Goal: Task Accomplishment & Management: Manage account settings

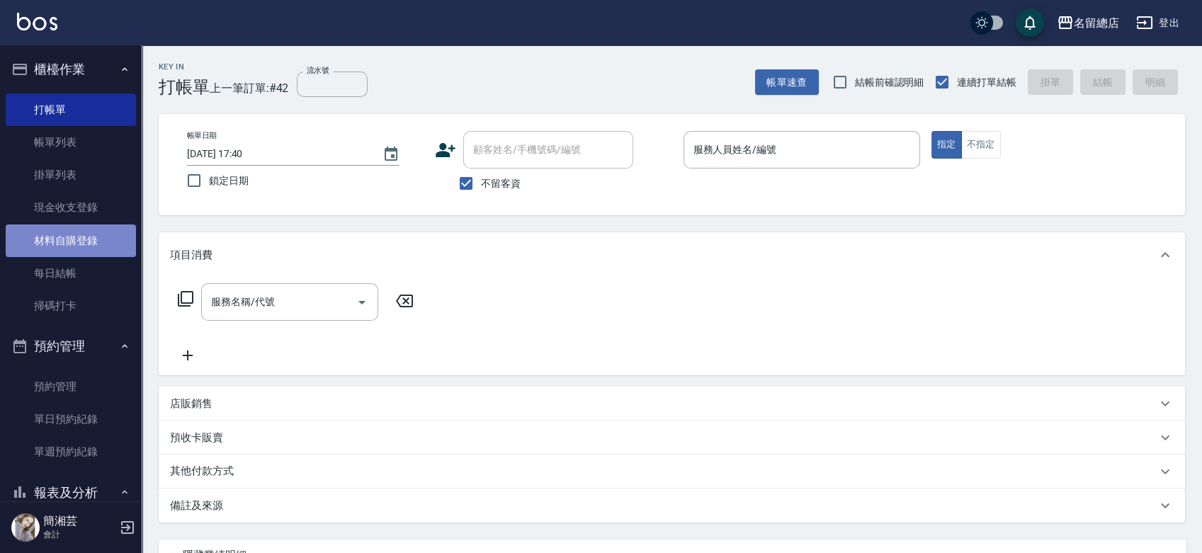
click at [91, 245] on link "材料自購登錄" at bounding box center [71, 241] width 130 height 33
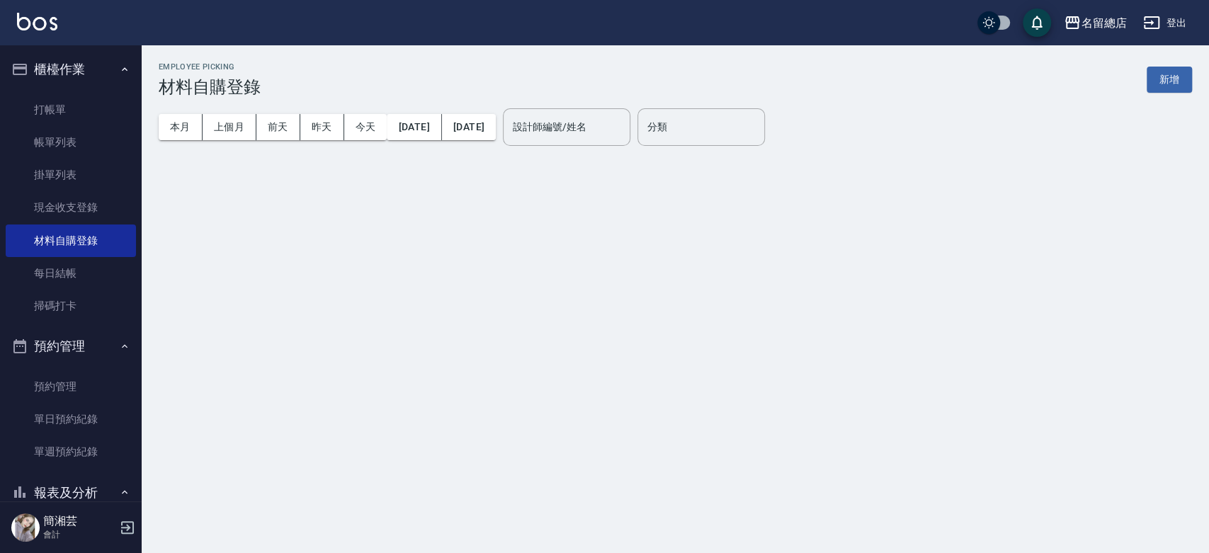
drag, startPoint x: 1171, startPoint y: 81, endPoint x: 429, endPoint y: 178, distance: 748.6
click at [1171, 81] on button "新增" at bounding box center [1169, 80] width 45 height 26
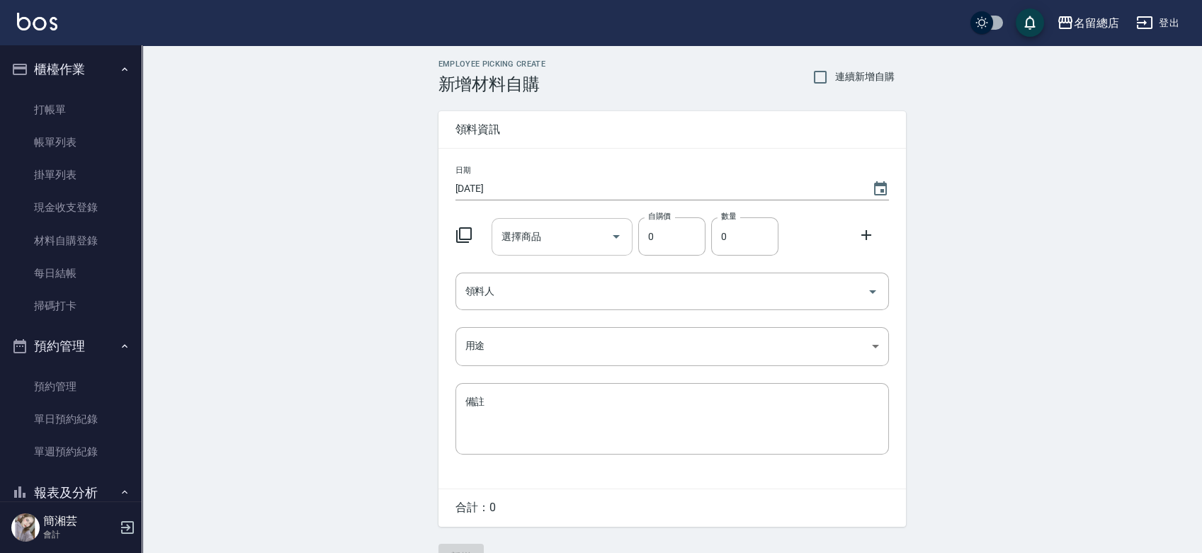
click at [544, 241] on input "選擇商品" at bounding box center [551, 237] width 107 height 25
type input "義大利風暴冰泥X元素(銀蓋)"
type input "170"
type input "1"
click at [563, 282] on input "領料人" at bounding box center [661, 291] width 399 height 25
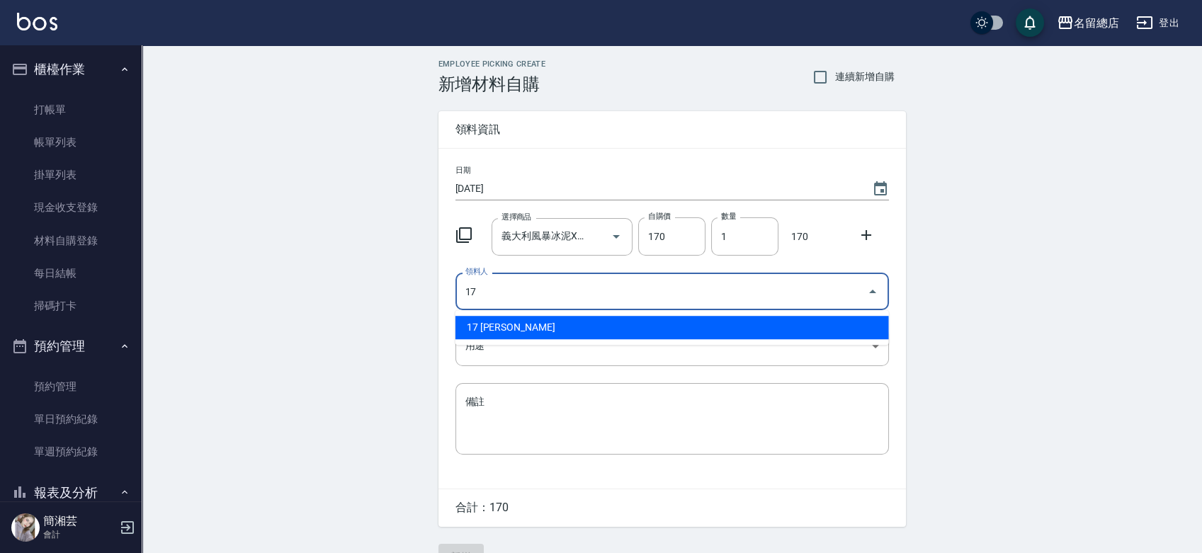
type input "17 劉明翔"
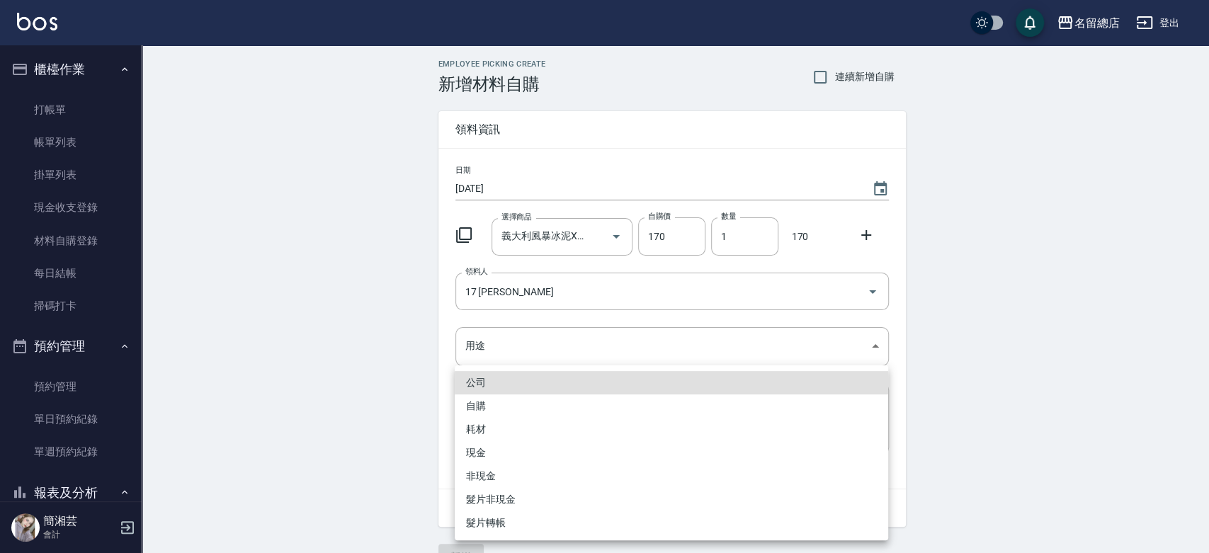
click at [560, 412] on li "自購" at bounding box center [671, 406] width 433 height 23
type input "自購"
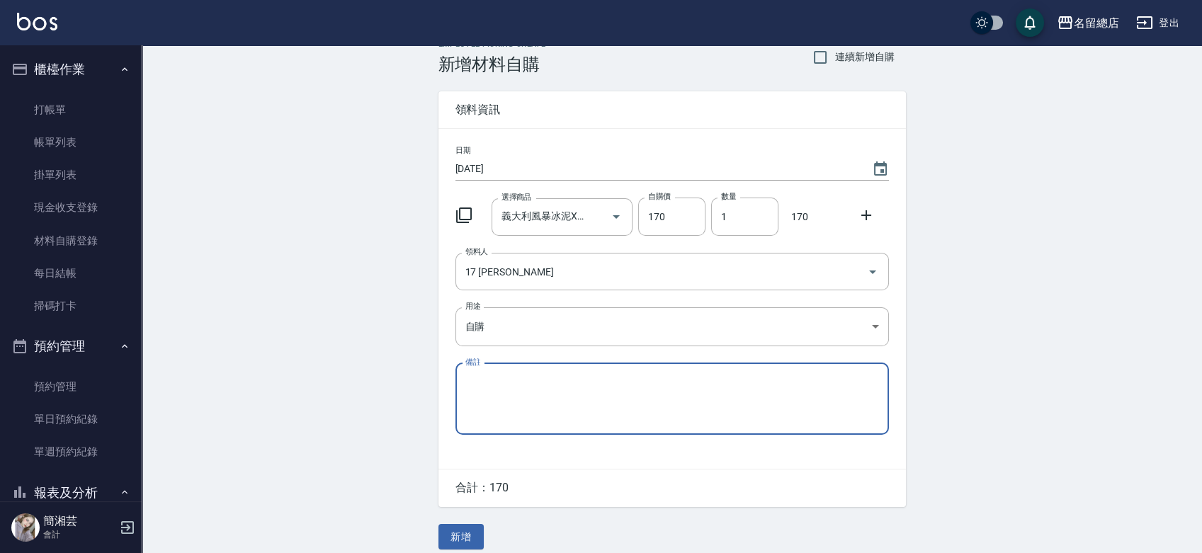
scroll to position [31, 0]
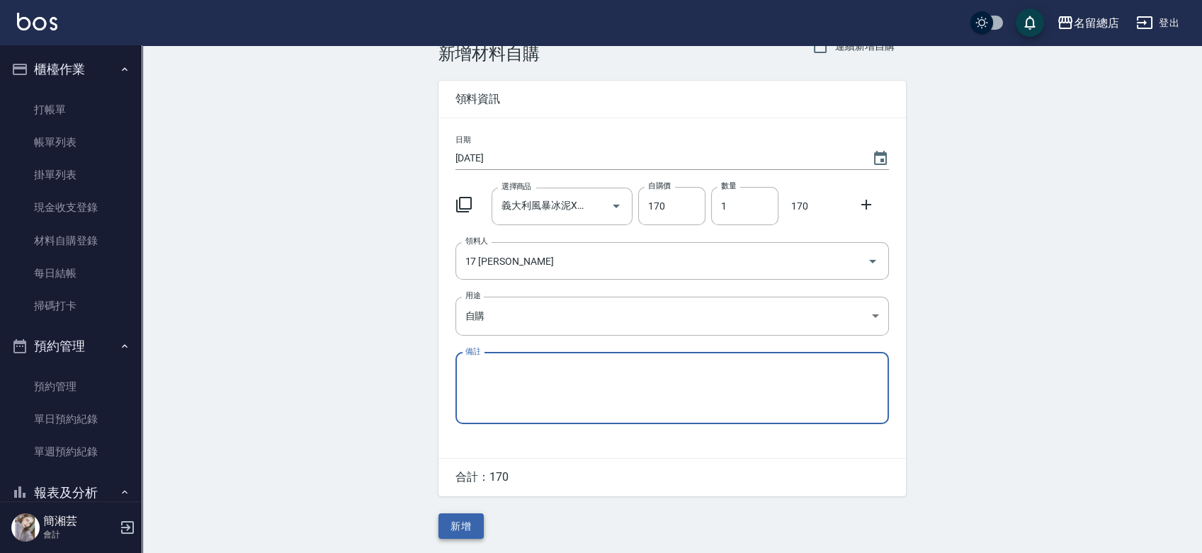
click at [468, 527] on button "新增" at bounding box center [460, 527] width 45 height 26
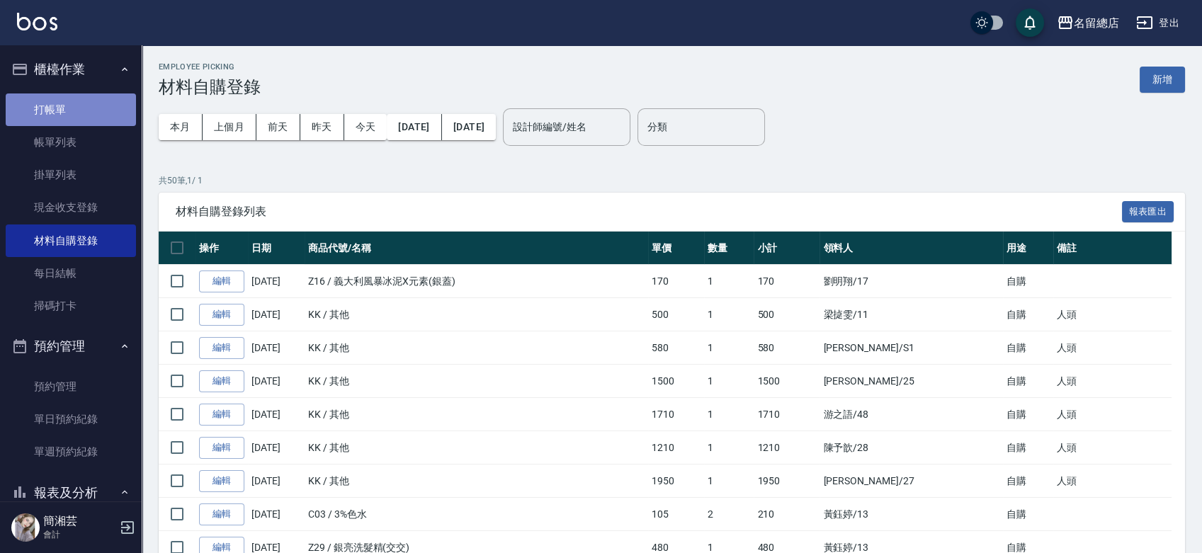
click at [97, 96] on link "打帳單" at bounding box center [71, 109] width 130 height 33
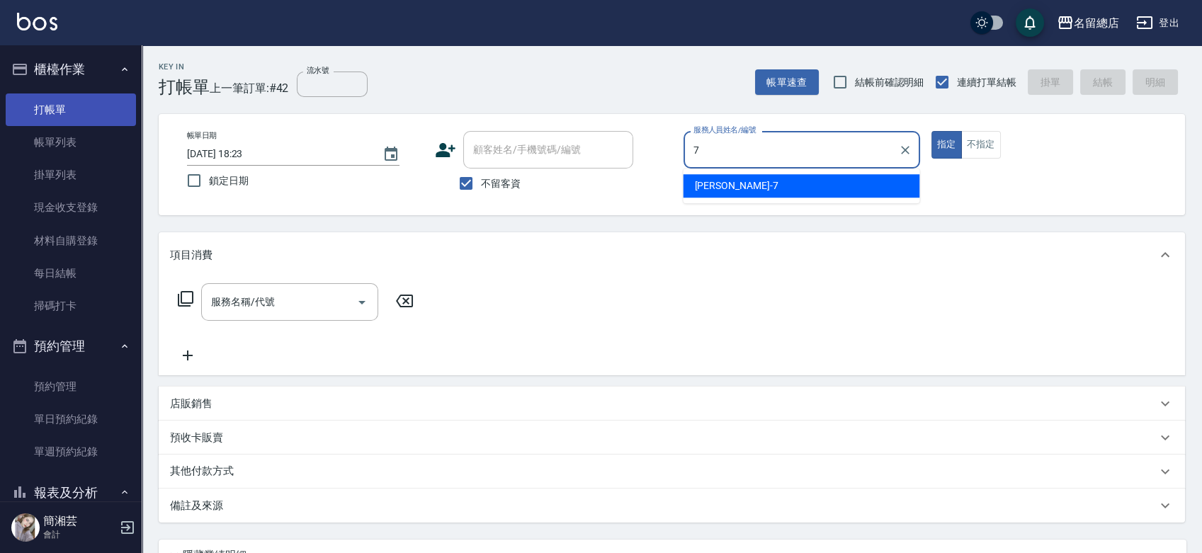
type input "Mick-7"
type button "true"
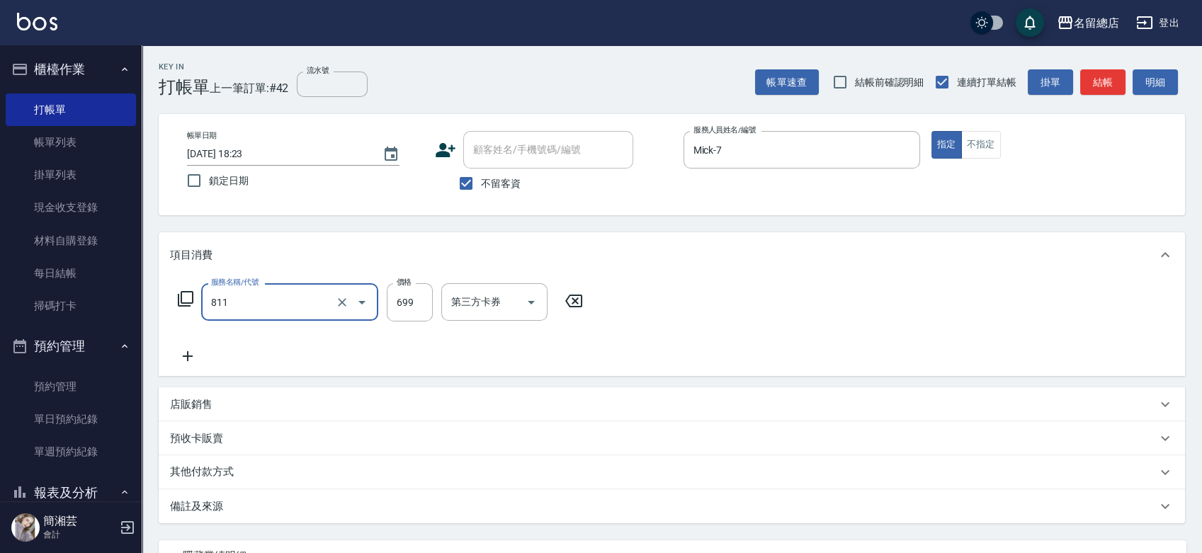
type input "洗+剪(811)"
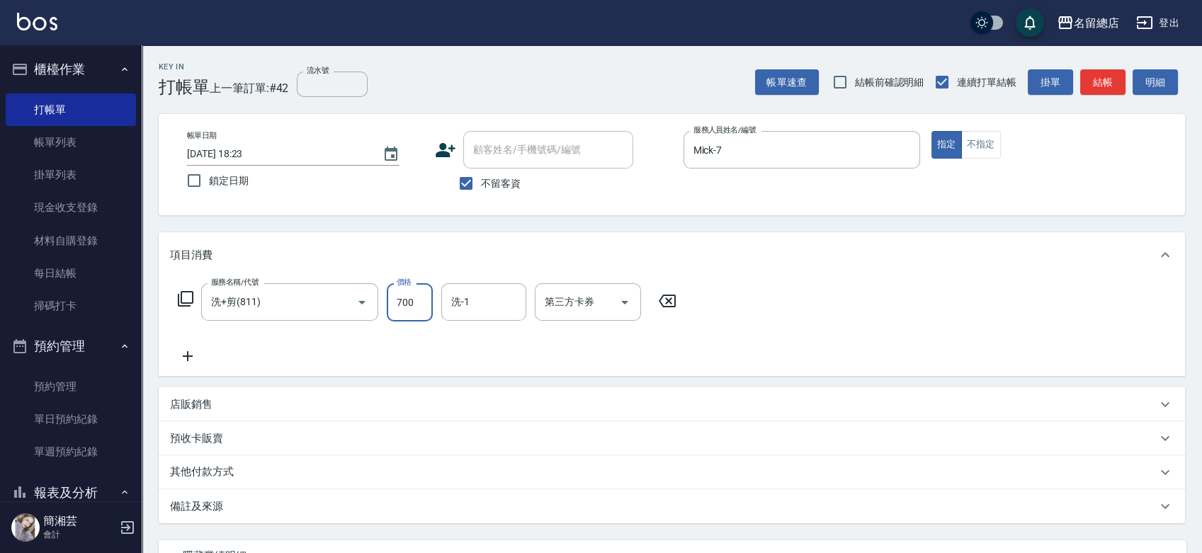
type input "700"
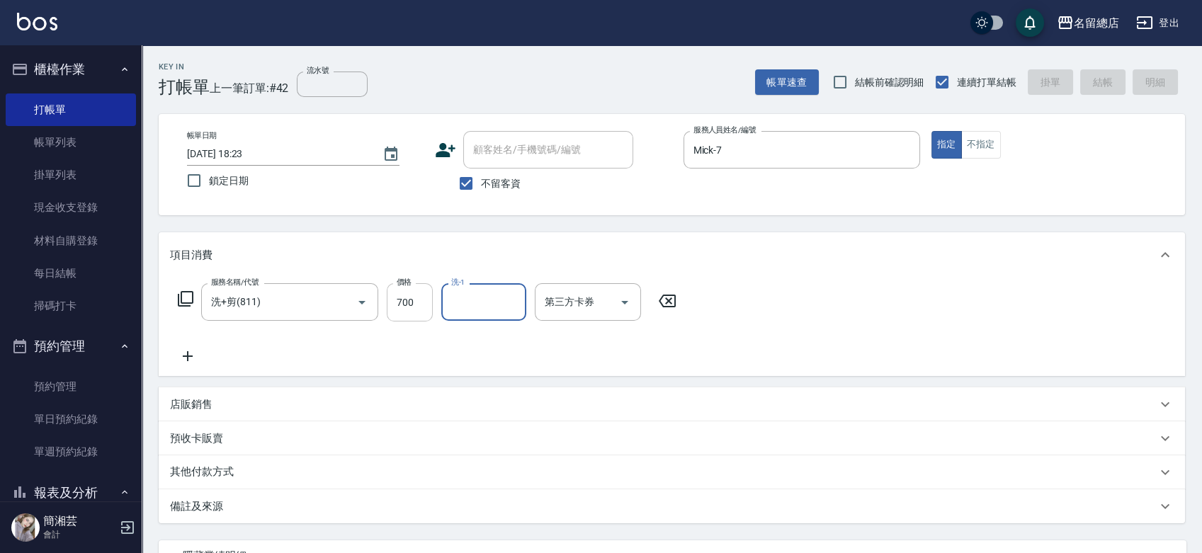
type input "2025/09/11 18:39"
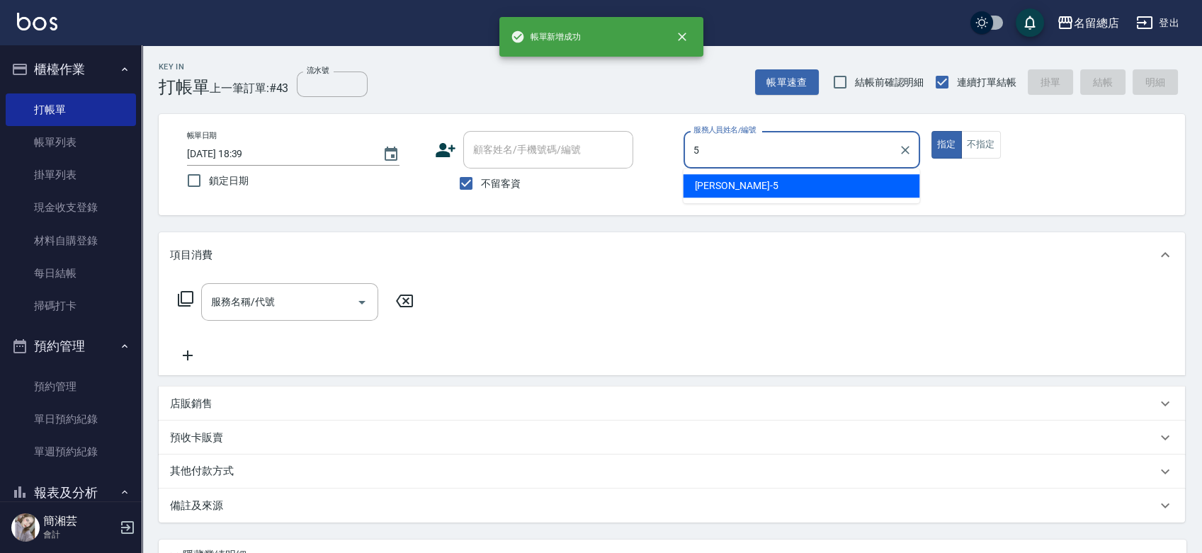
type input "Kelly-5"
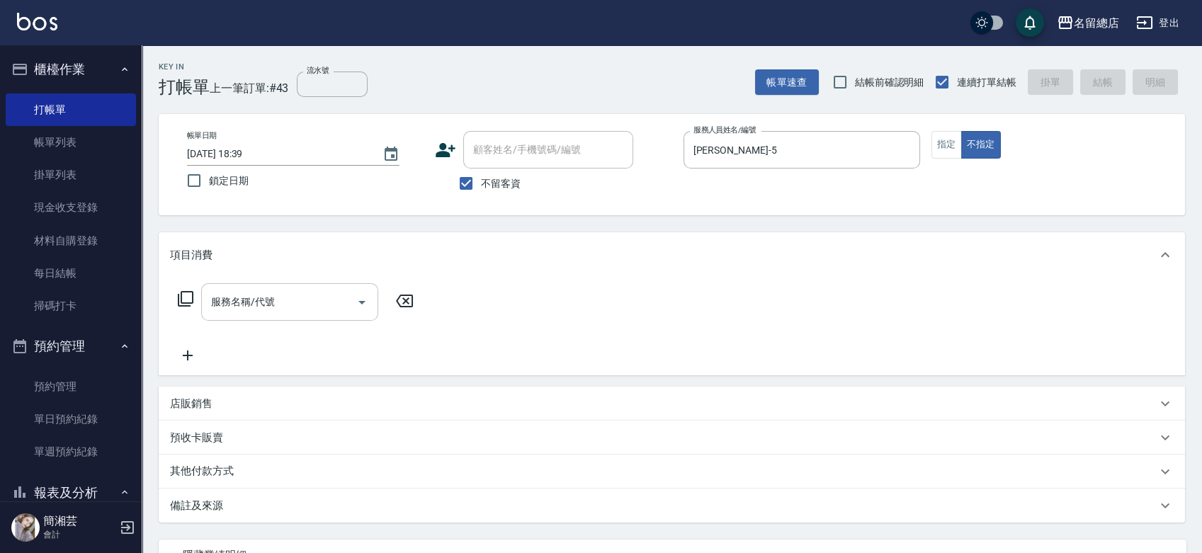
click at [300, 285] on div "服務名稱/代號" at bounding box center [289, 302] width 177 height 38
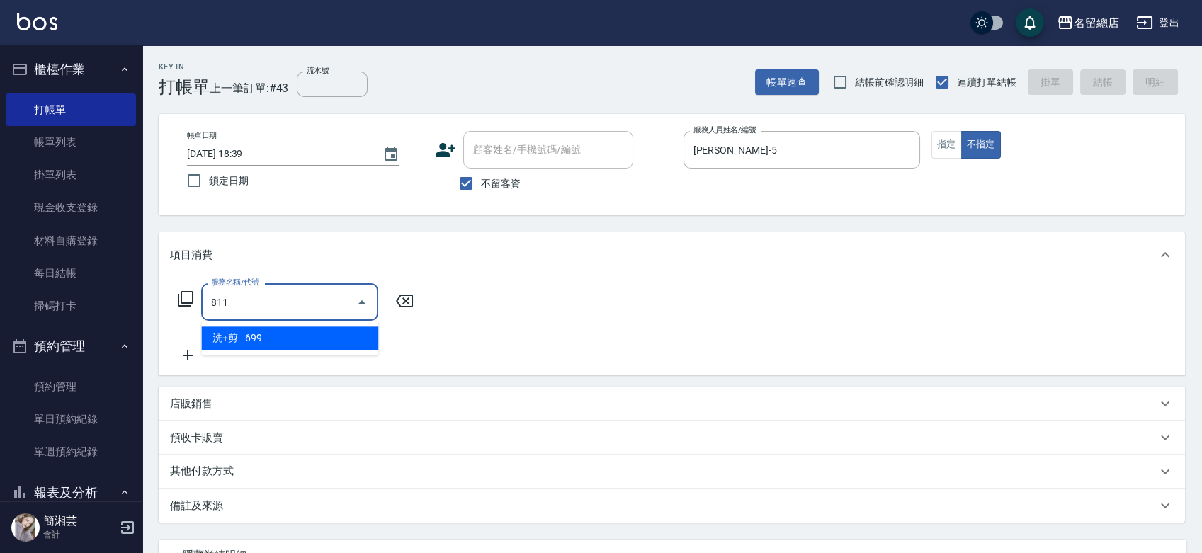
type input "洗+剪(811)"
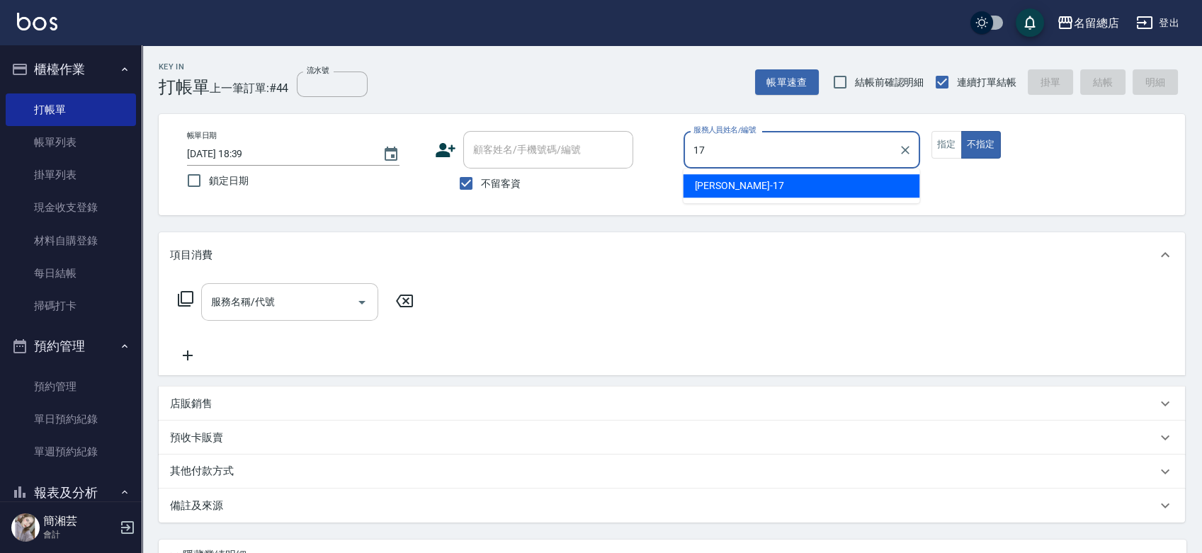
type input "Peter-17"
type button "false"
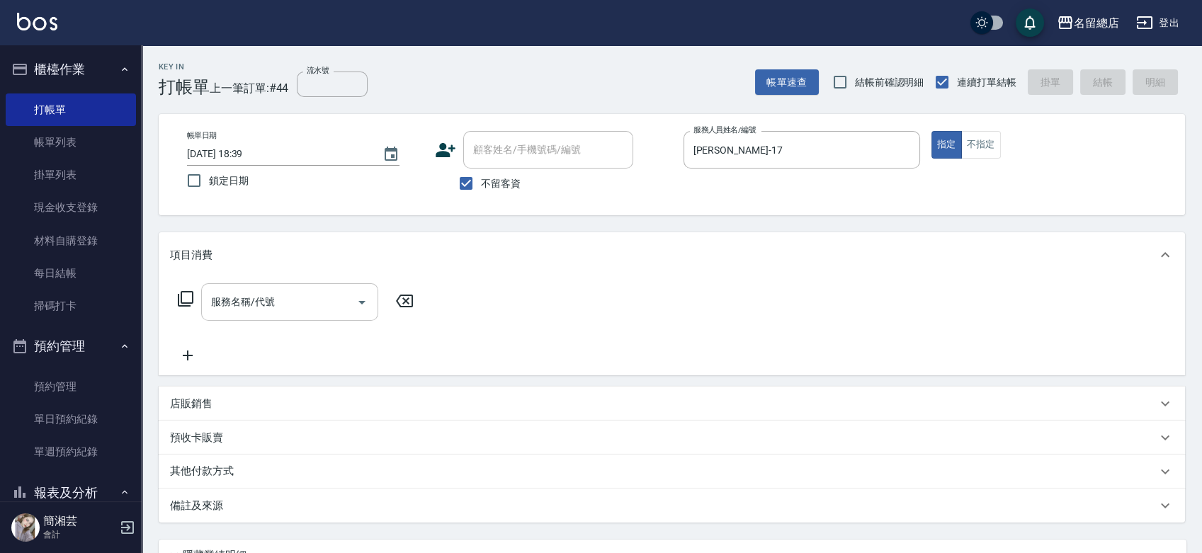
drag, startPoint x: 268, startPoint y: 307, endPoint x: 260, endPoint y: 312, distance: 9.2
click at [271, 308] on input "服務名稱/代號" at bounding box center [279, 302] width 143 height 25
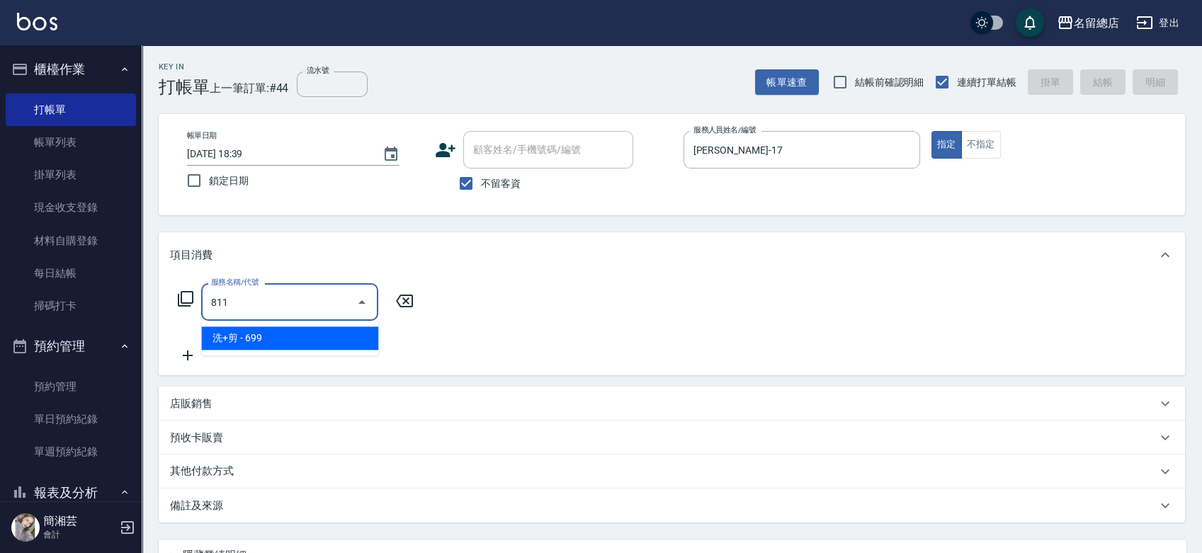
type input "洗+剪(811)"
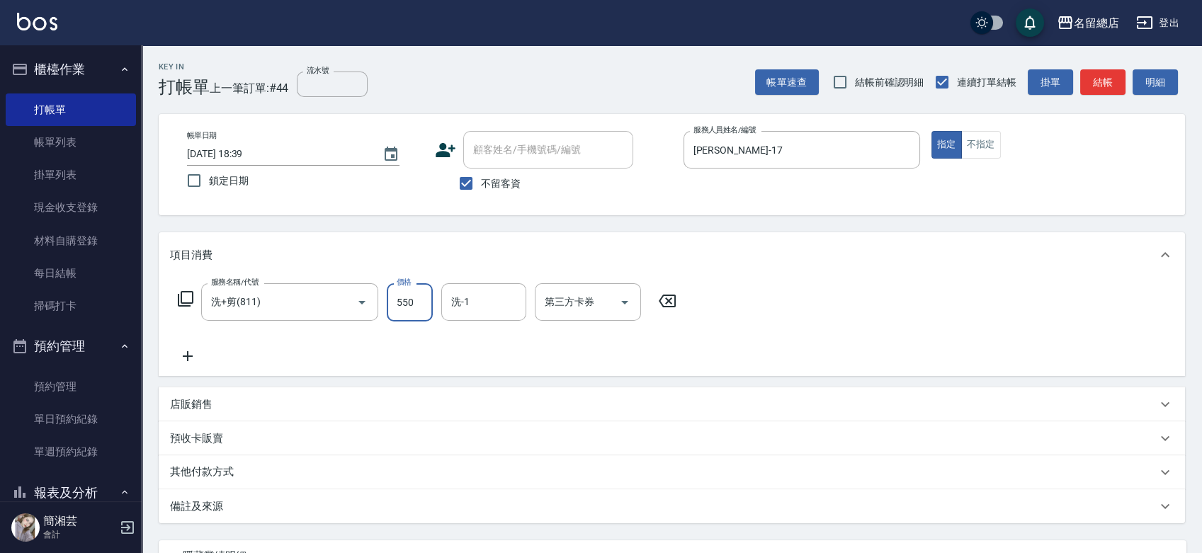
type input "550"
type input "sally-41"
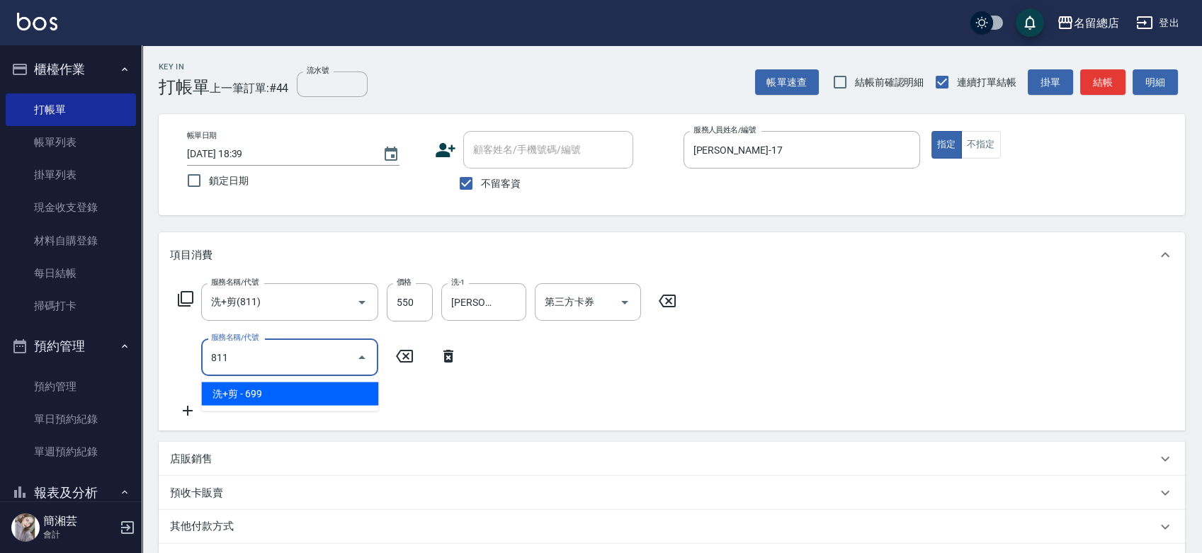
type input "洗+剪(811)"
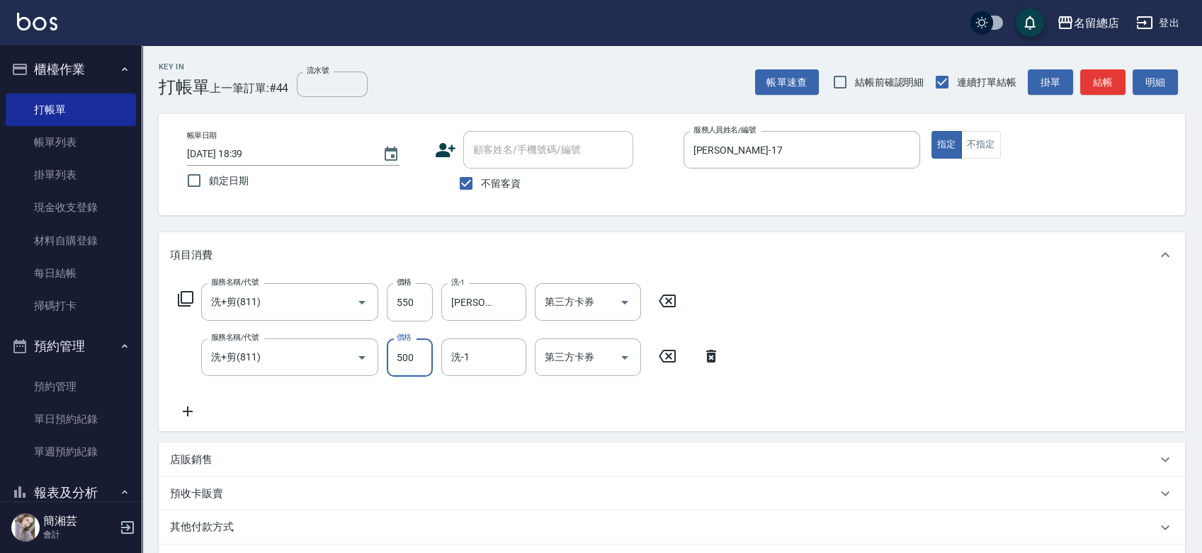
type input "500"
type input "sally-41"
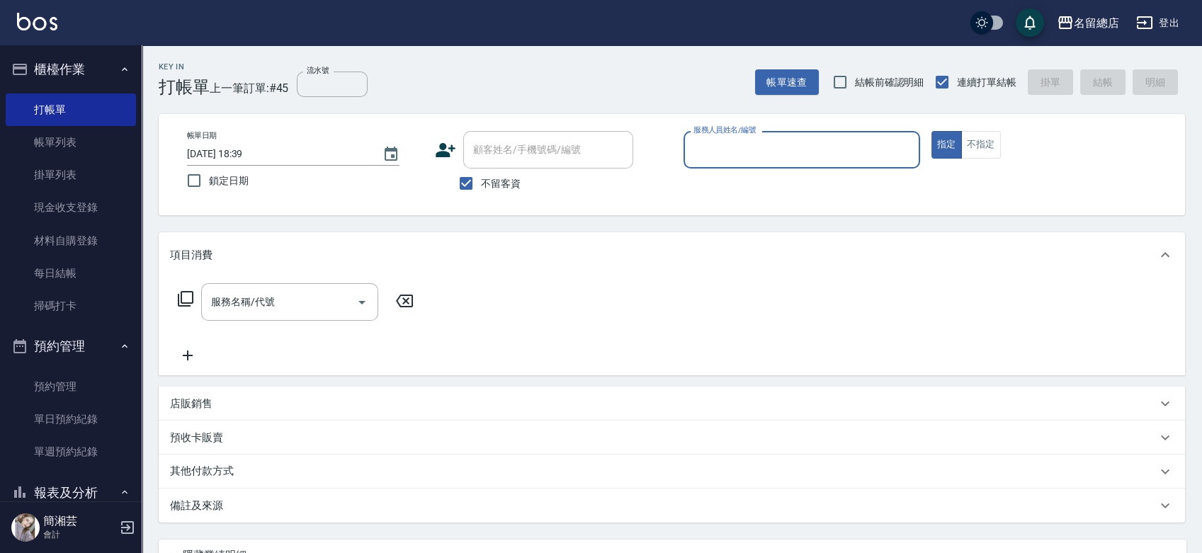
click at [506, 183] on span "不留客資" at bounding box center [501, 183] width 40 height 15
click at [481, 183] on input "不留客資" at bounding box center [466, 184] width 30 height 30
checkbox input "false"
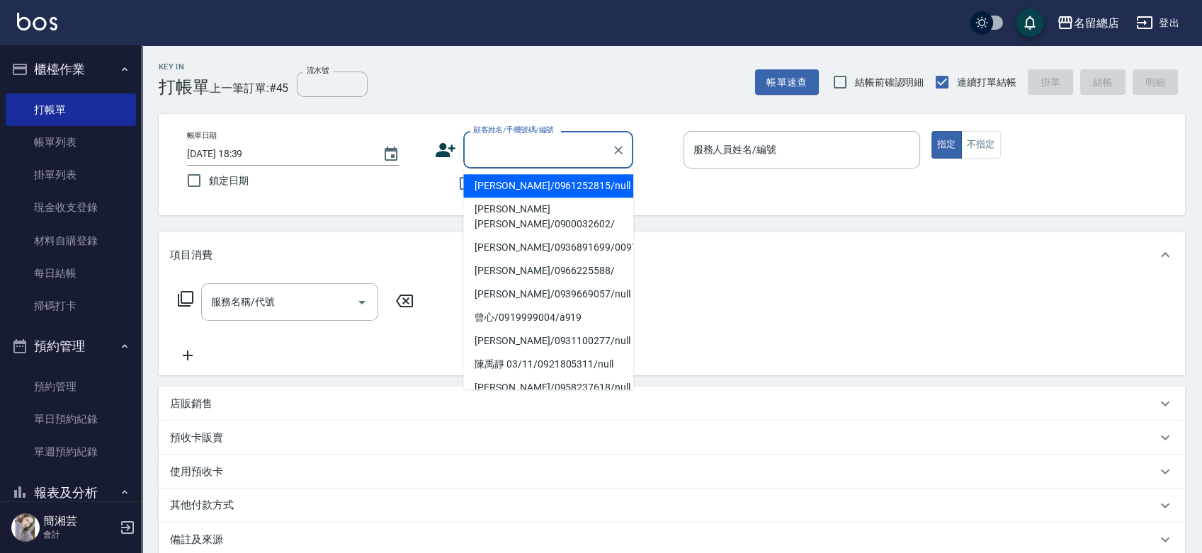
click at [523, 145] on input "顧客姓名/手機號碼/編號" at bounding box center [538, 149] width 136 height 25
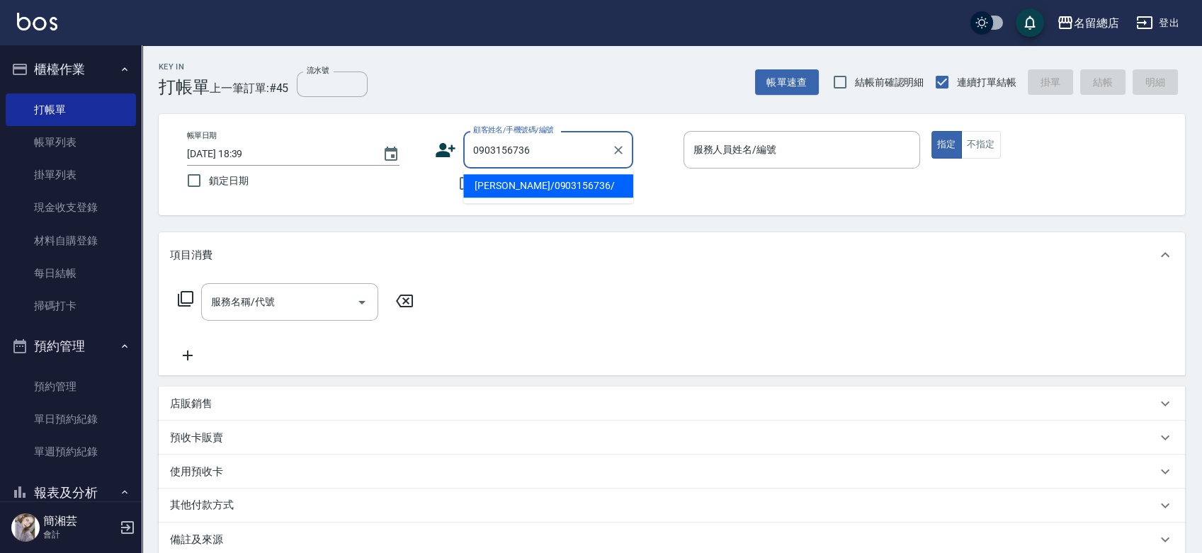
type input "呂美臻/0903156736/"
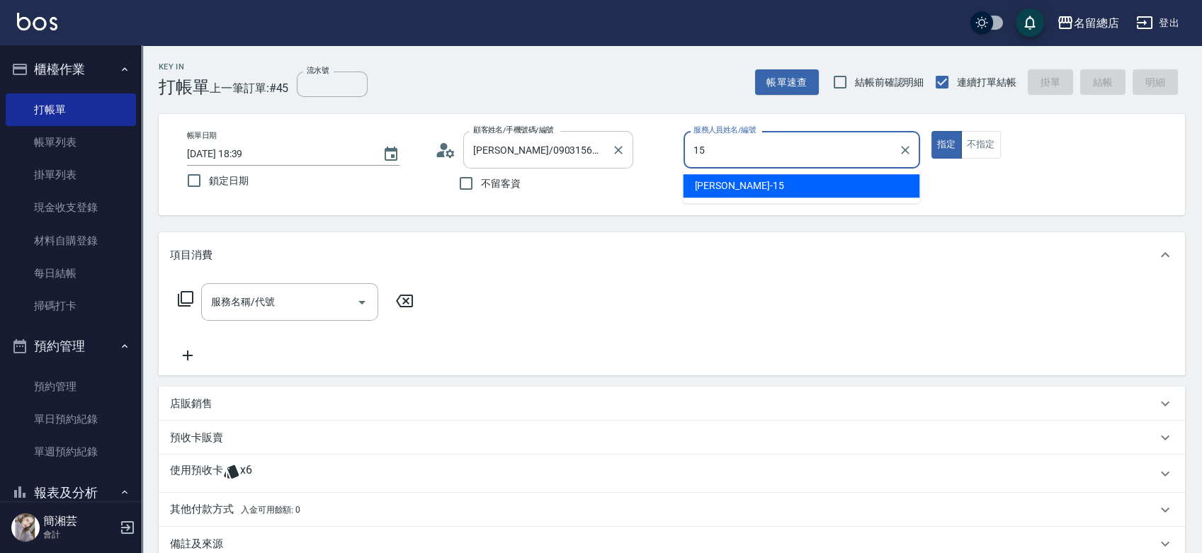
type input "Michelle-15"
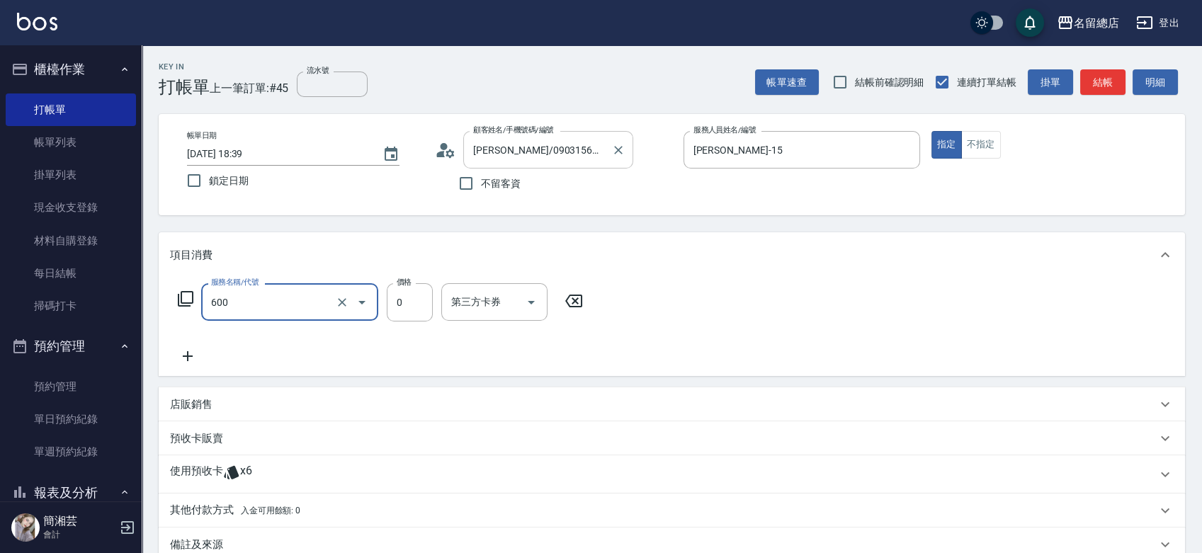
type input "洗髮(免費)(600)"
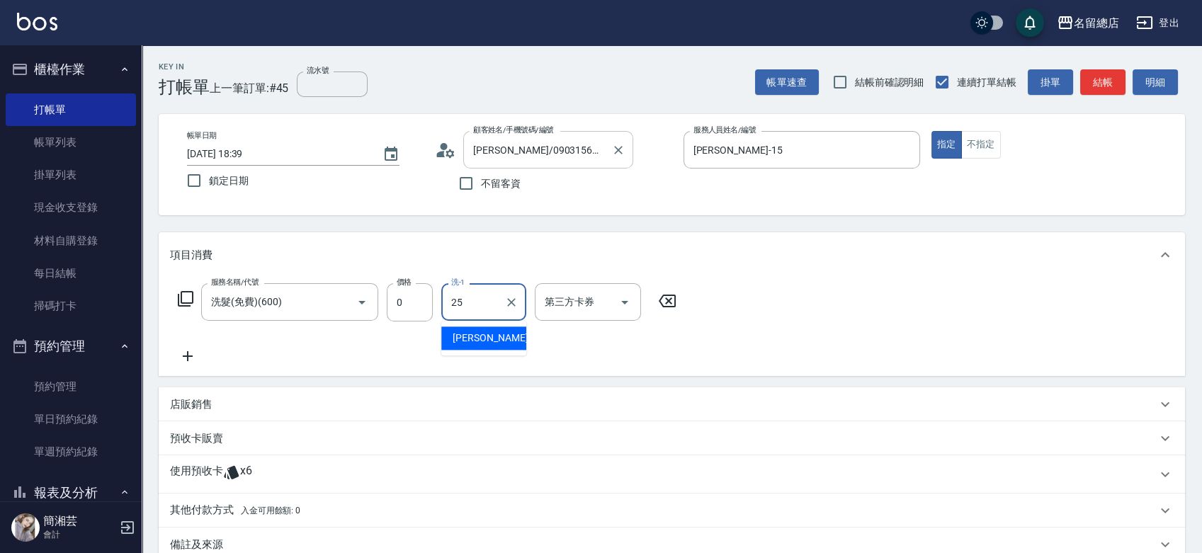
type input "王娟-25"
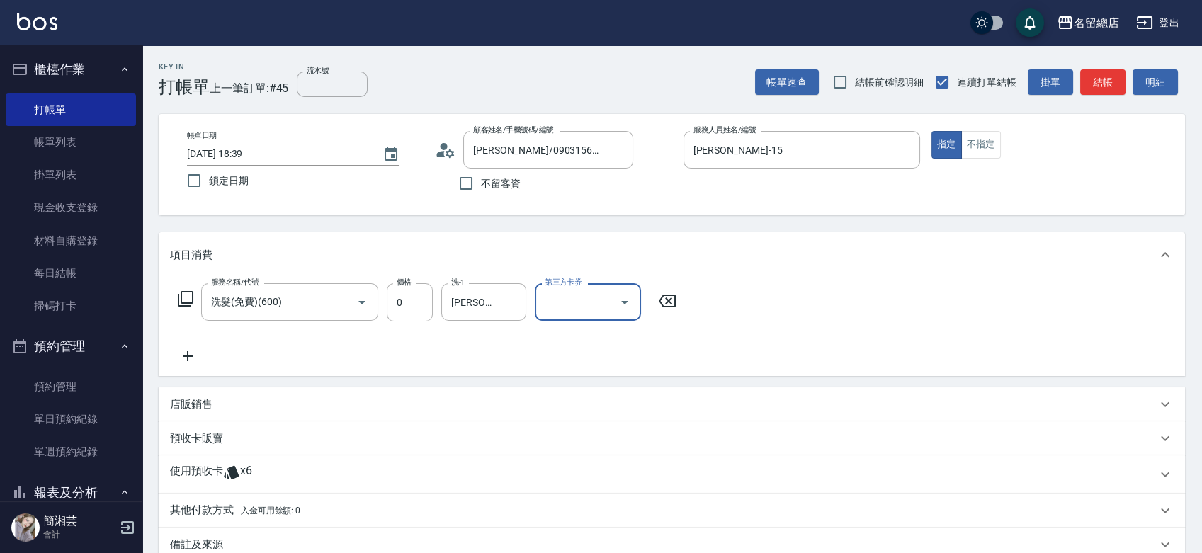
drag, startPoint x: 359, startPoint y: 461, endPoint x: 348, endPoint y: 461, distance: 11.3
click at [357, 458] on div "使用預收卡 x6" at bounding box center [672, 474] width 1026 height 38
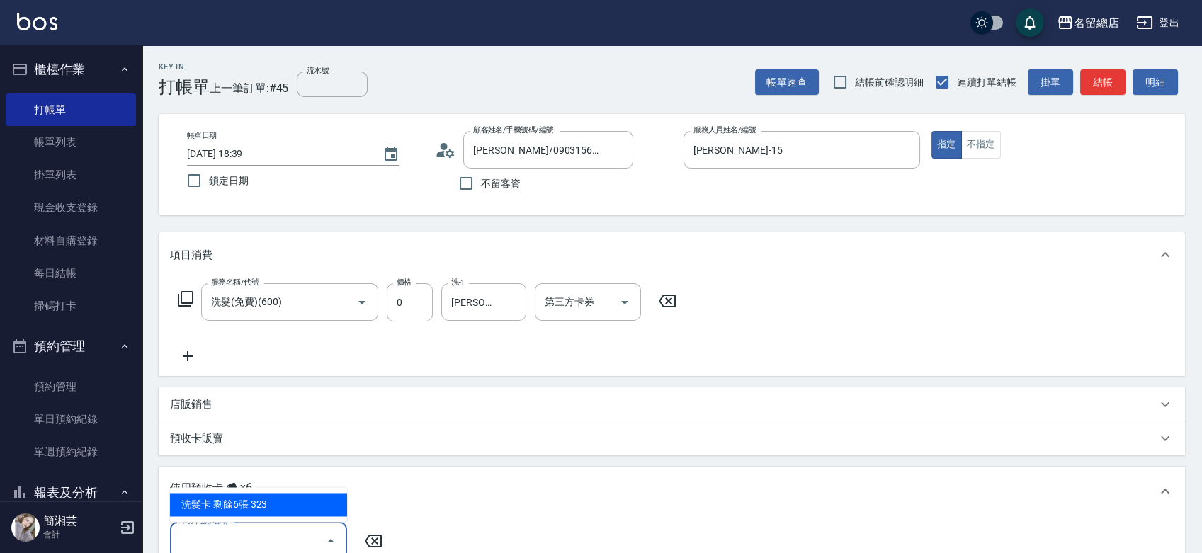
click at [275, 538] on input "卡券代號/名稱" at bounding box center [247, 540] width 143 height 25
click at [276, 503] on div "洗髮卡 剩餘6張 323" at bounding box center [258, 504] width 177 height 23
type input "洗髮卡 323"
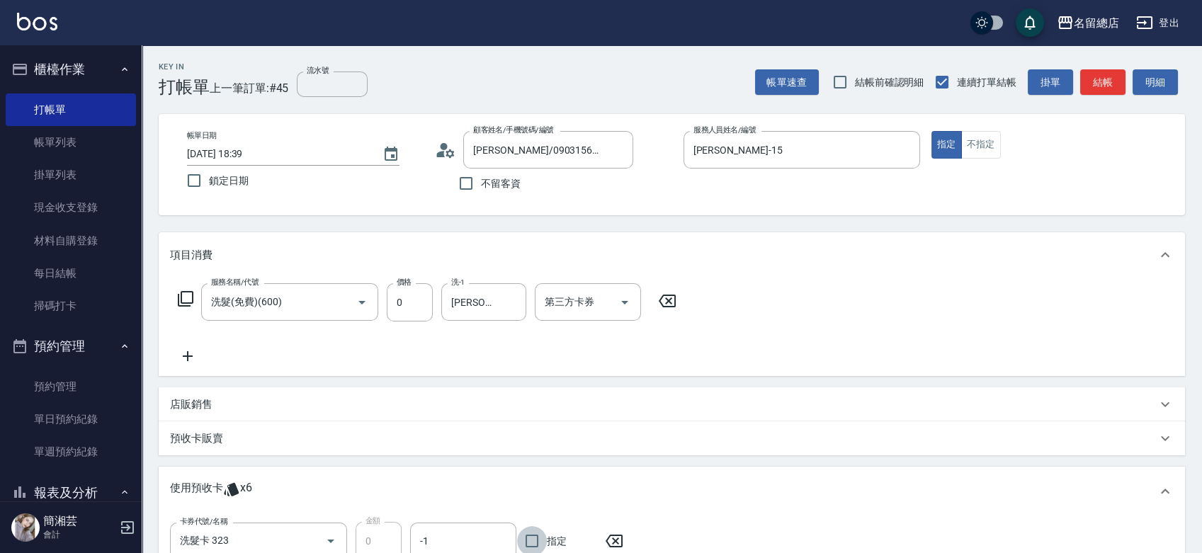
click at [544, 531] on input "指定" at bounding box center [532, 541] width 30 height 30
checkbox input "true"
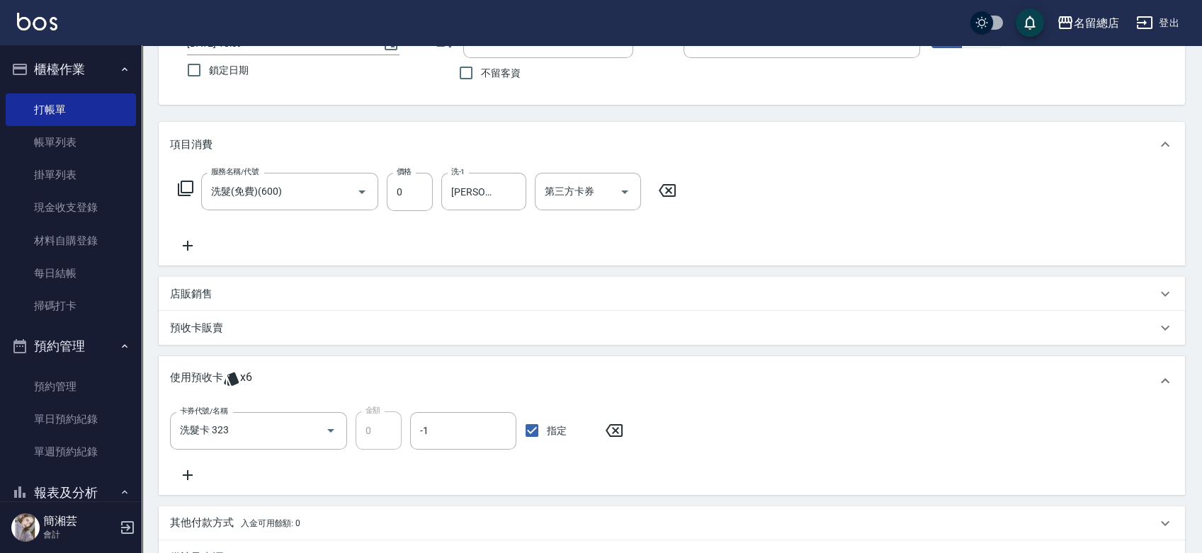
scroll to position [236, 0]
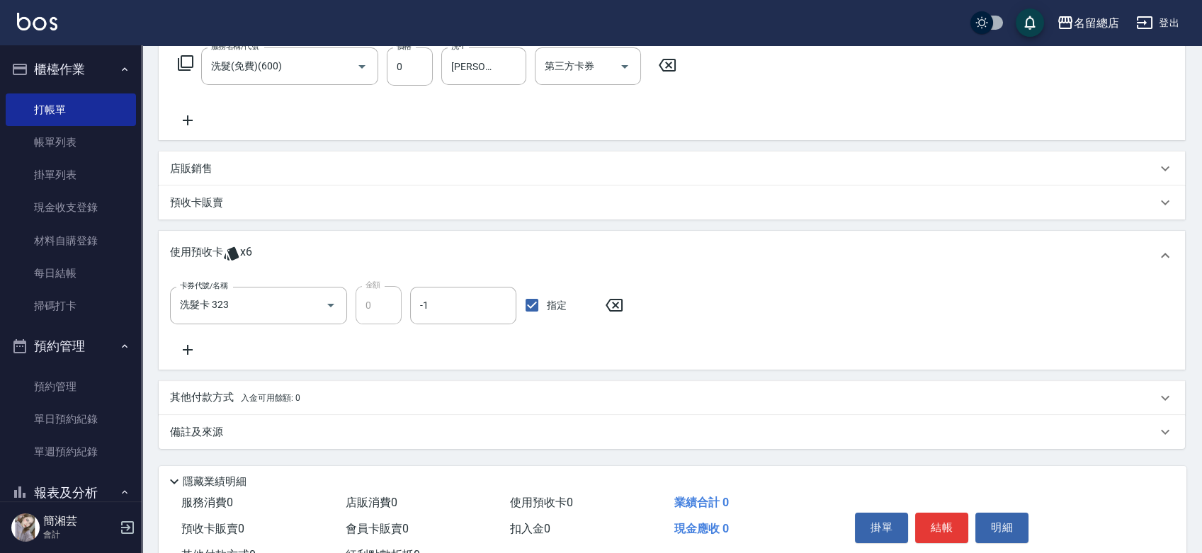
click at [180, 343] on icon at bounding box center [187, 349] width 35 height 17
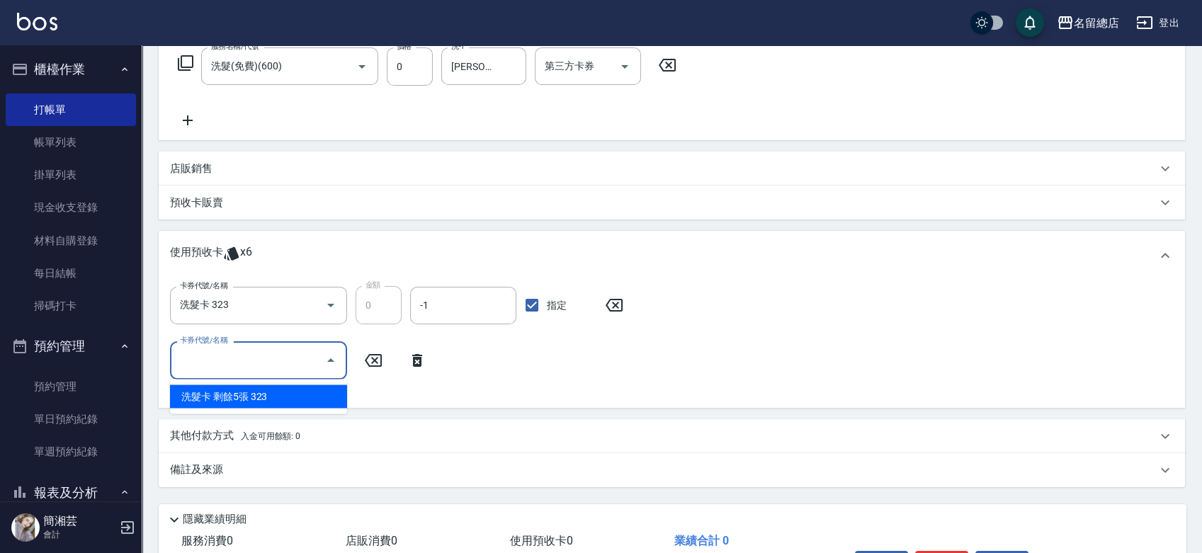
click at [227, 367] on input "卡券代號/名稱" at bounding box center [247, 360] width 143 height 25
click at [278, 398] on div "洗髮卡 剩餘5張 323" at bounding box center [258, 396] width 177 height 23
type input "洗髮卡 323"
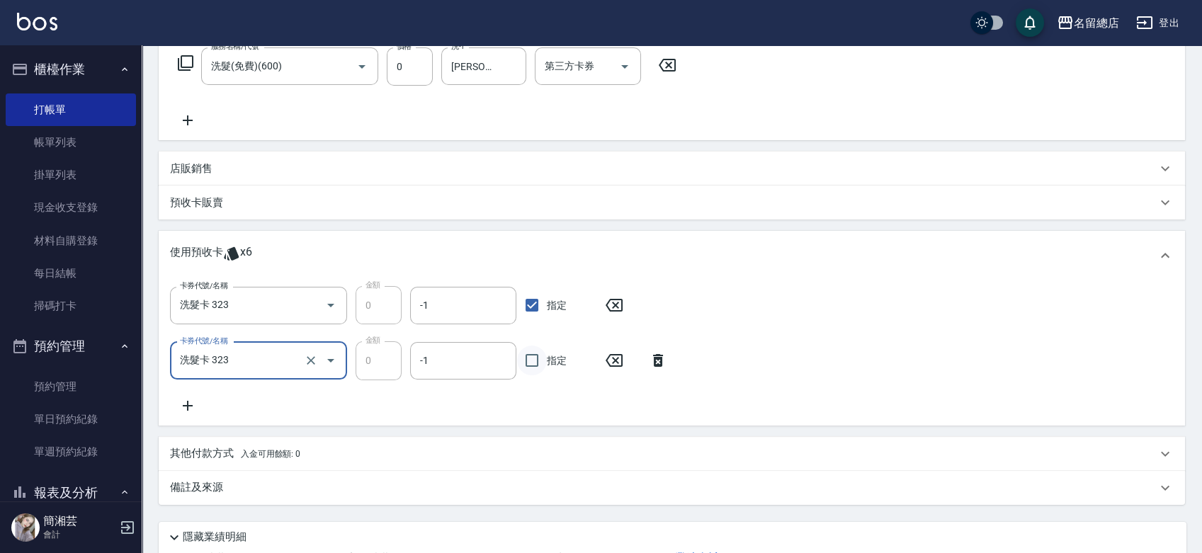
click at [544, 356] on input "指定" at bounding box center [532, 361] width 30 height 30
checkbox input "true"
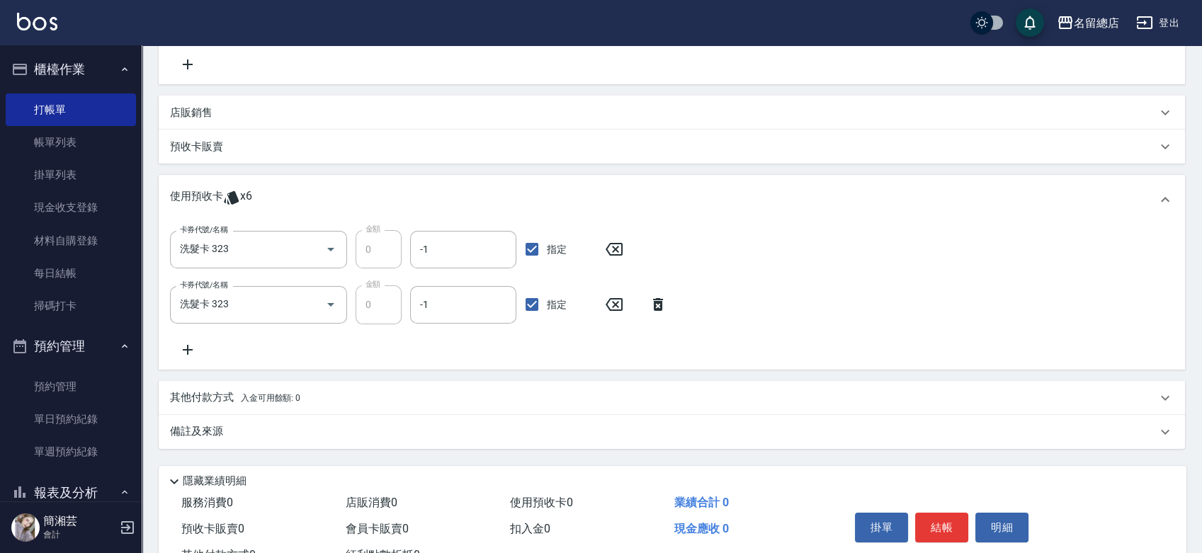
scroll to position [345, 0]
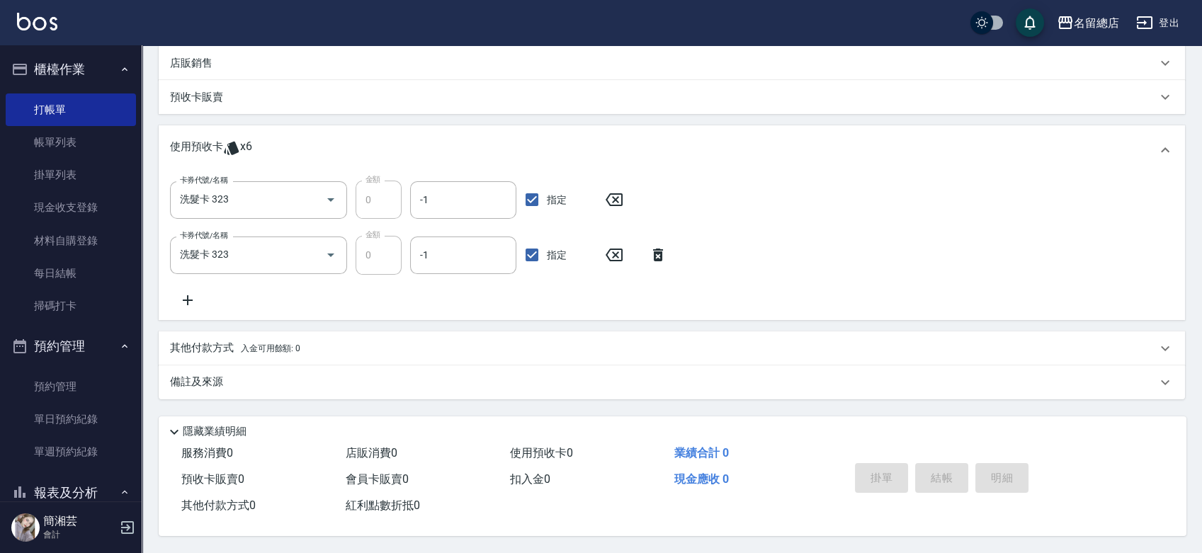
type input "2025/09/11 18:40"
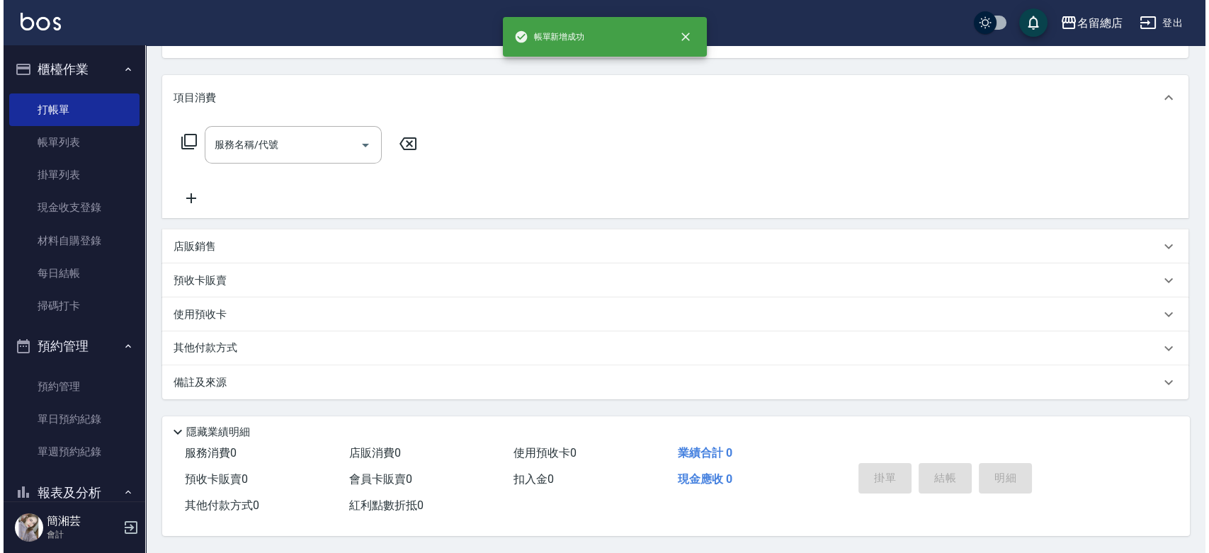
scroll to position [0, 0]
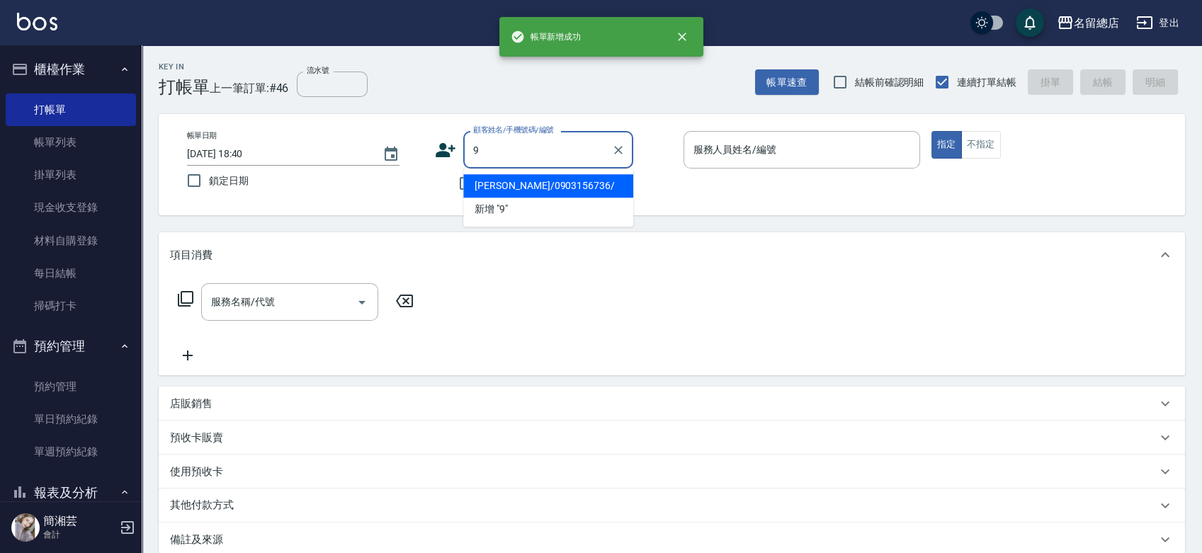
type input "呂美臻/0903156736/"
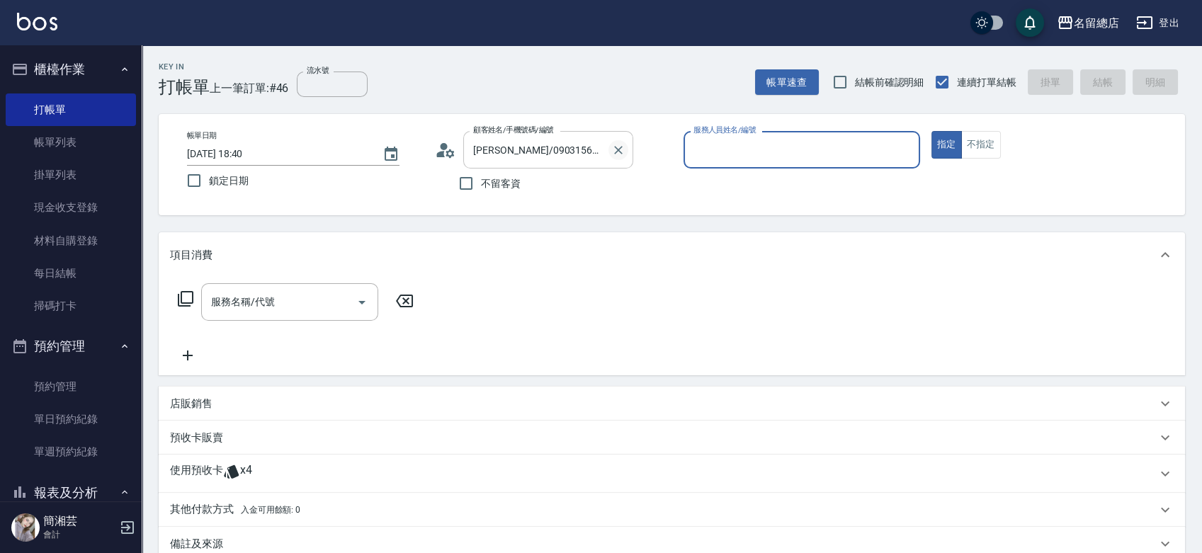
click at [619, 141] on button "Clear" at bounding box center [618, 150] width 20 height 20
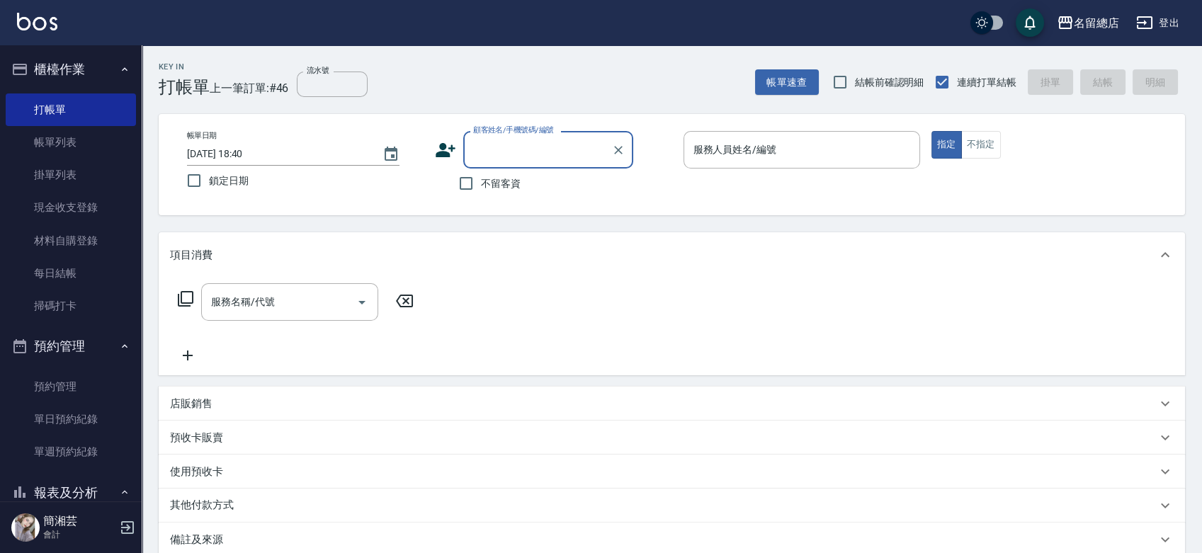
click at [448, 186] on div "不留客資" at bounding box center [534, 184] width 198 height 30
click at [469, 185] on input "不留客資" at bounding box center [466, 184] width 30 height 30
checkbox input "true"
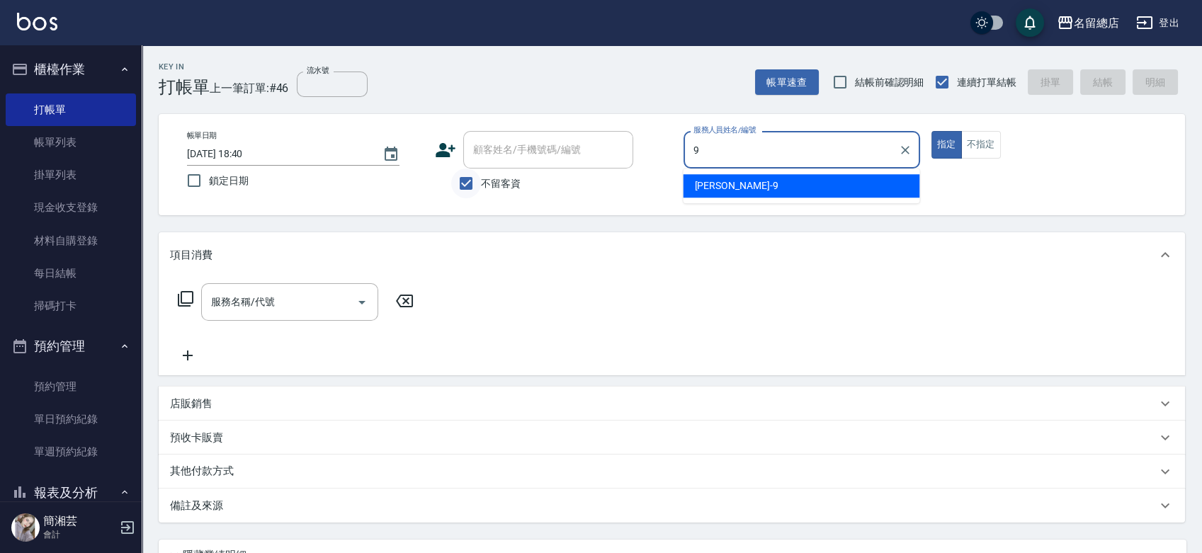
type input "Rosa-9"
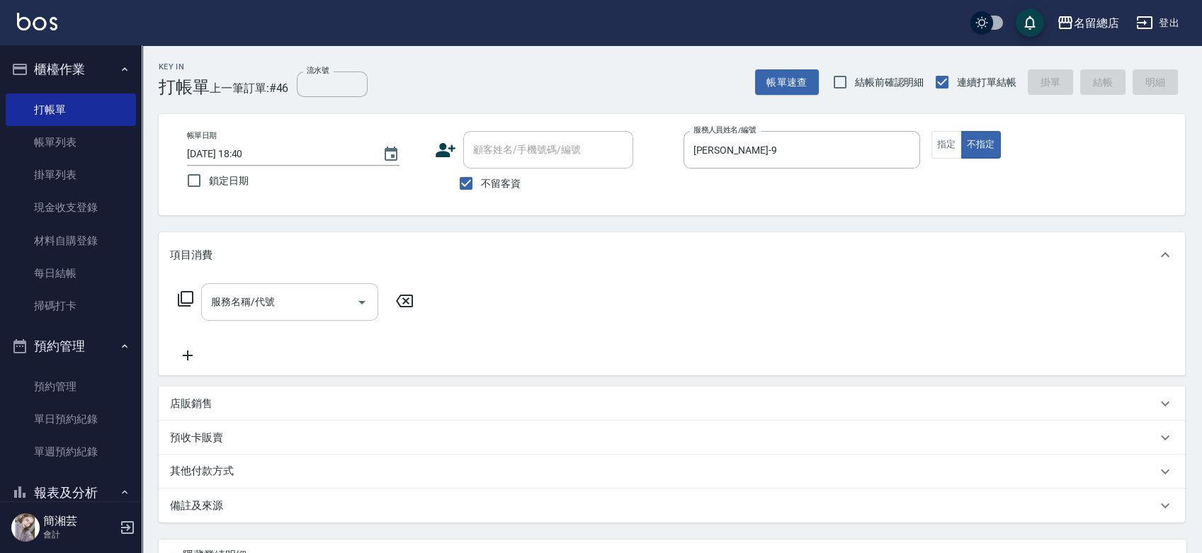
click at [278, 310] on input "服務名稱/代號" at bounding box center [279, 302] width 143 height 25
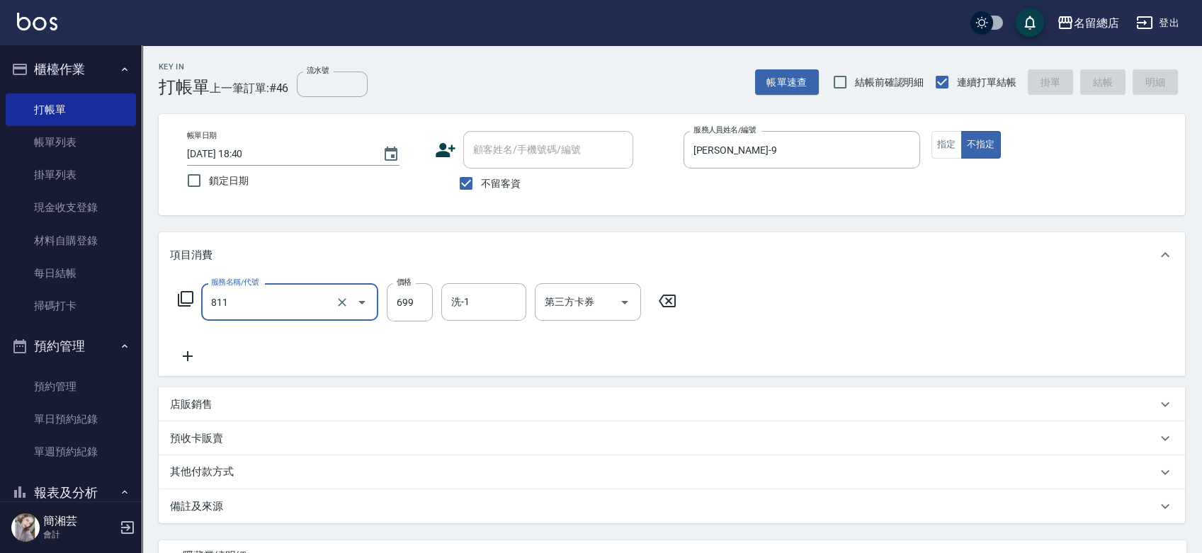
type input "811"
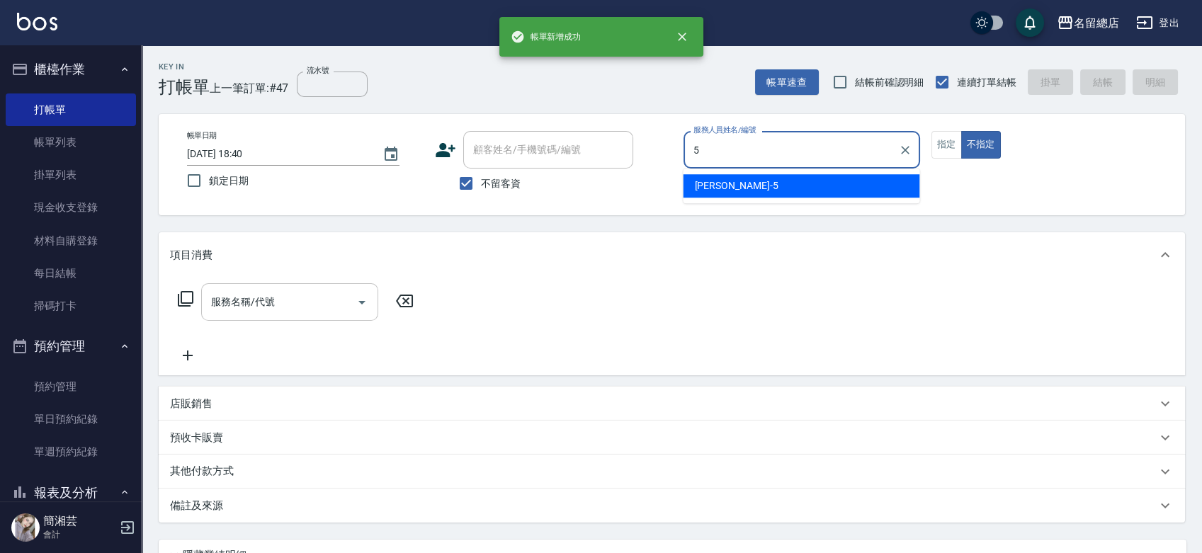
type input "Kelly-5"
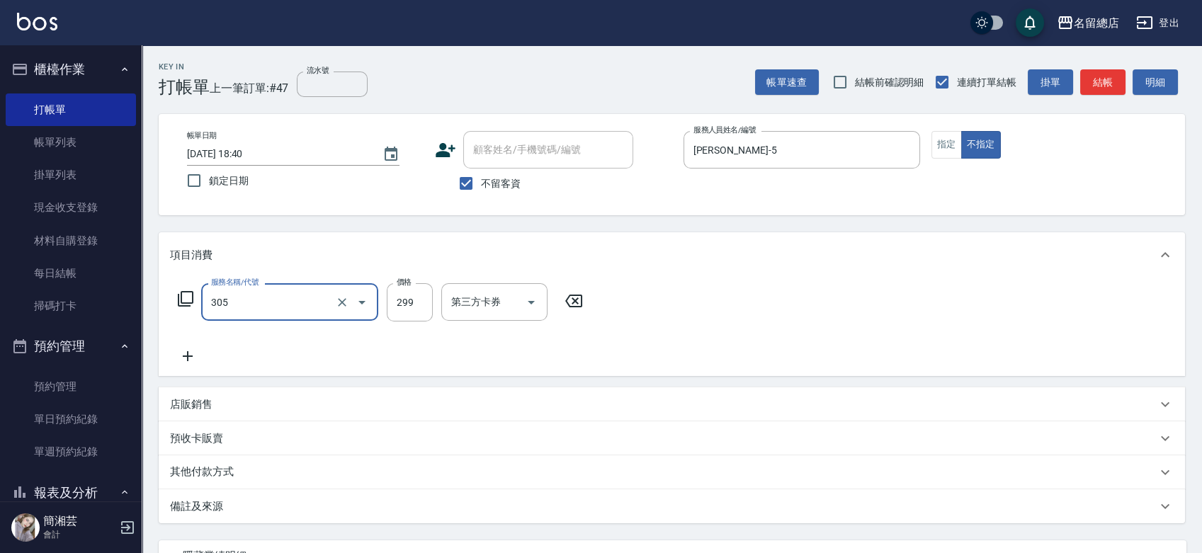
type input "剪髮(305)"
type input "300"
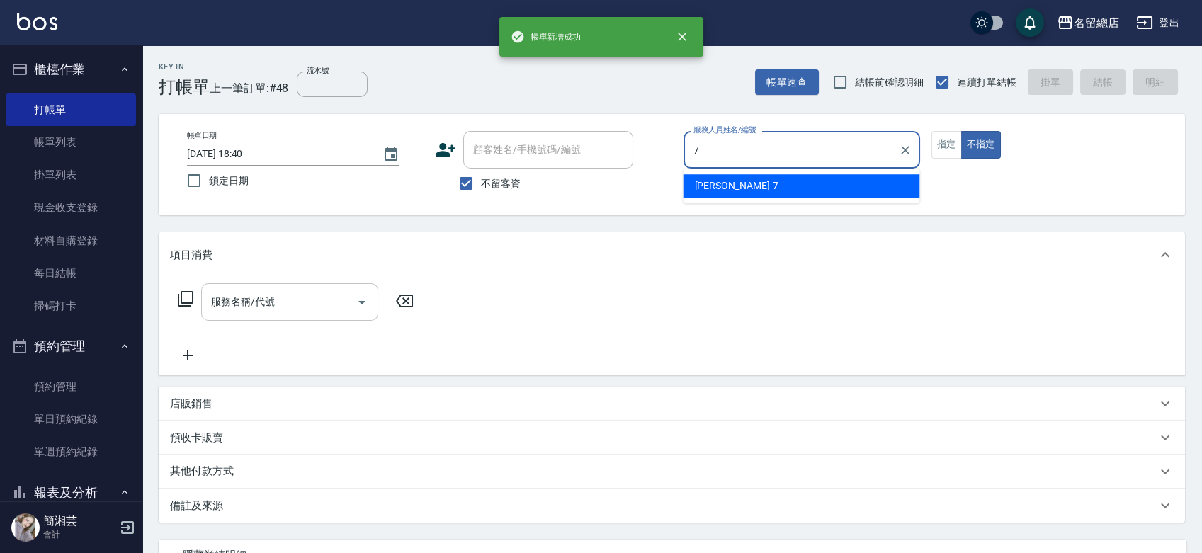
type input "Mick-7"
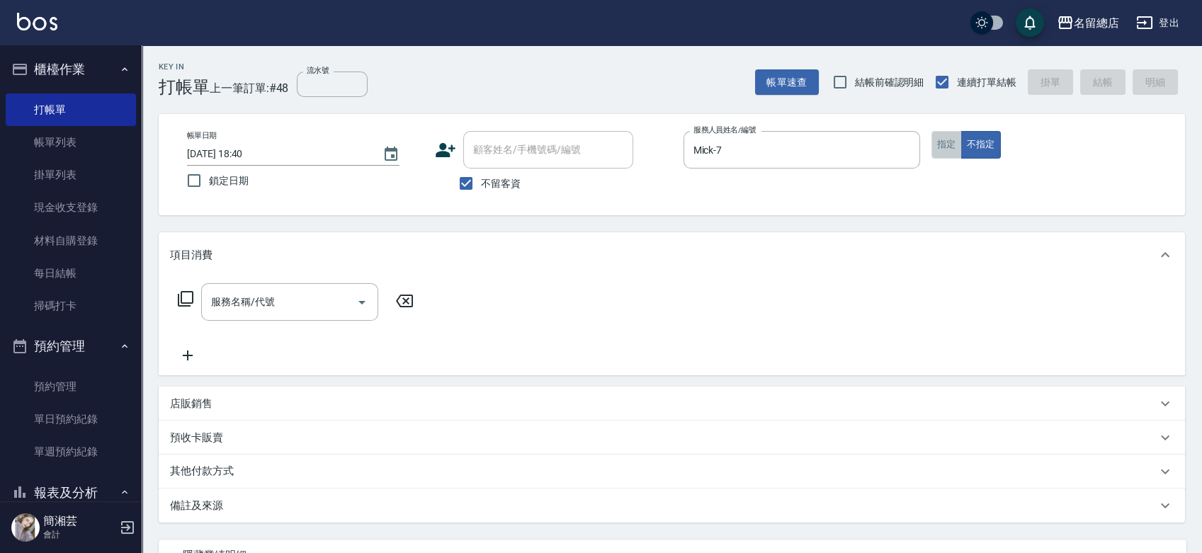
click at [948, 136] on button "指定" at bounding box center [946, 145] width 30 height 28
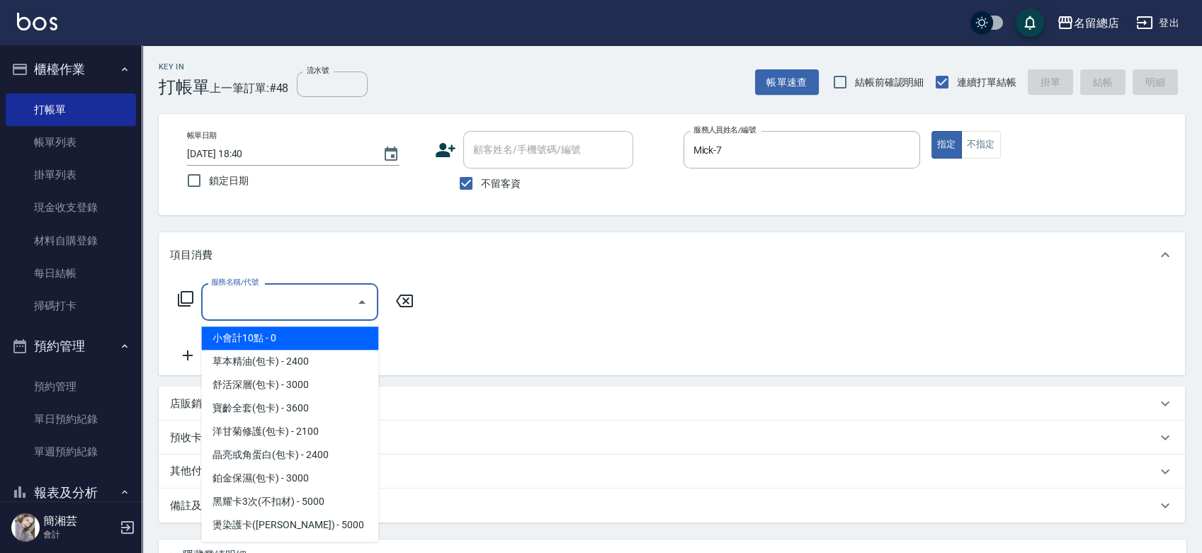
click at [246, 298] on input "服務名稱/代號" at bounding box center [279, 302] width 143 height 25
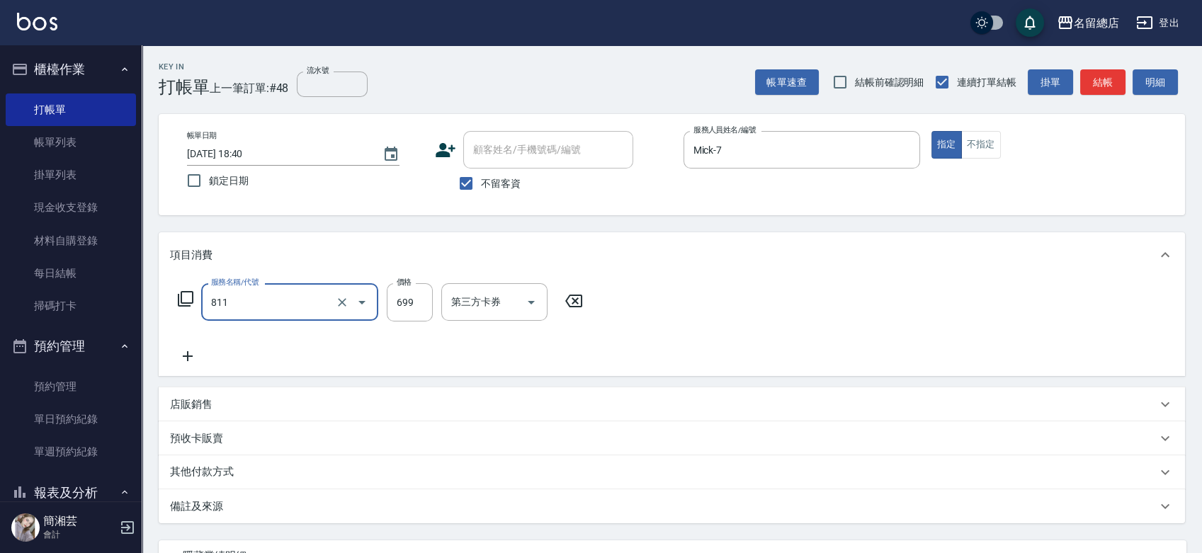
type input "洗+剪(811)"
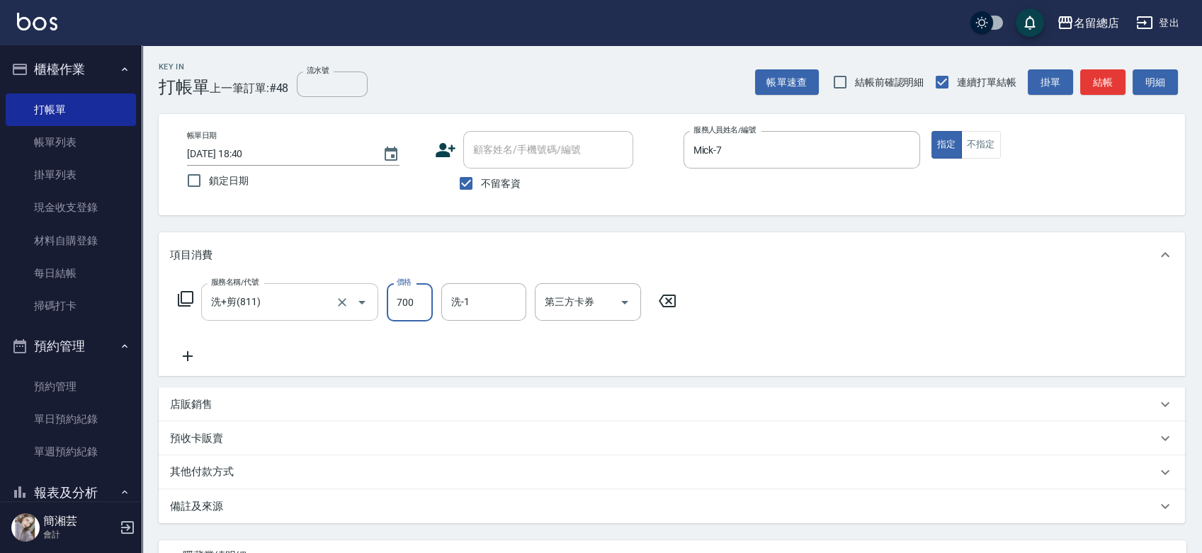
type input "700"
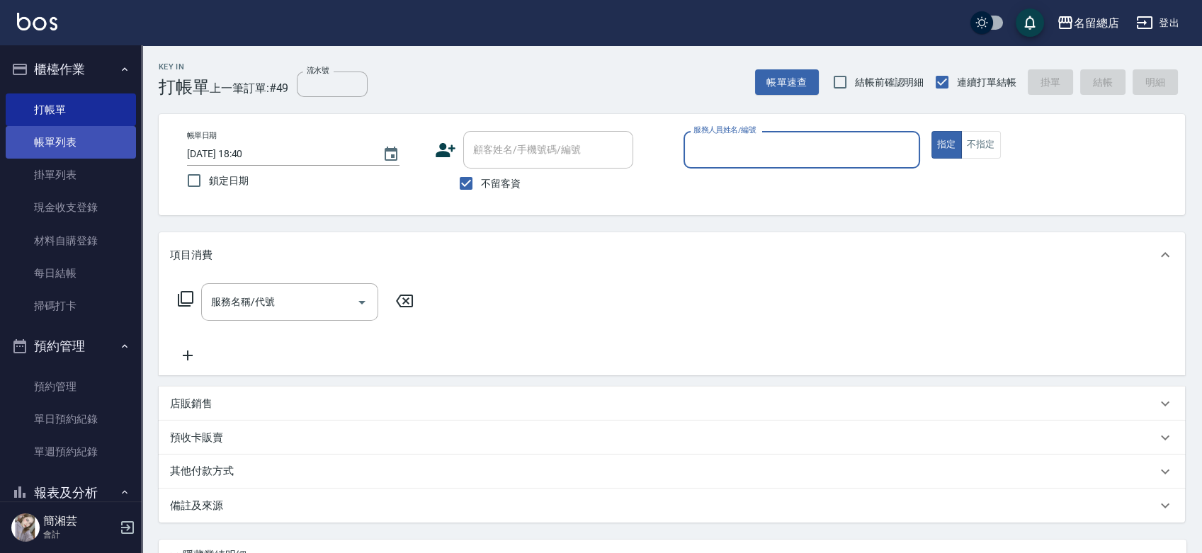
click at [51, 139] on link "帳單列表" at bounding box center [71, 142] width 130 height 33
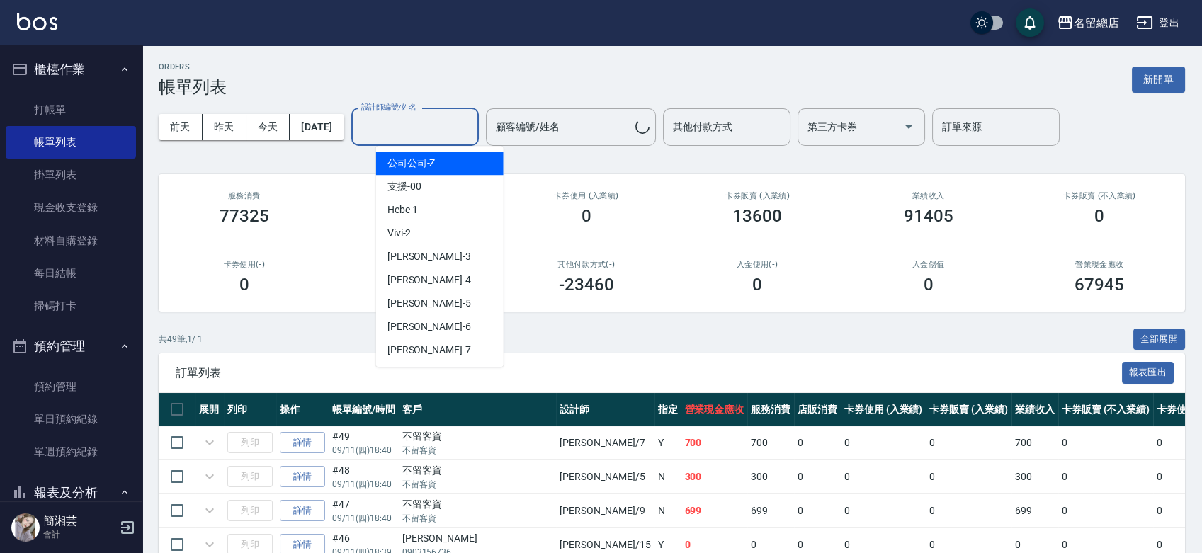
click at [455, 134] on input "設計師編號/姓名" at bounding box center [415, 127] width 115 height 25
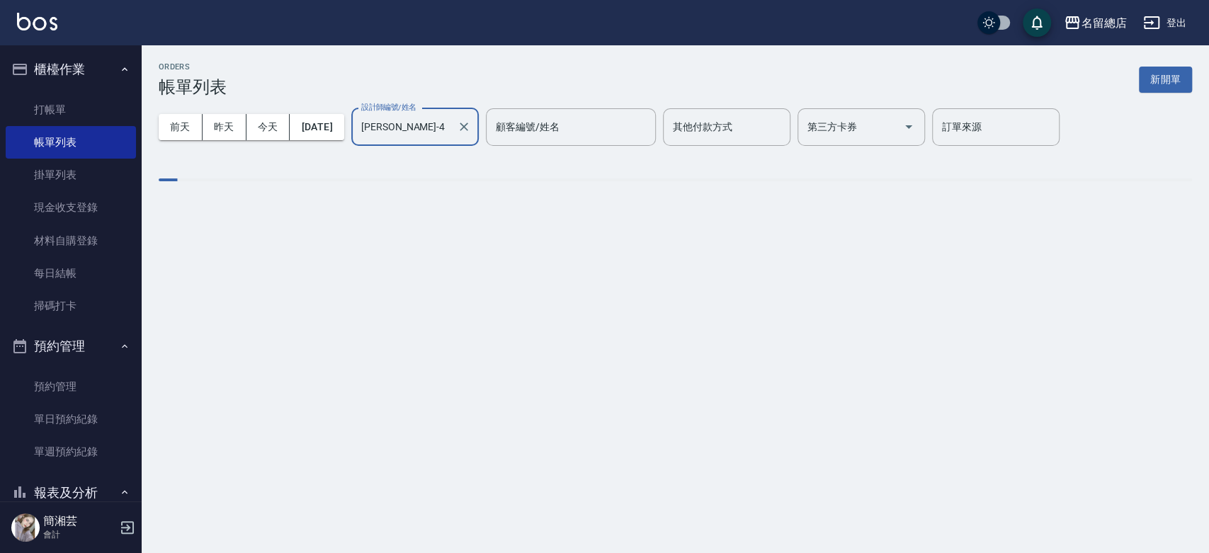
type input "Amy-4"
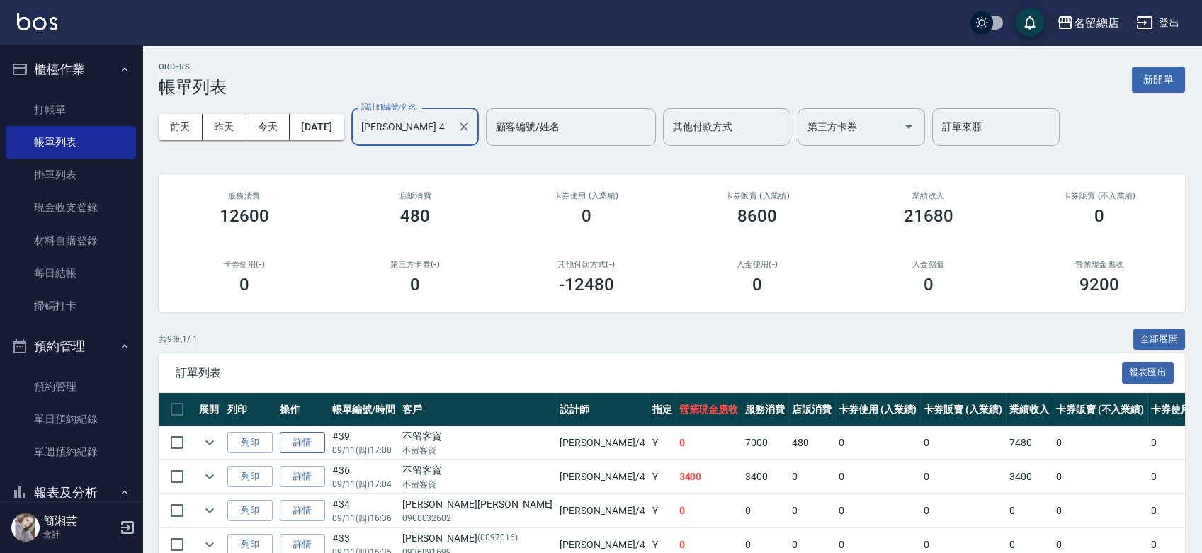
click at [287, 435] on link "詳情" at bounding box center [302, 443] width 45 height 22
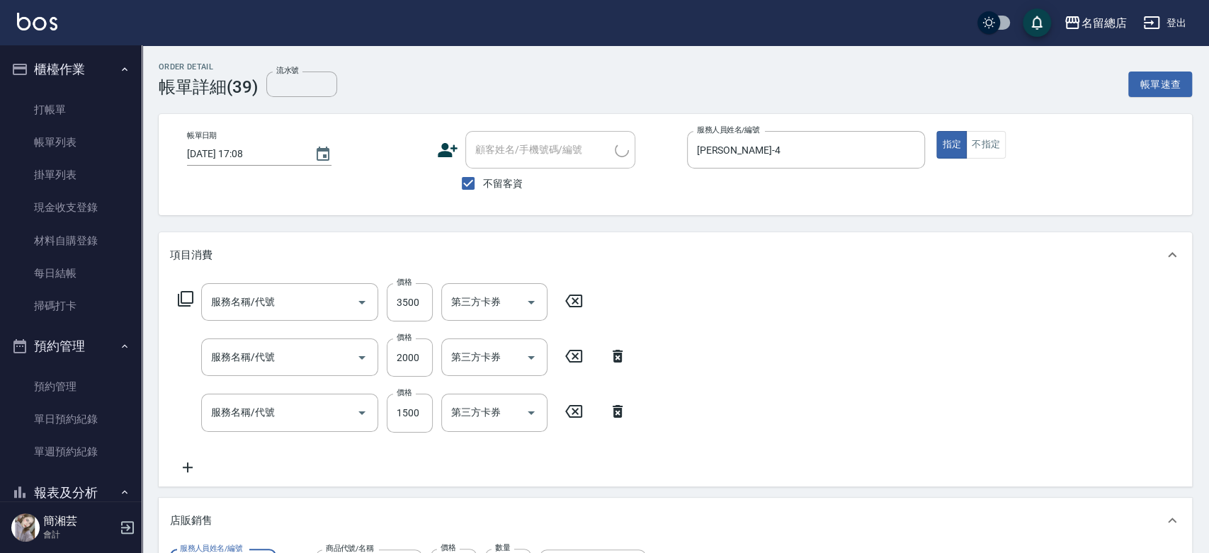
type input "2025/09/11 17:08"
checkbox input "true"
type input "Amy-4"
type input "陶溫3000以上(213)"
type input "染髮1500以上(502)"
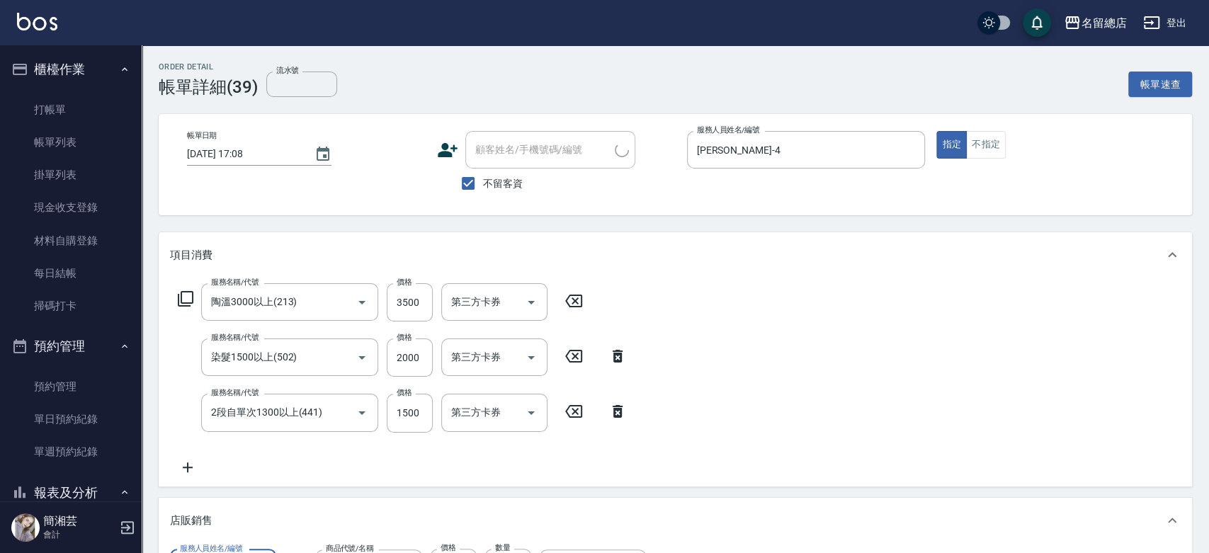
type input "2段自單次1300以上(441)"
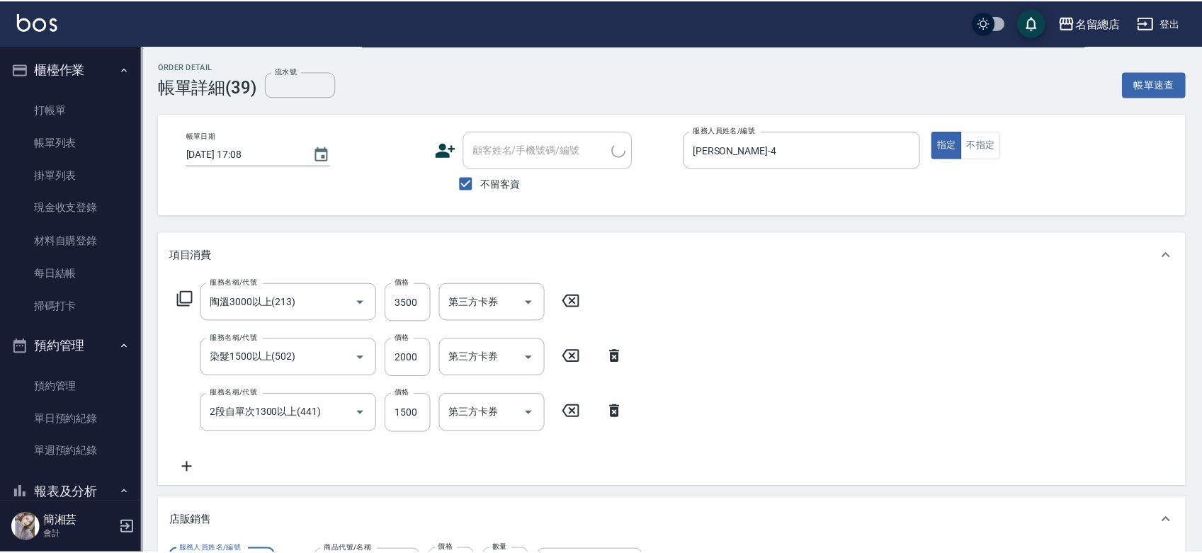
scroll to position [130, 0]
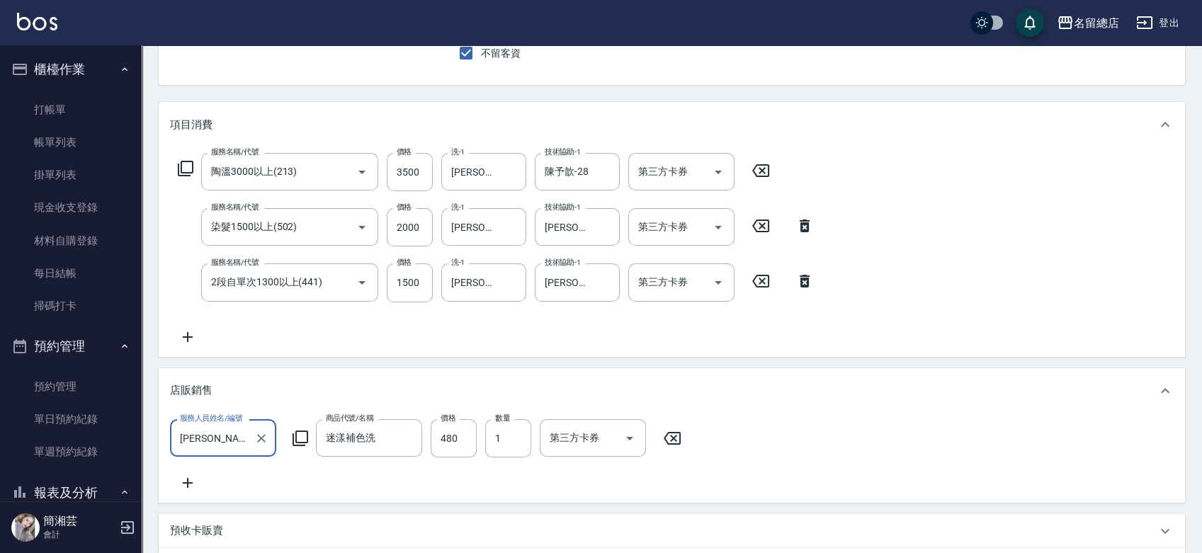
click at [193, 326] on div "服務名稱/代號 陶溫3000以上(213) 服務名稱/代號 價格 3500 價格 洗-1 王娟-25 洗-1 技術協助-1 陳予歆-28 技術協助-1 第三方…" at bounding box center [496, 249] width 652 height 192
click at [188, 333] on icon at bounding box center [188, 337] width 10 height 10
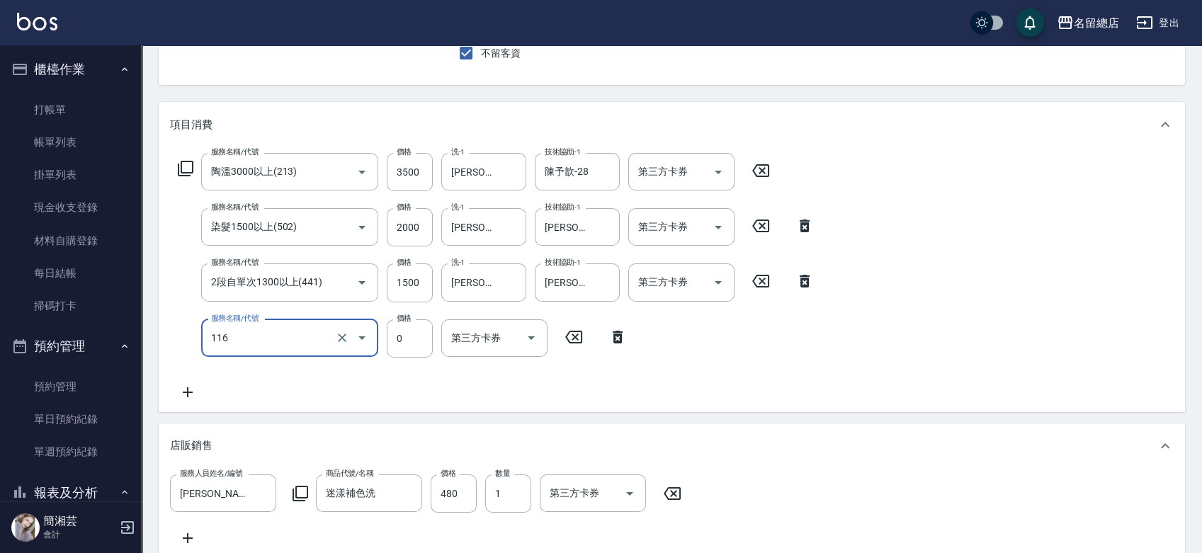
type input "頭皮蓋卡3點(116)"
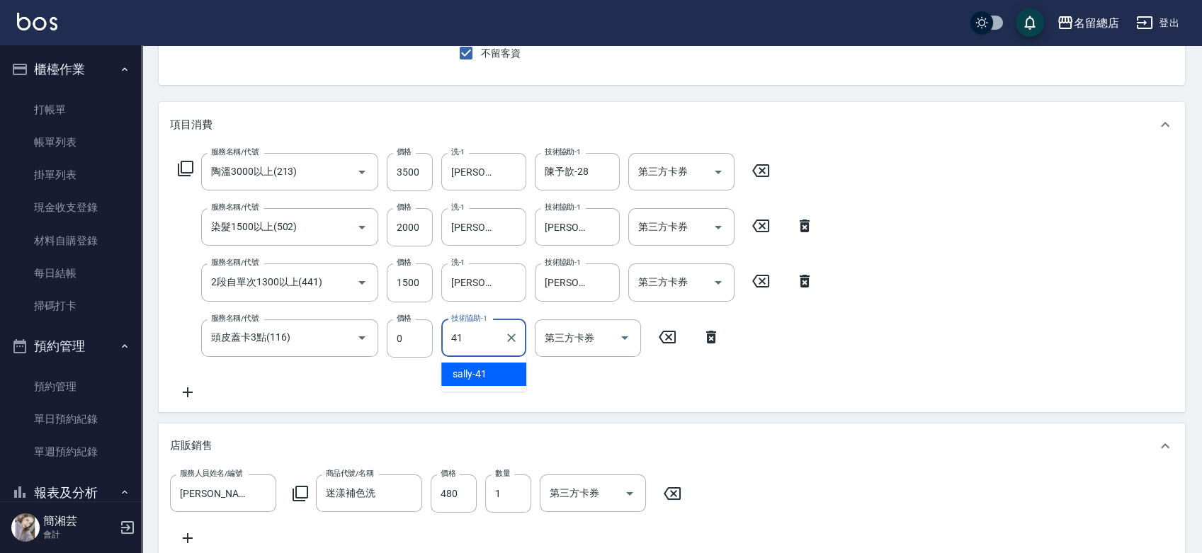
type input "sally-41"
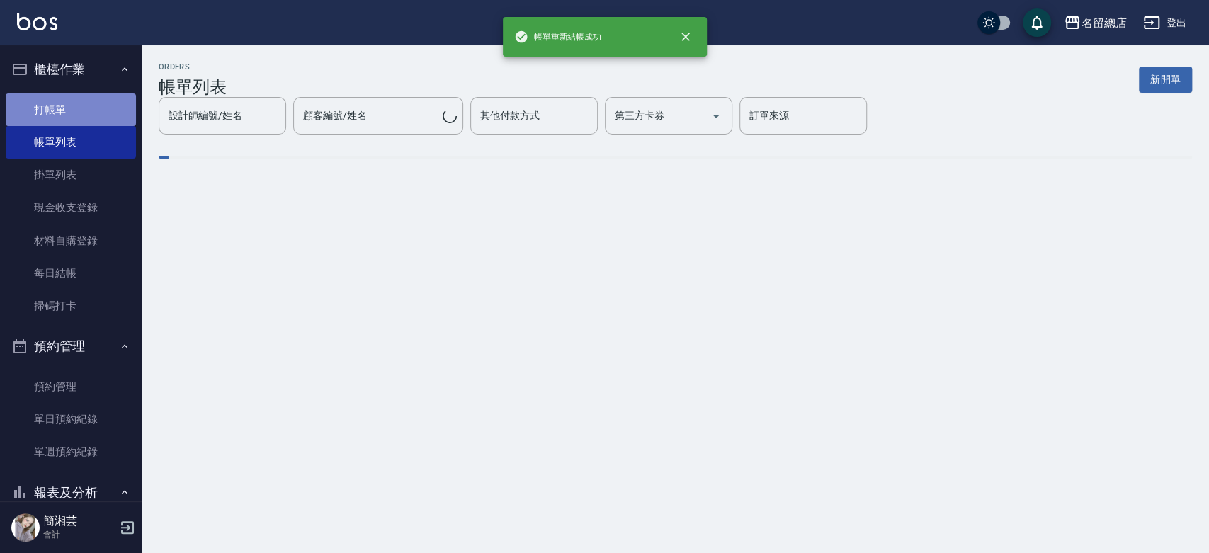
click at [80, 108] on link "打帳單" at bounding box center [71, 109] width 130 height 33
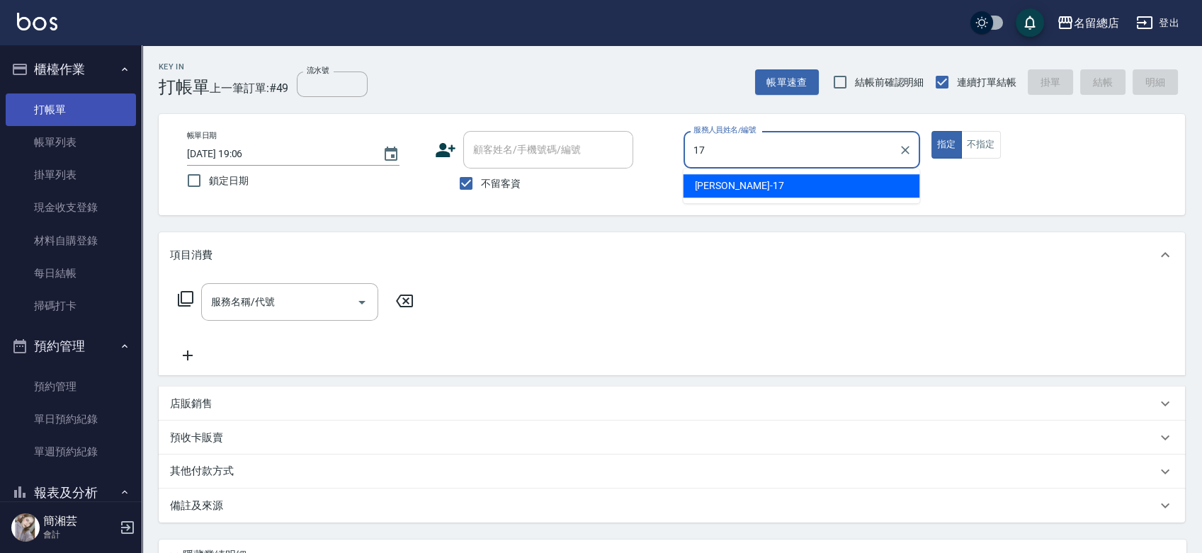
type input "Peter-17"
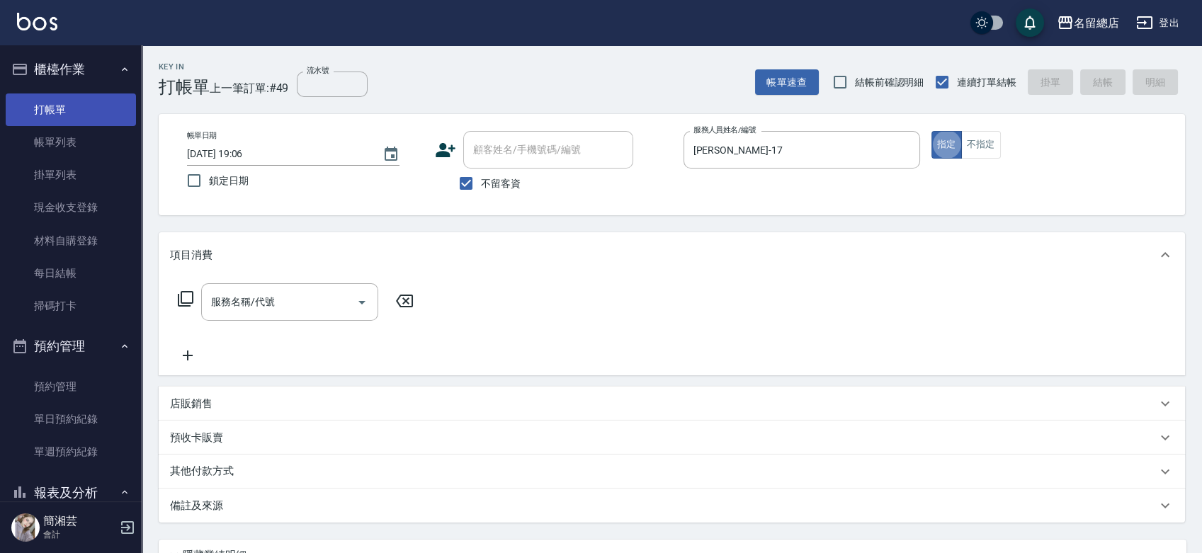
type button "true"
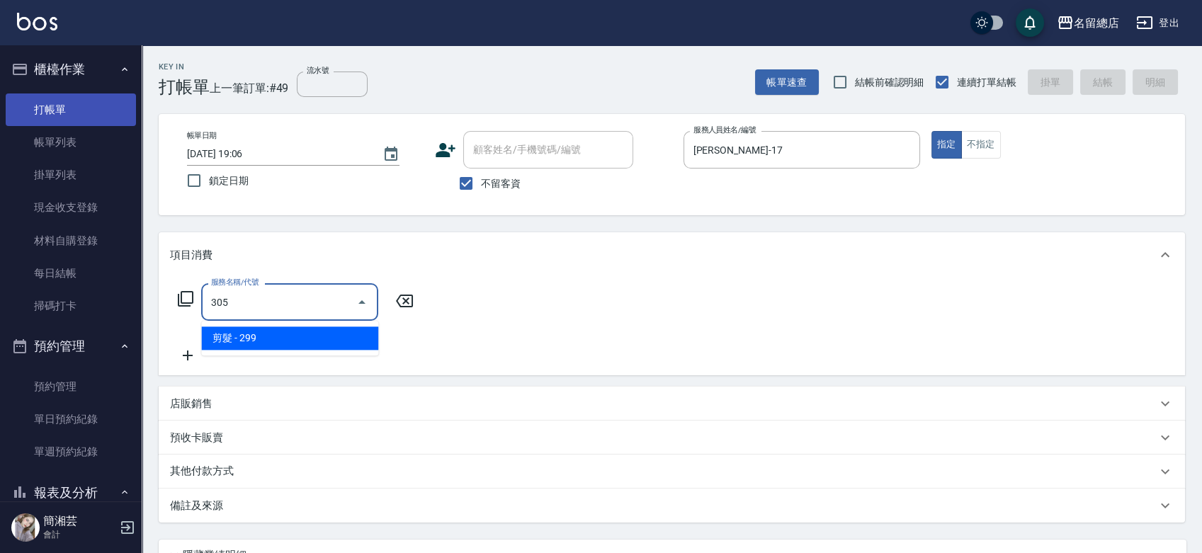
type input "剪髮(305)"
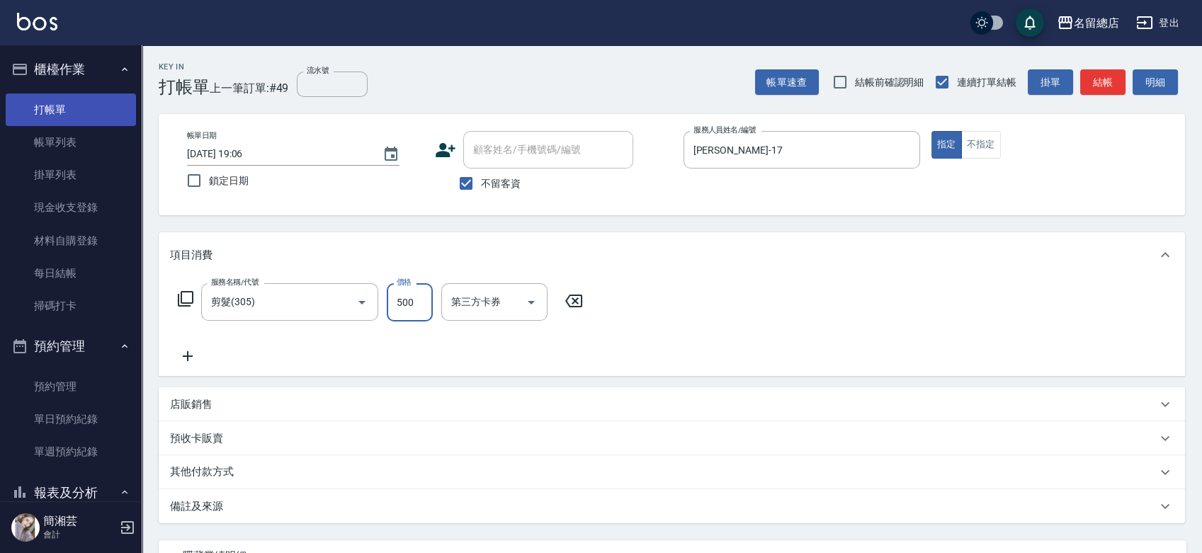
type input "500"
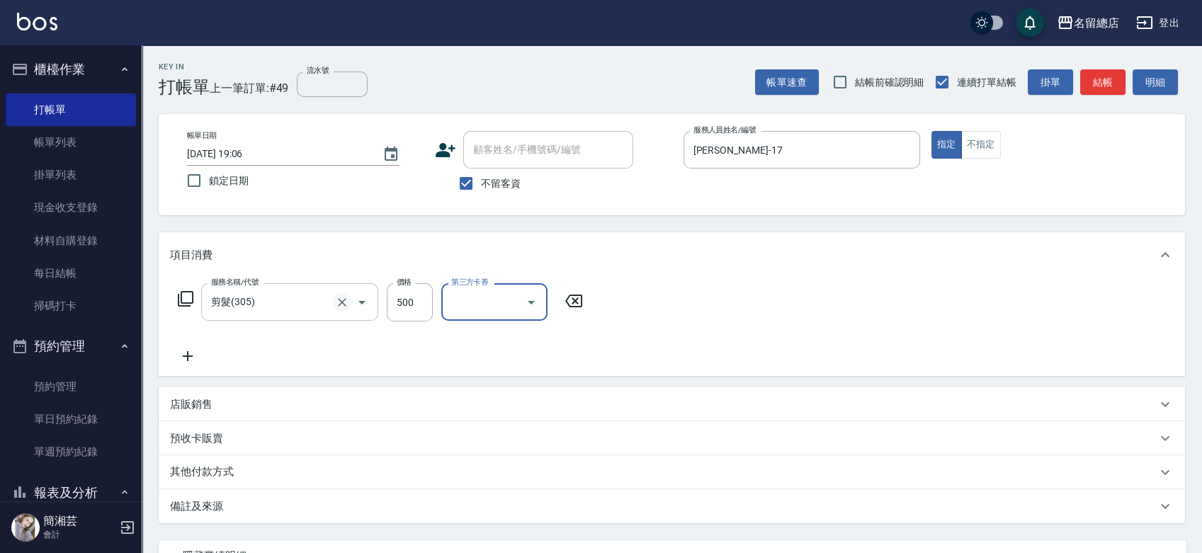
click at [347, 303] on icon "Clear" at bounding box center [342, 302] width 14 height 14
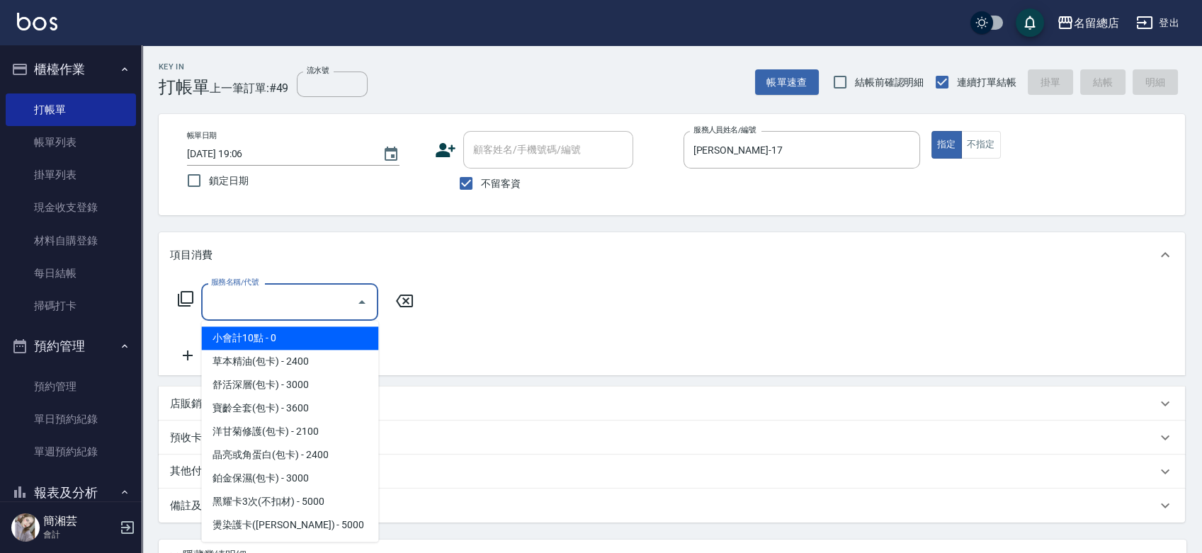
type input "1"
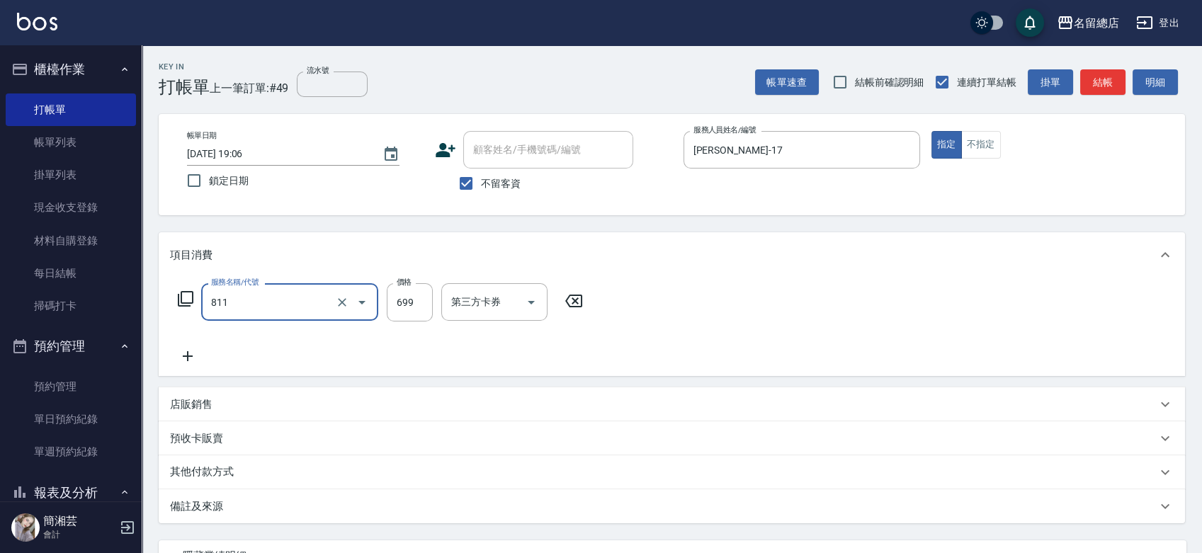
type input "洗+剪(811)"
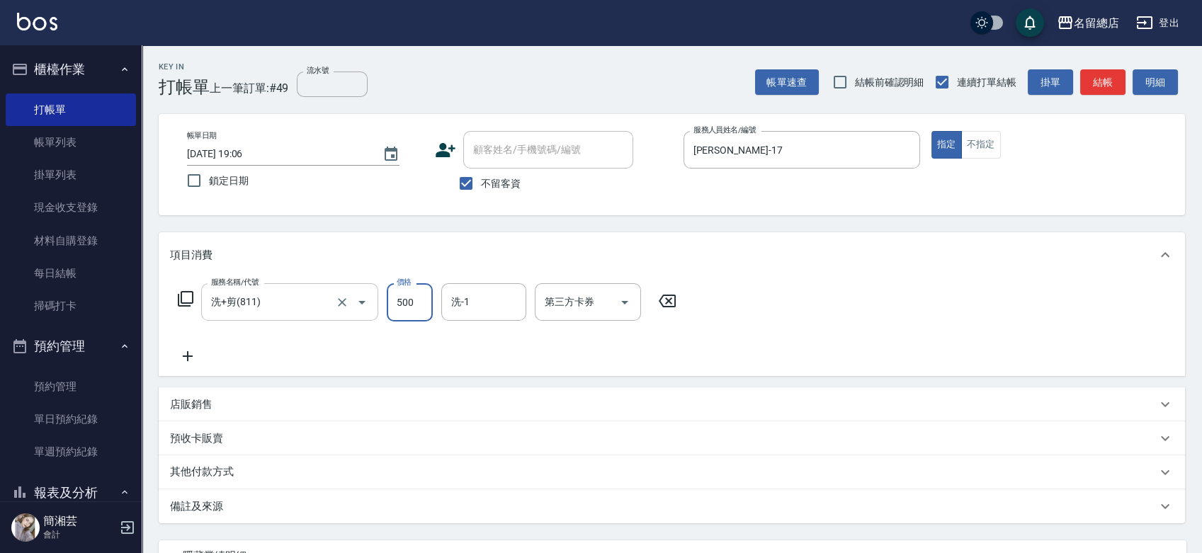
type input "500"
type input "YY-45"
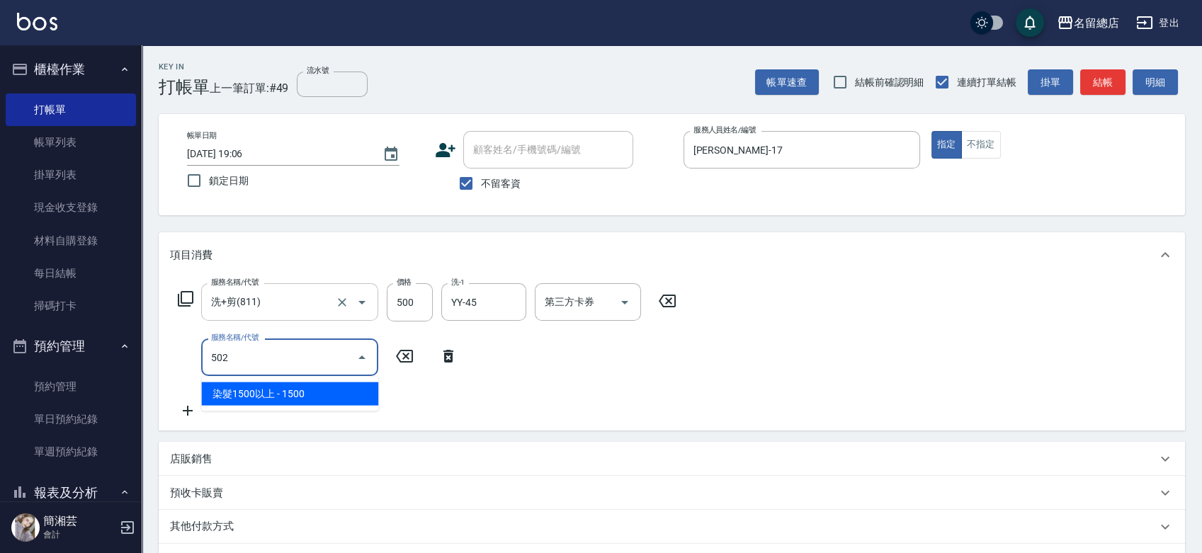
type input "染髮1500以上(502)"
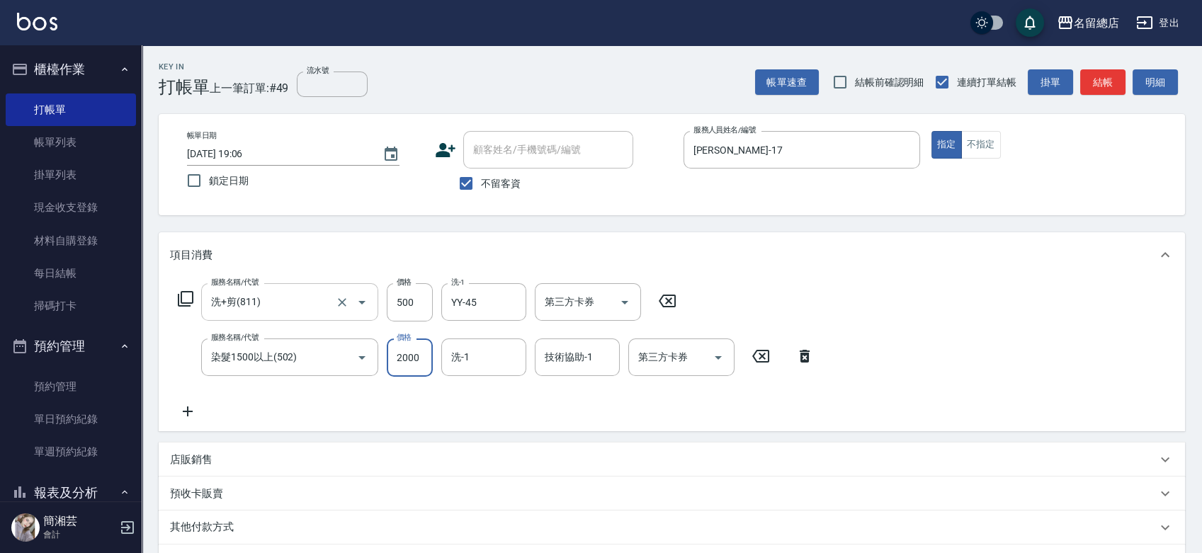
type input "2000"
type input "黃郁涵-43"
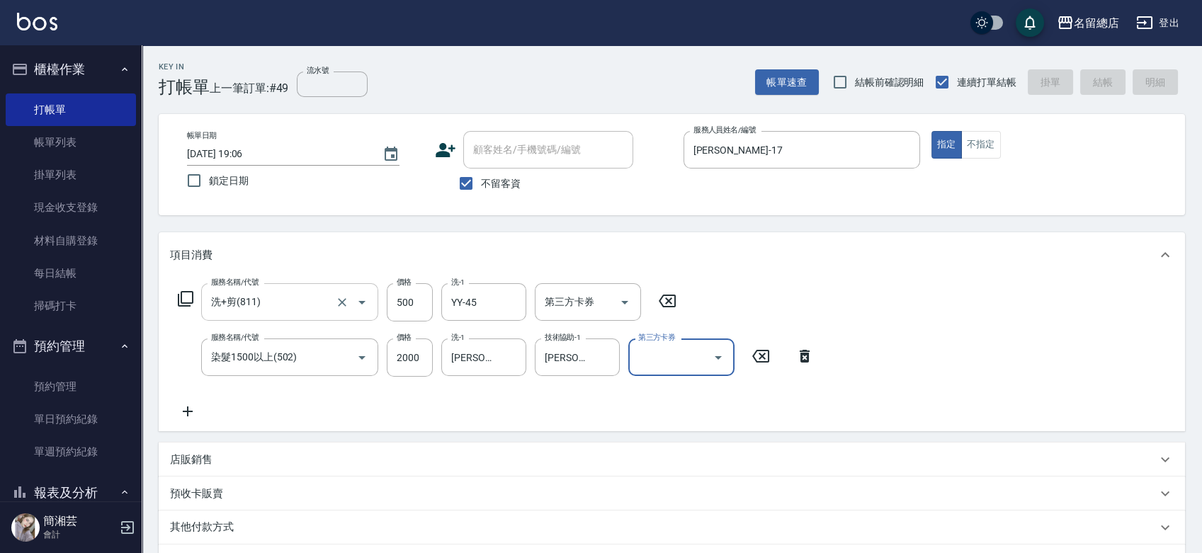
type input "2025/09/11 19:22"
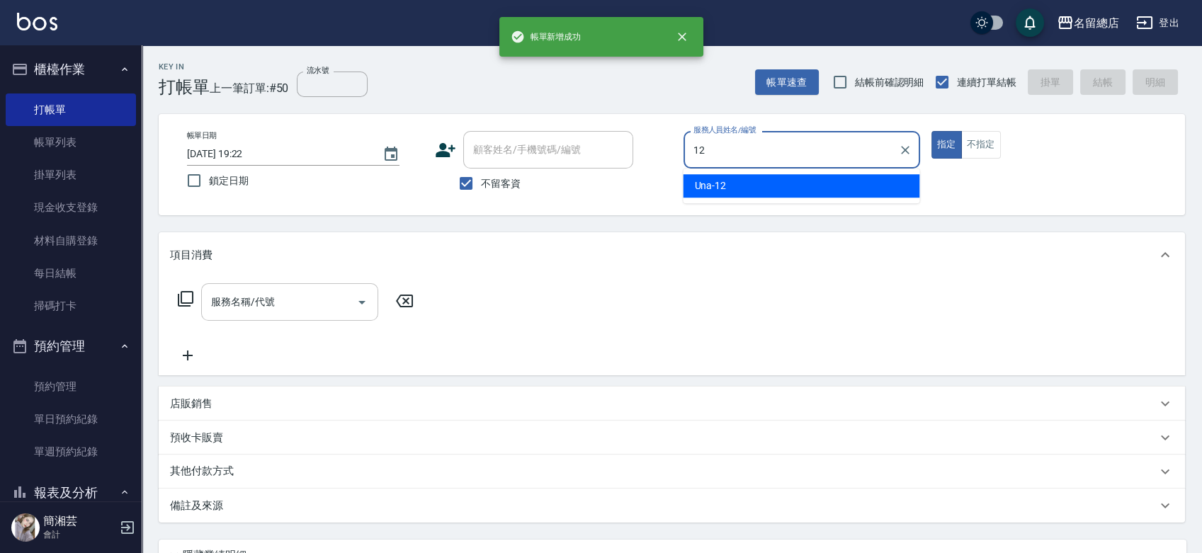
type input "Una-12"
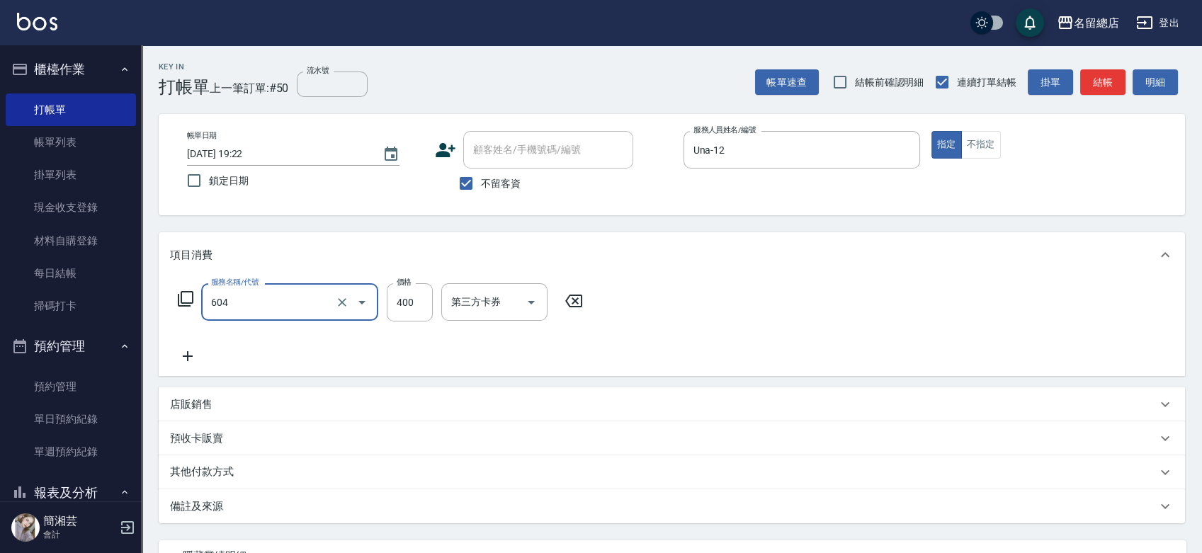
type input "健康洗髮(604)"
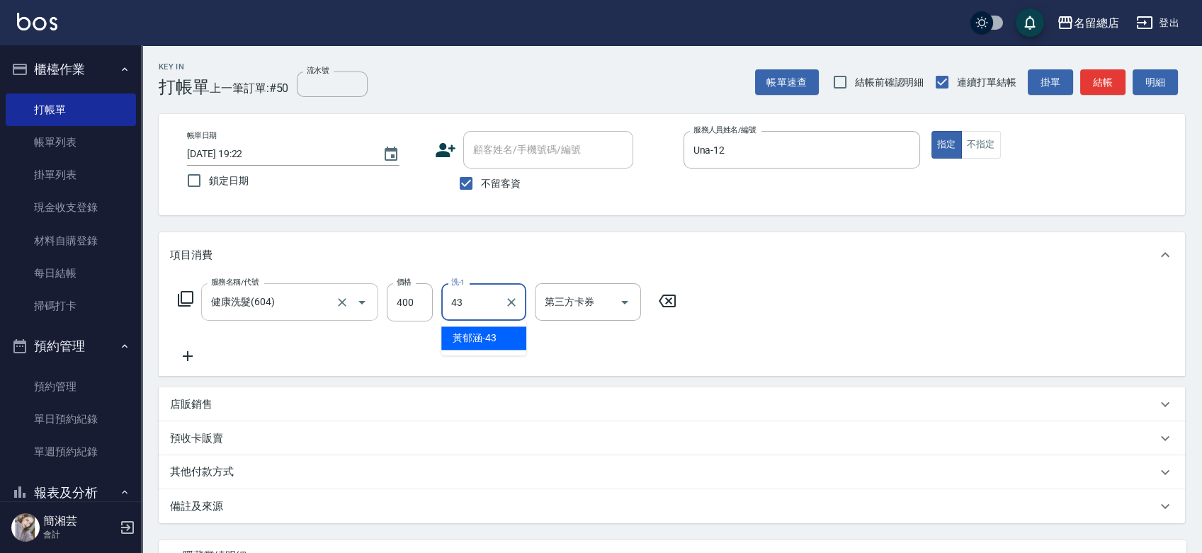
type input "黃郁涵-43"
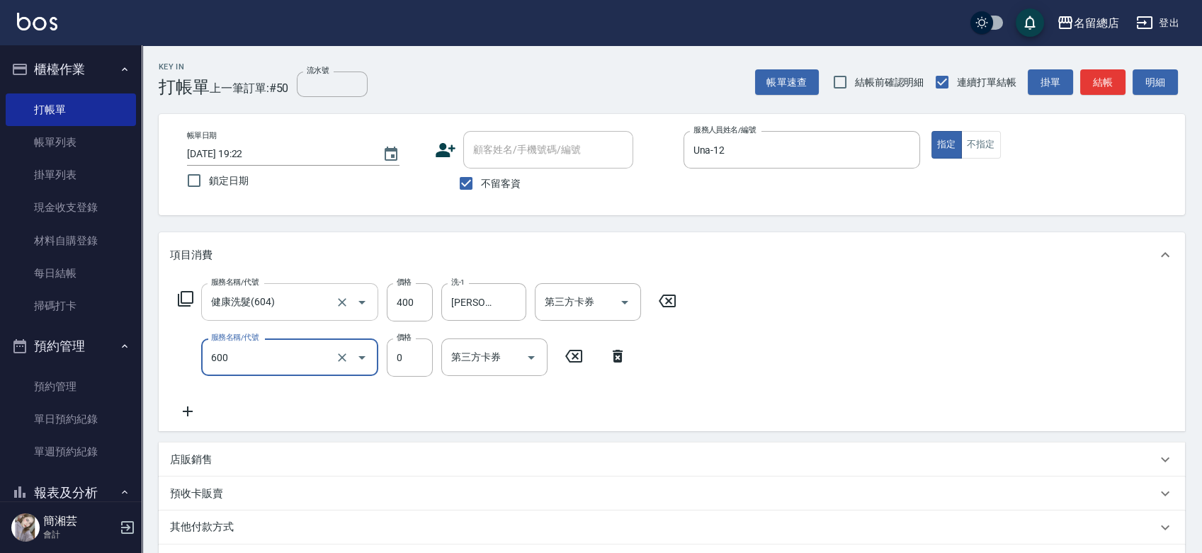
type input "洗髮(免費)(600)"
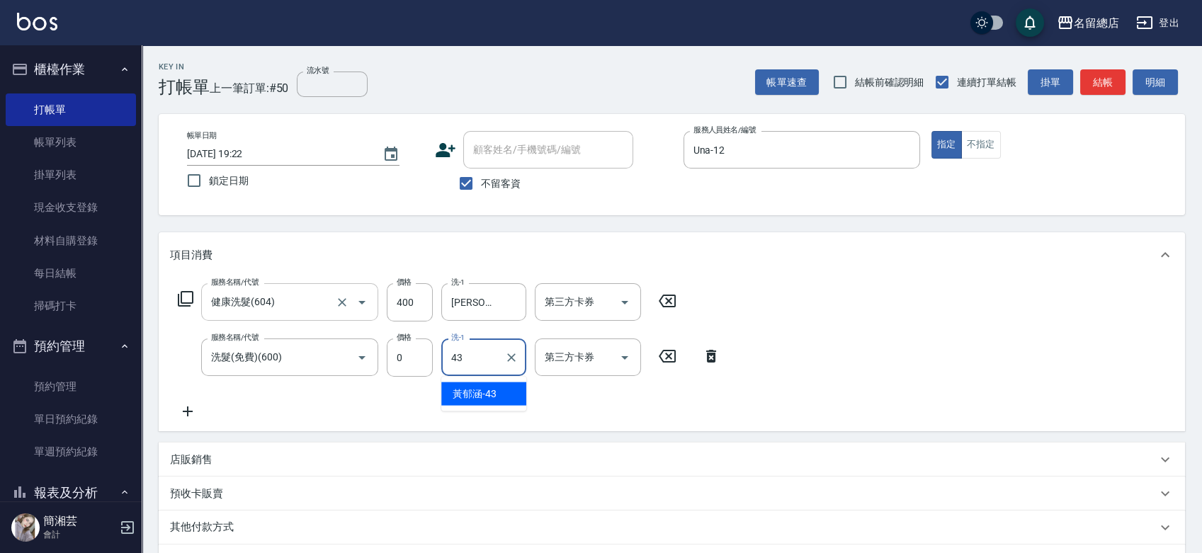
type input "黃郁涵-43"
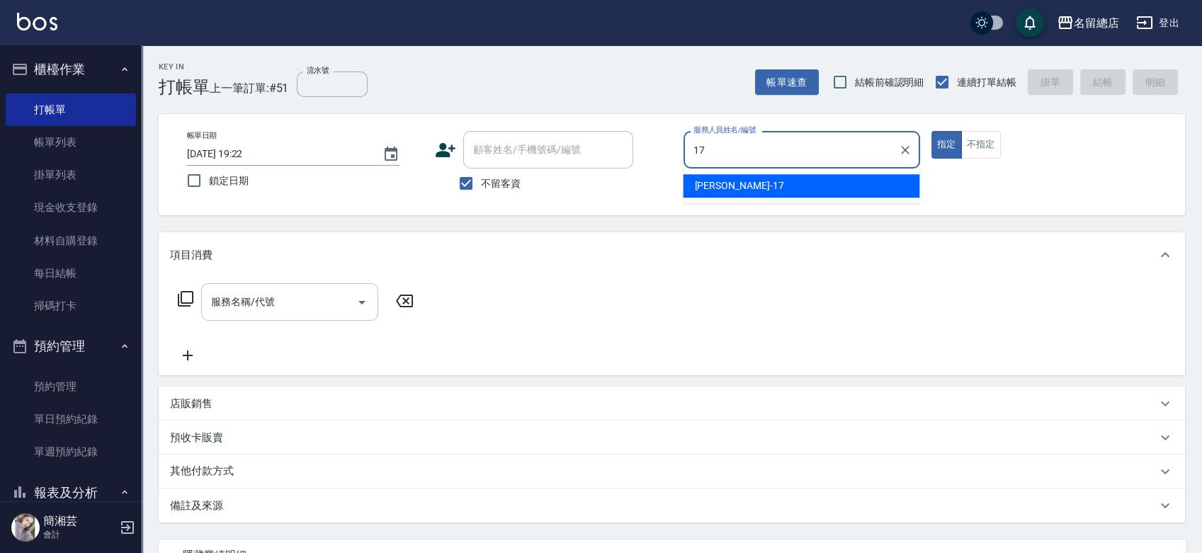
type input "Peter-17"
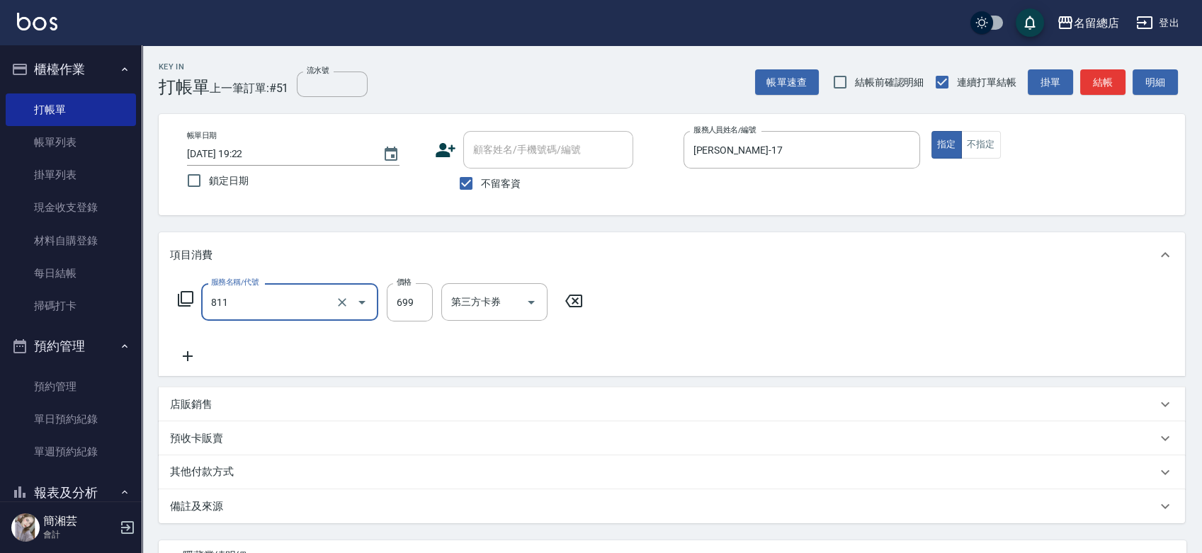
type input "洗+剪(811)"
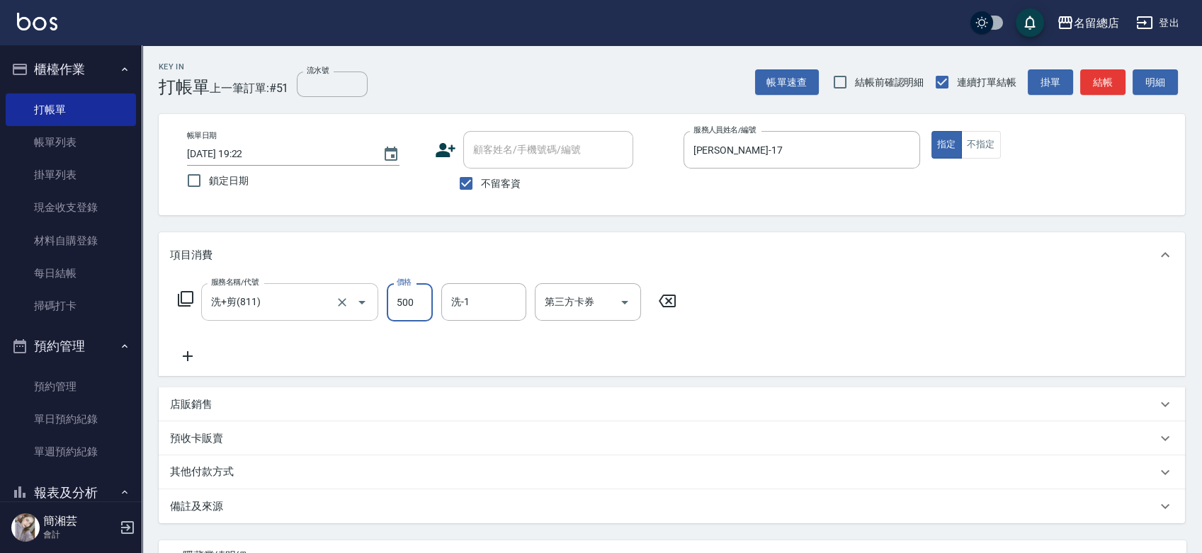
type input "500"
type input "瑄瑄-42"
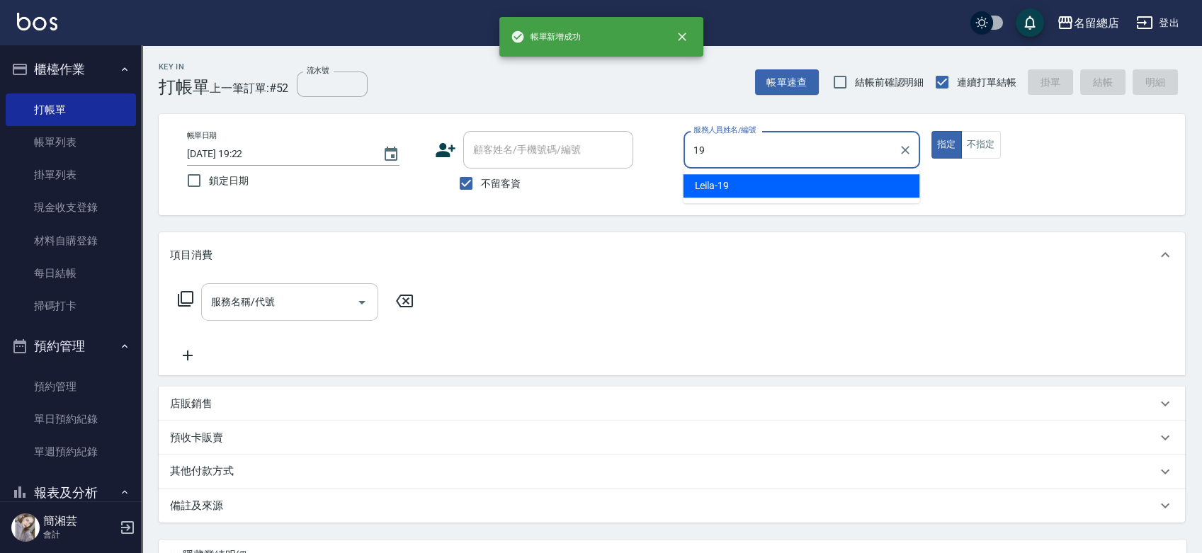
type input "Leila-19"
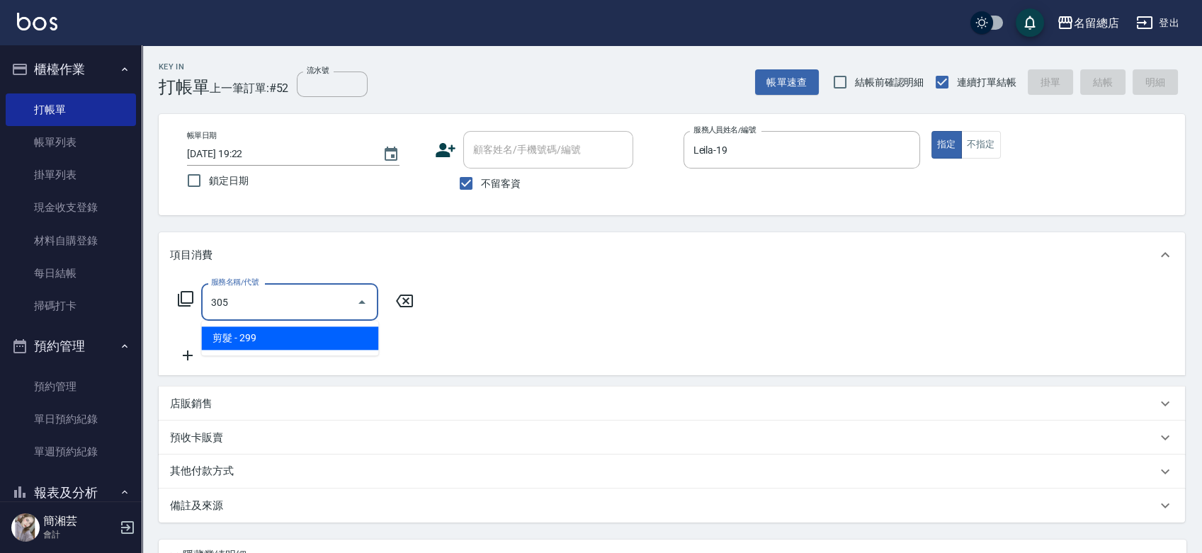
type input "剪髮(305)"
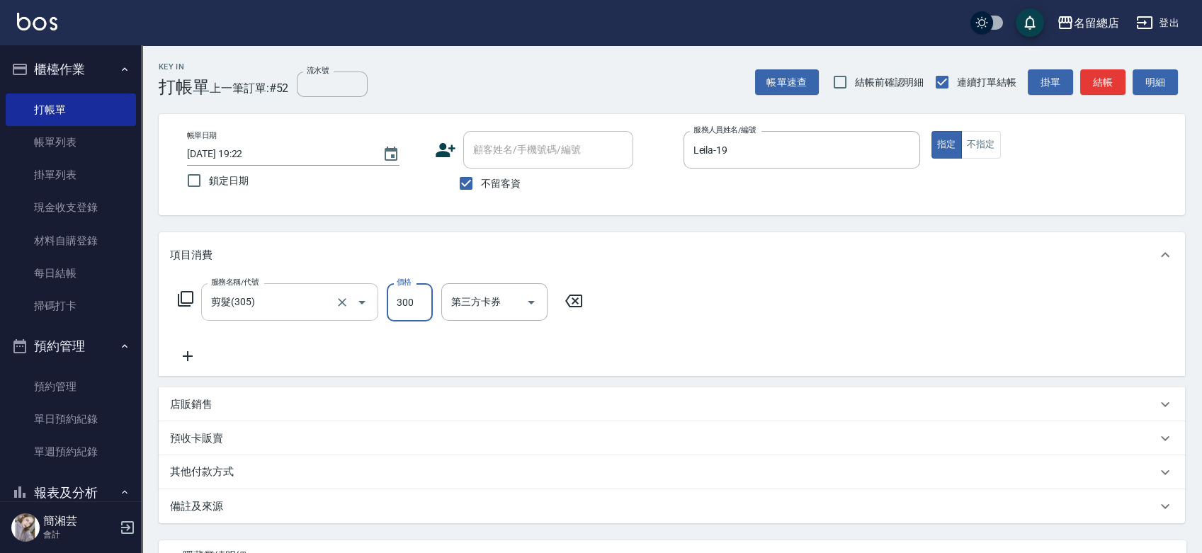
type input "300"
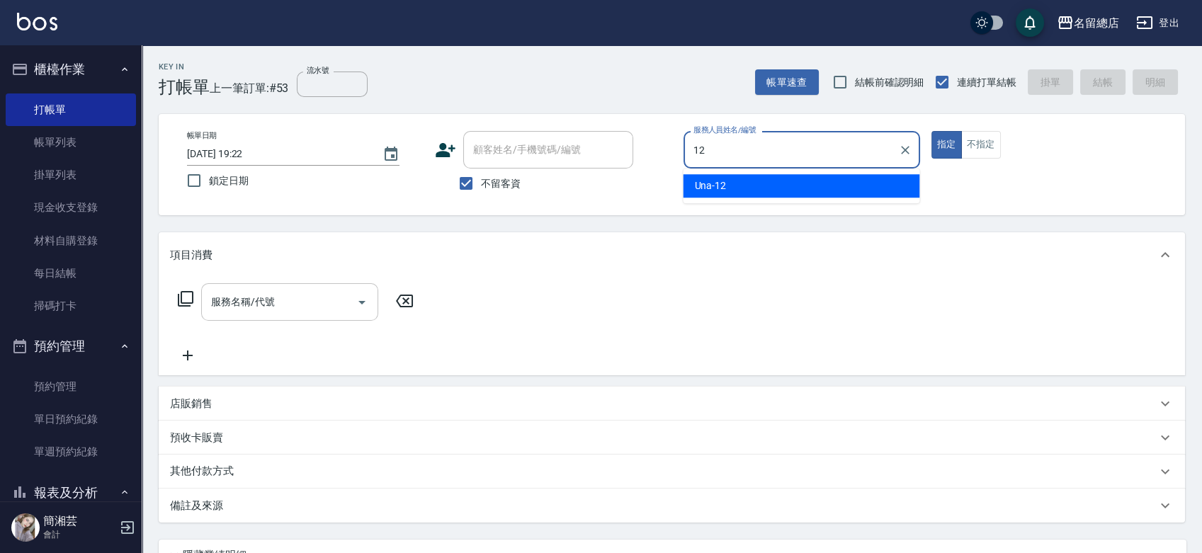
type input "Una-12"
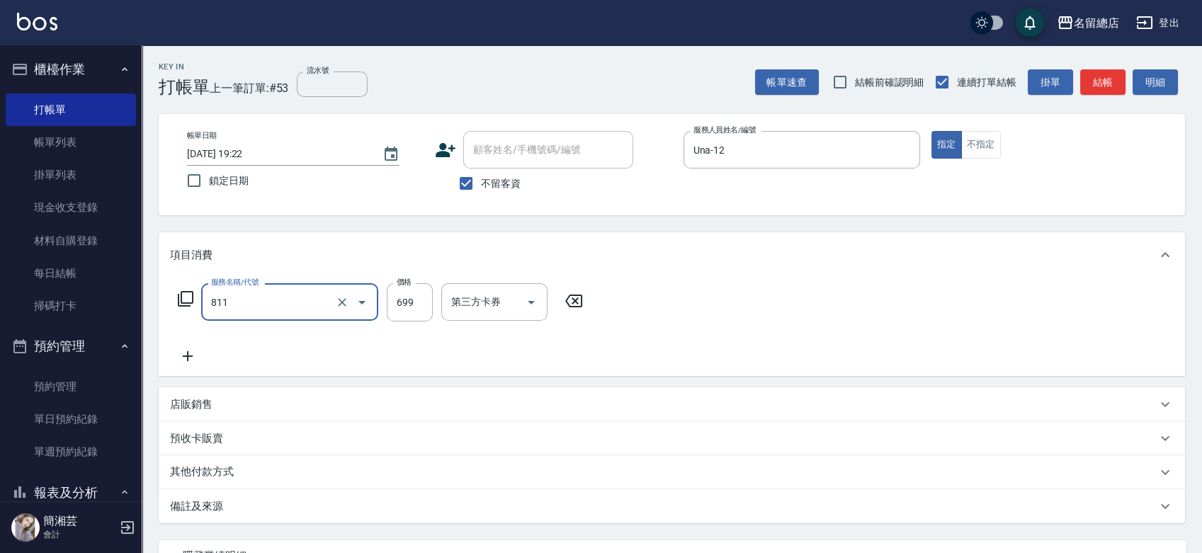
type input "洗+剪(811)"
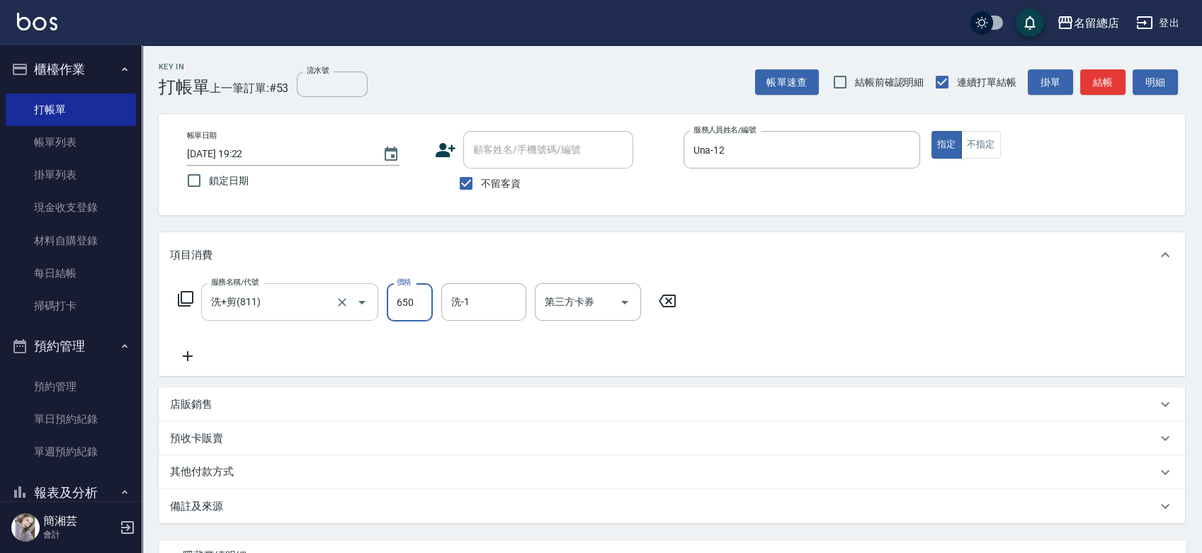
type input "650"
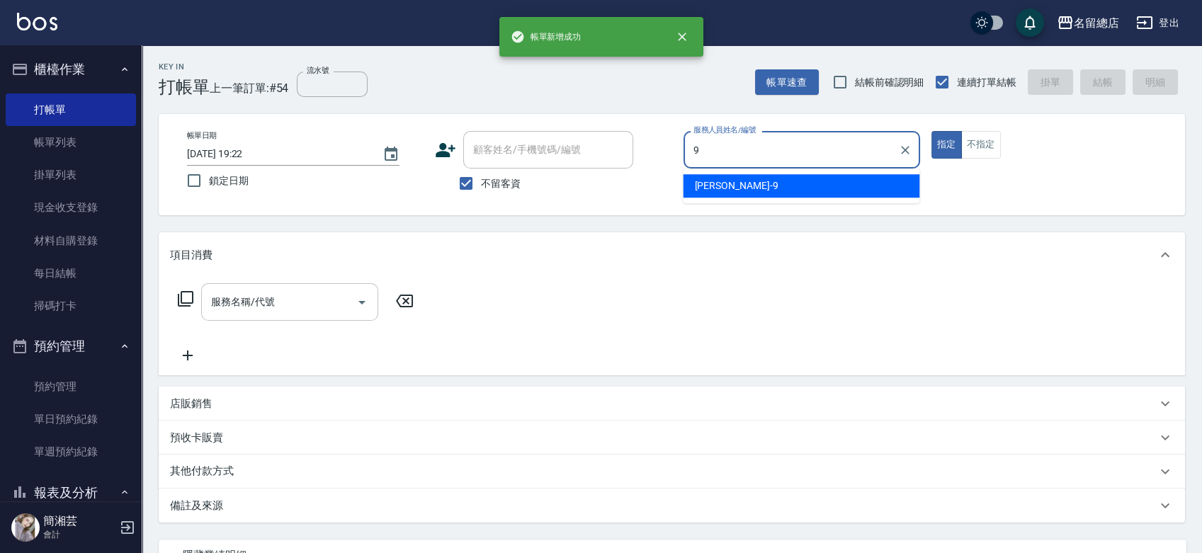
type input "Rosa-9"
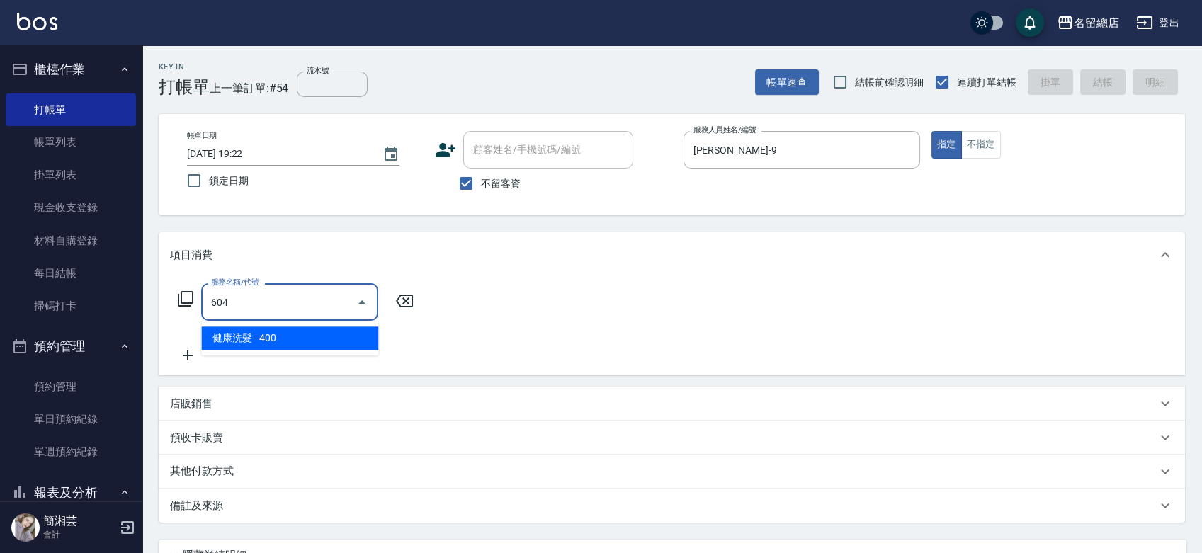
type input "健康洗髮(604)"
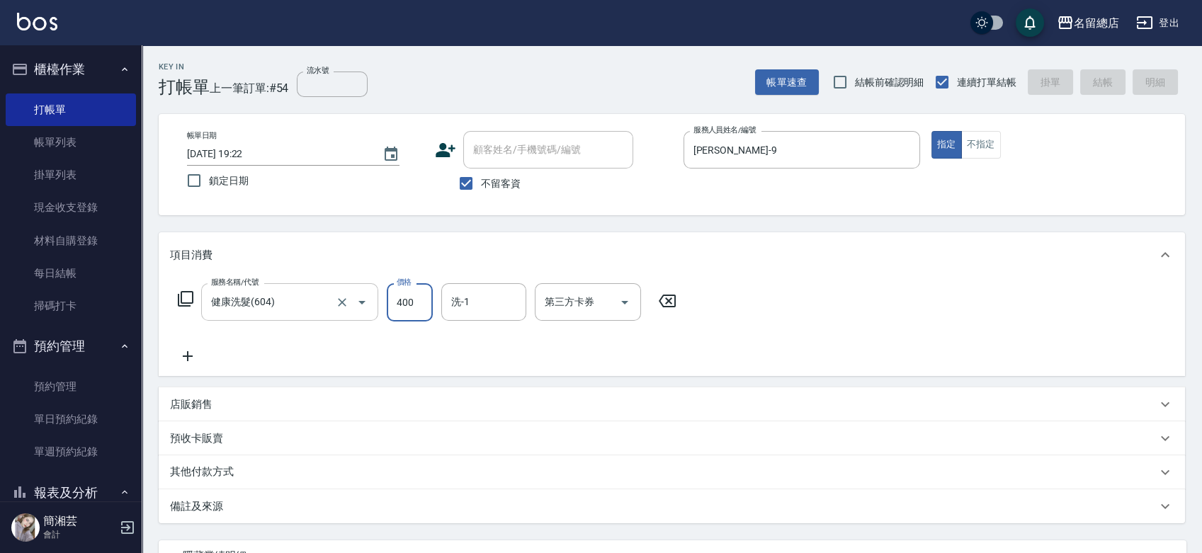
type input "2025/09/11 19:23"
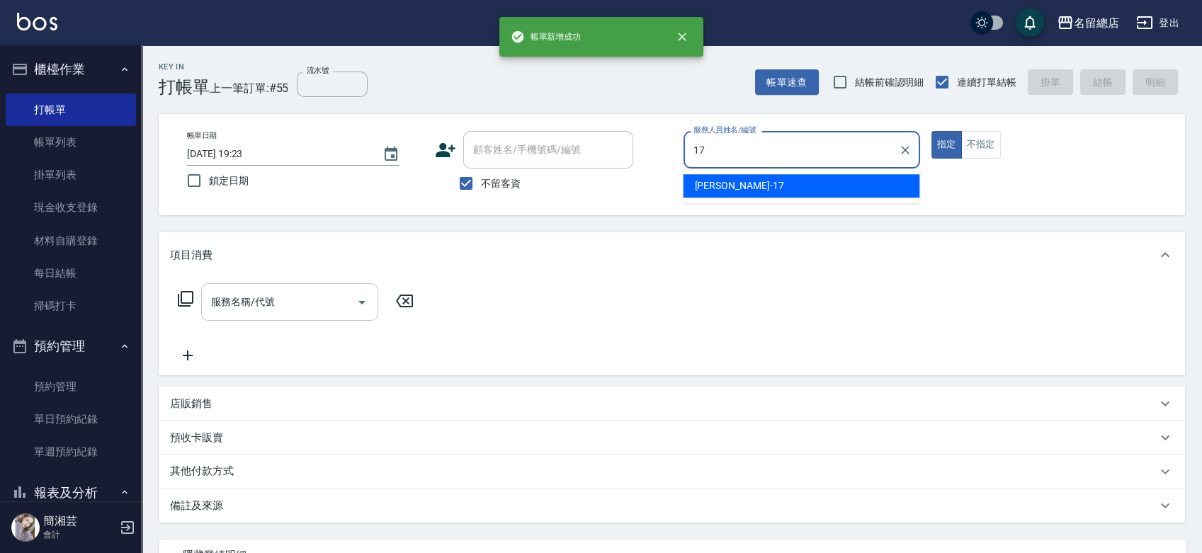
type input "Peter-17"
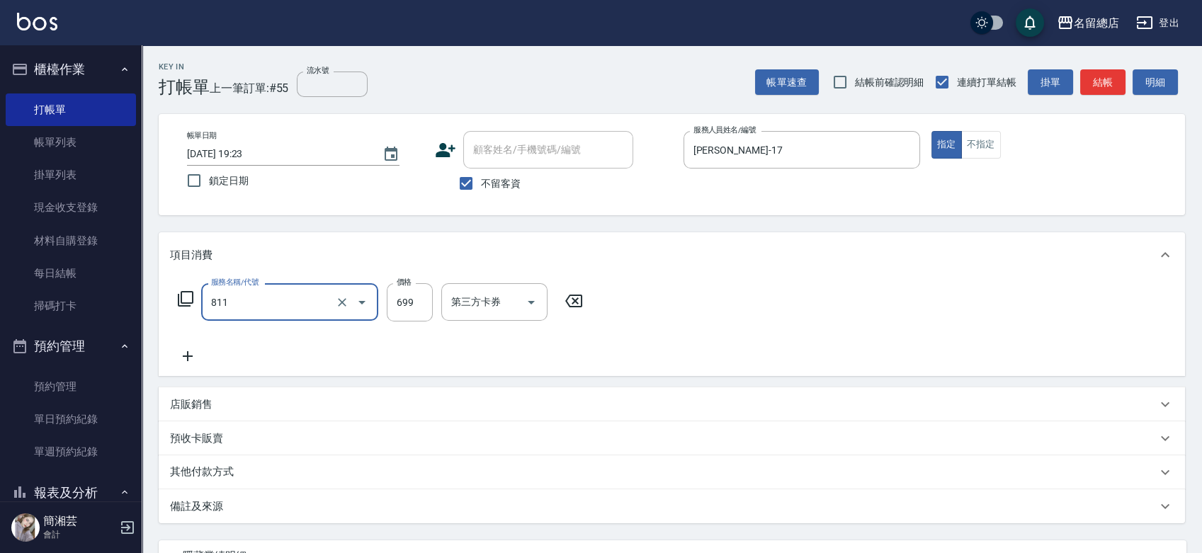
type input "洗+剪(811)"
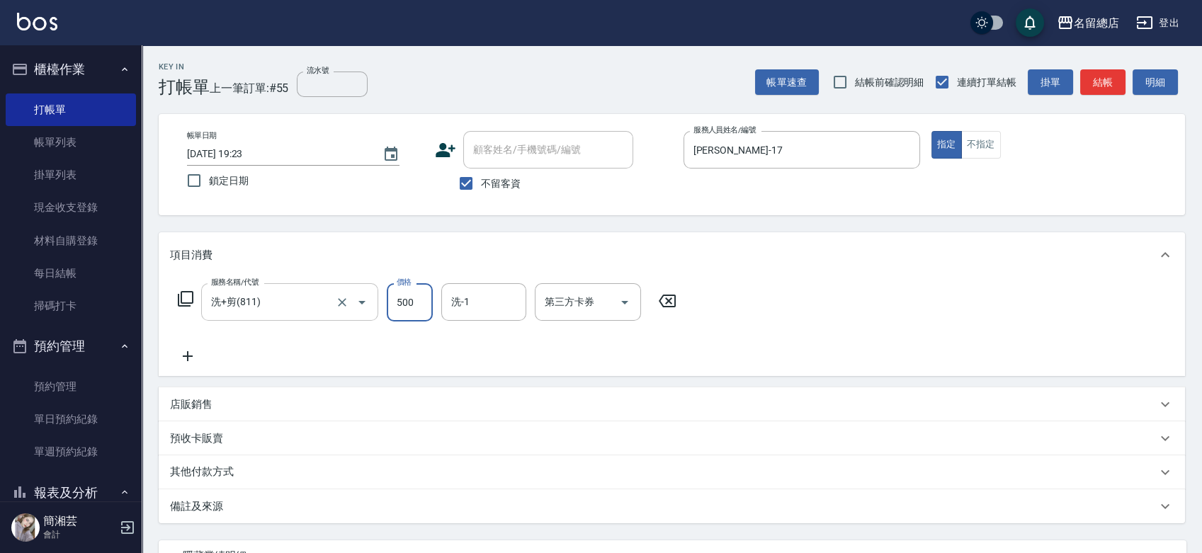
type input "500"
type input "sally-41"
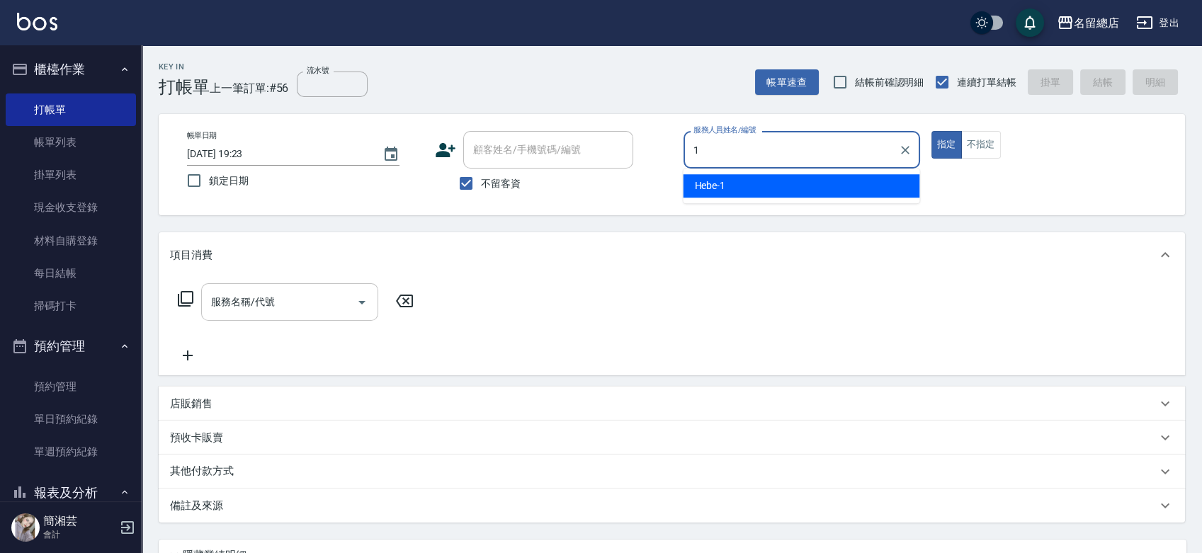
type input "Hebe-1"
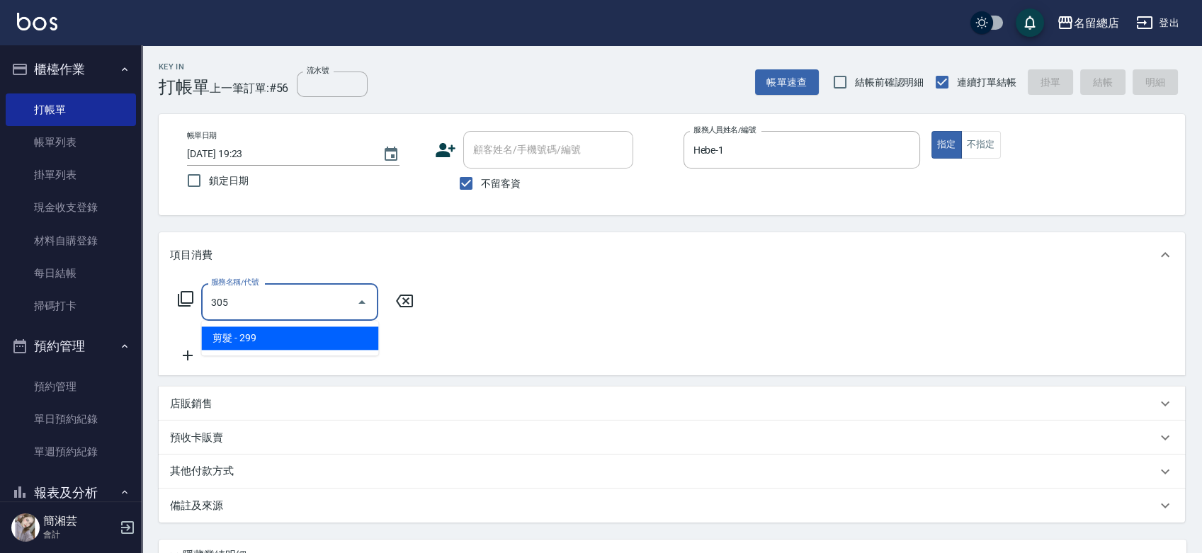
type input "剪髮(305)"
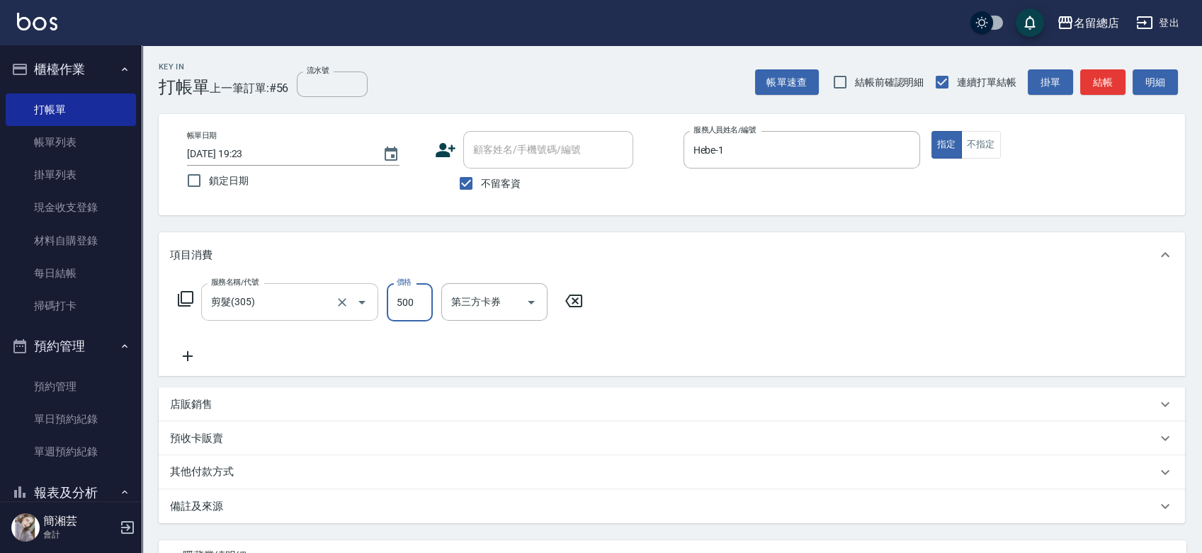
type input "500"
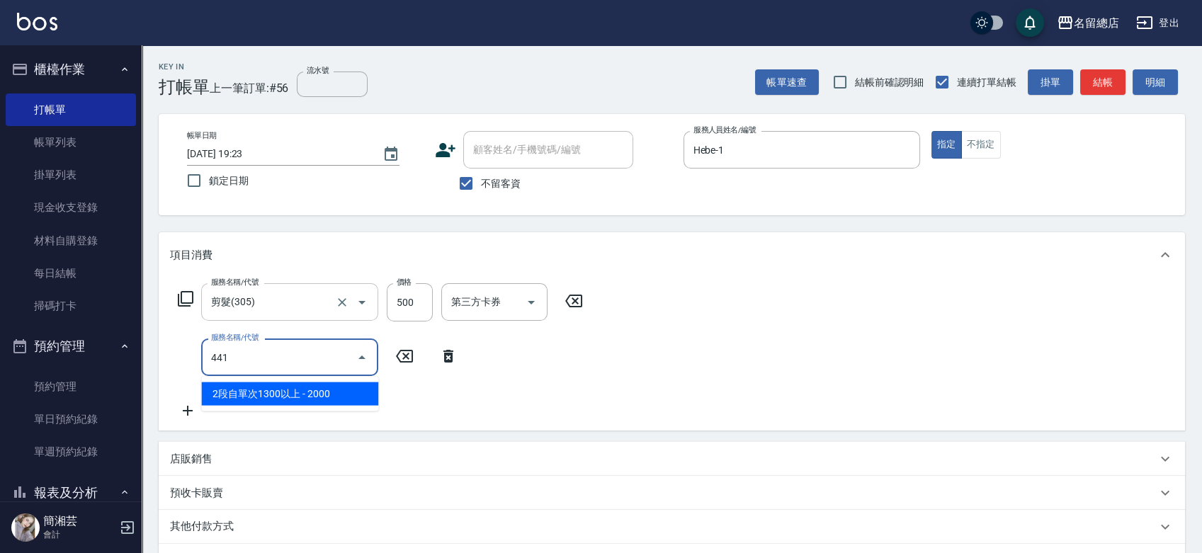
type input "2段自單次1300以上(441)"
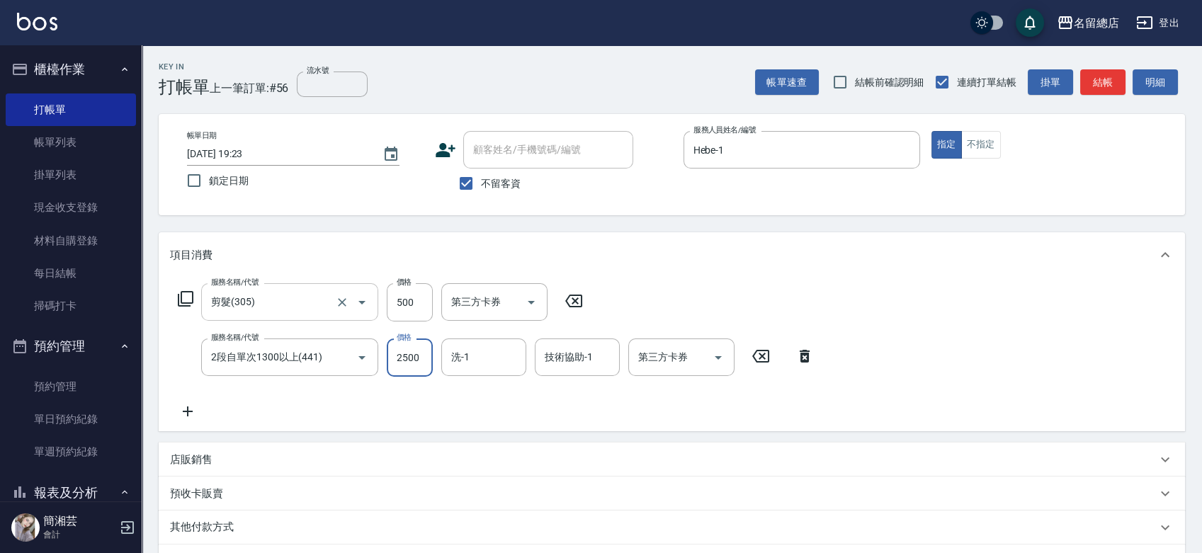
type input "2500"
type input "YY-45"
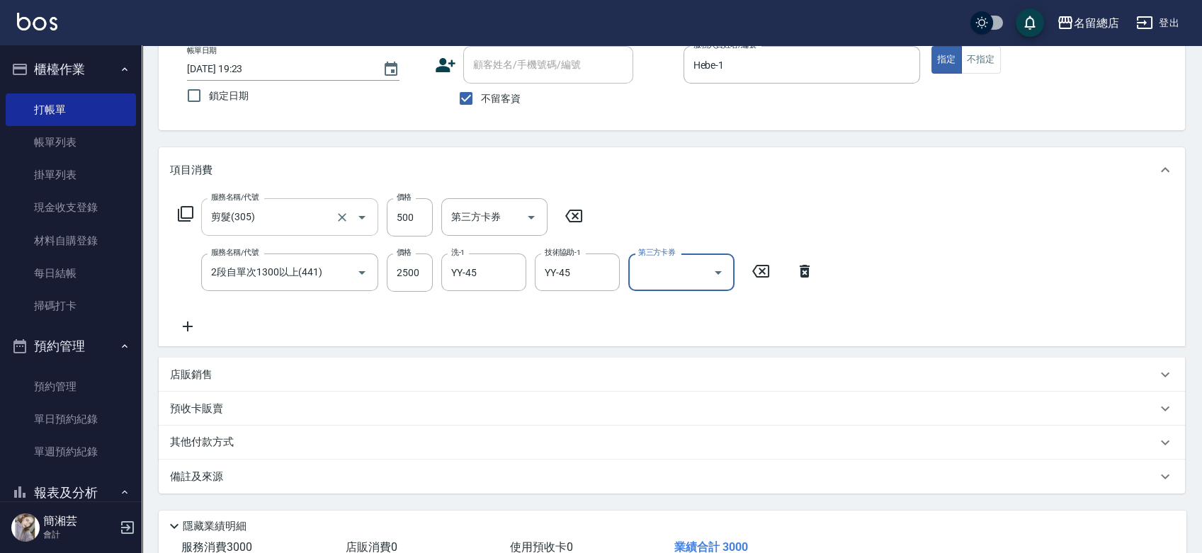
scroll to position [183, 0]
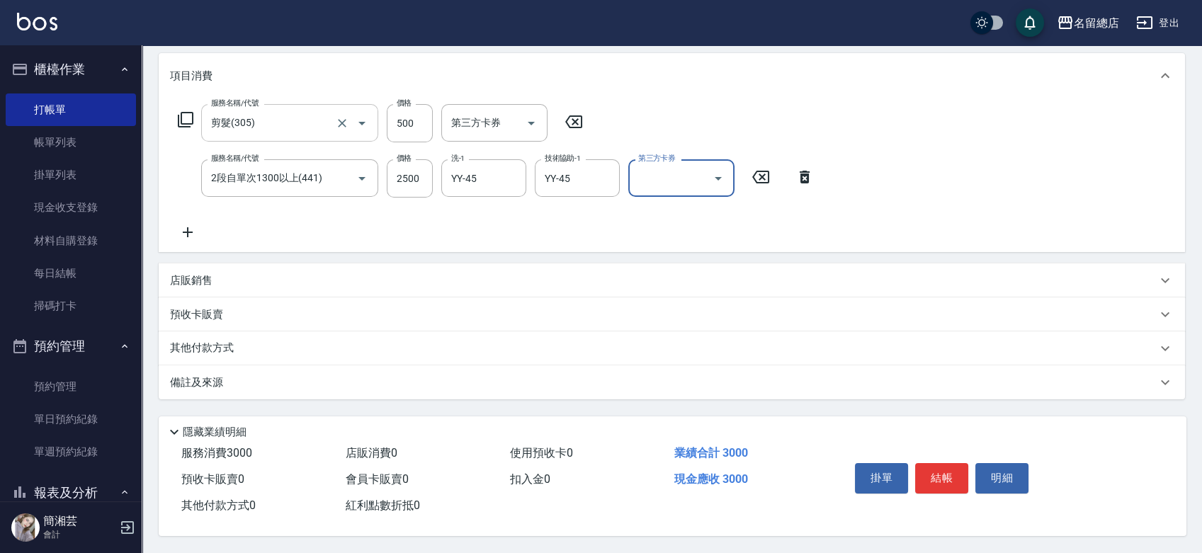
click at [306, 341] on div "其他付款方式" at bounding box center [663, 349] width 987 height 16
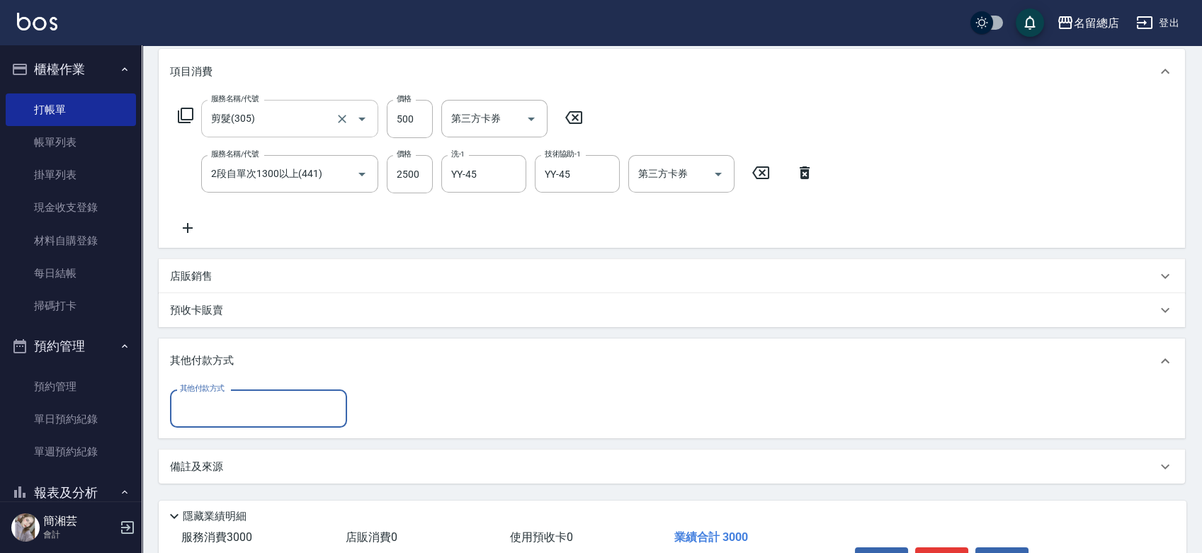
scroll to position [0, 0]
click at [283, 398] on input "其他付款方式" at bounding box center [258, 408] width 164 height 25
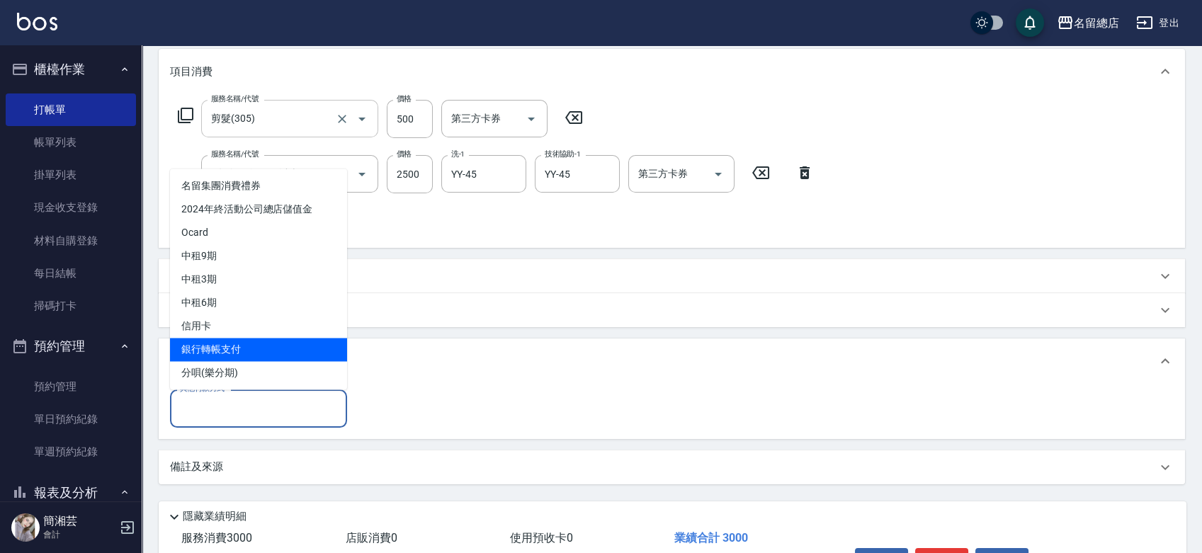
click at [272, 350] on span "銀行轉帳支付" at bounding box center [258, 349] width 177 height 23
type input "銀行轉帳支付"
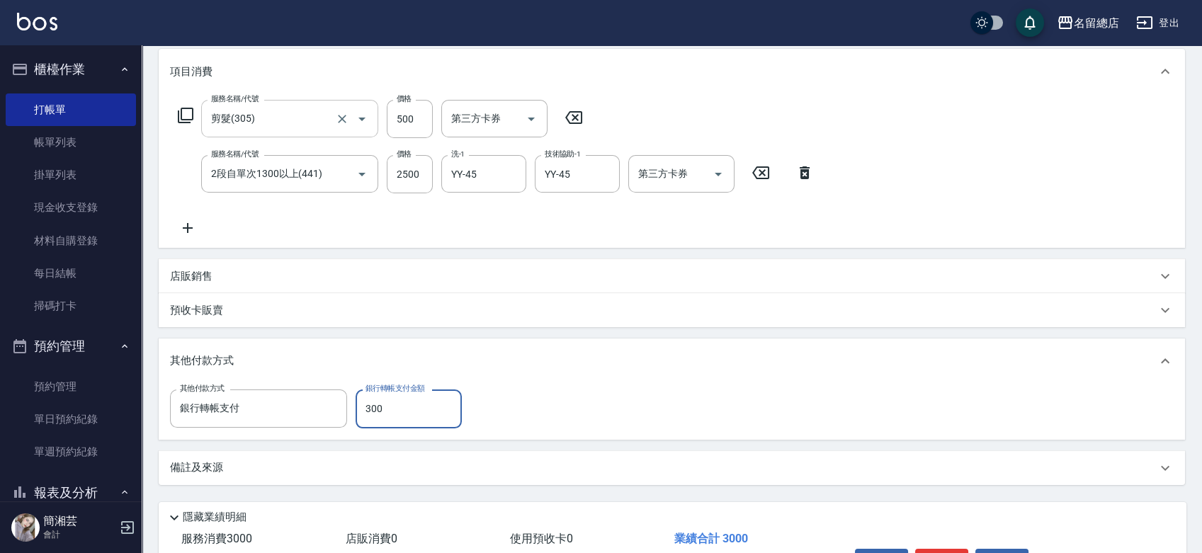
type input "3000"
type input "2025/09/11 19:24"
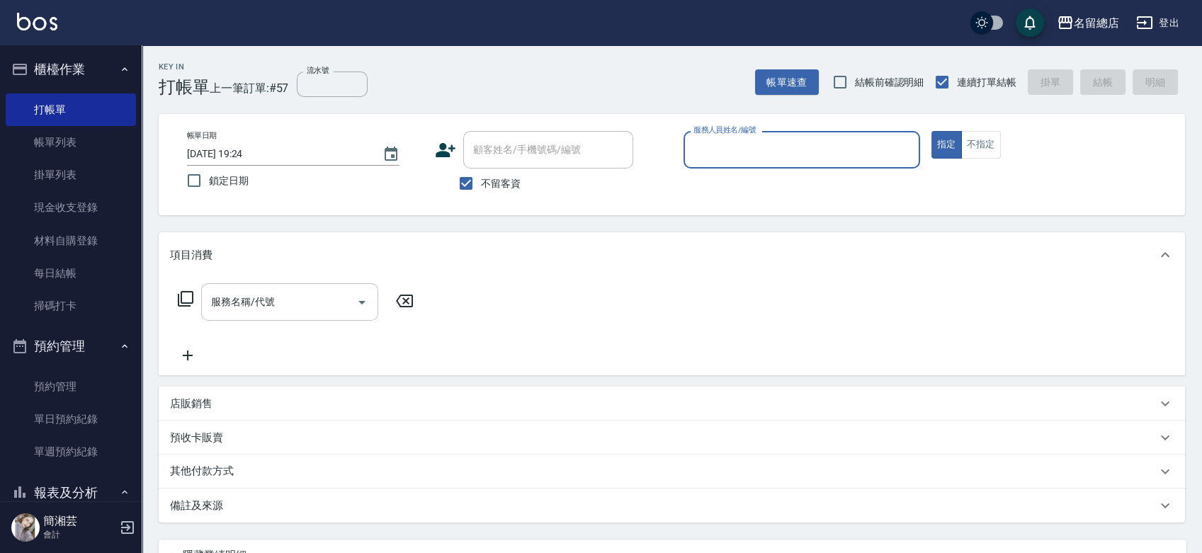
click at [89, 342] on button "預約管理" at bounding box center [71, 346] width 130 height 37
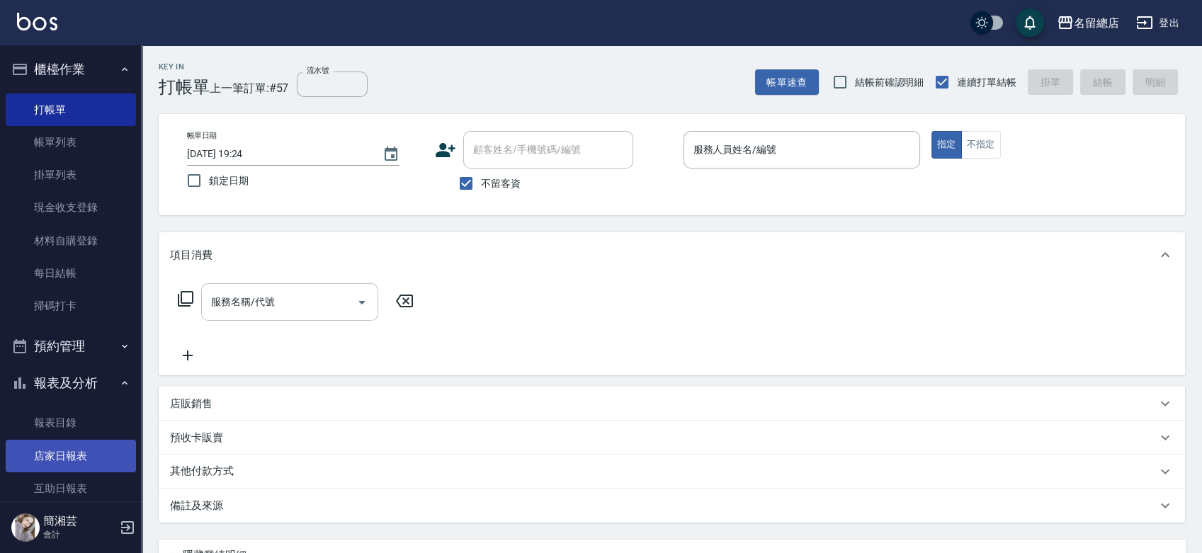
click at [38, 451] on link "店家日報表" at bounding box center [71, 456] width 130 height 33
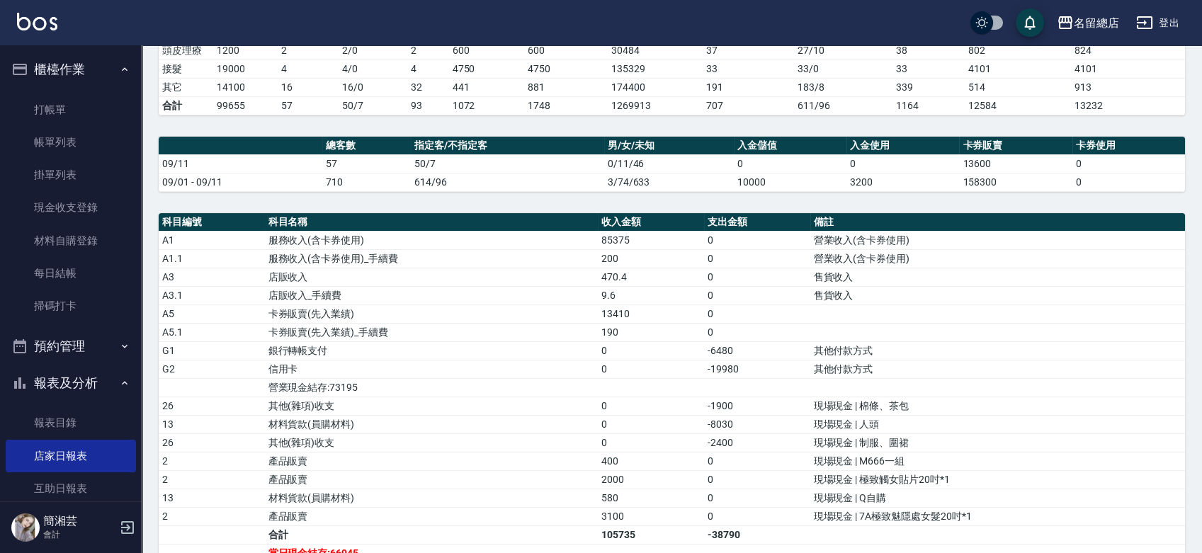
scroll to position [393, 0]
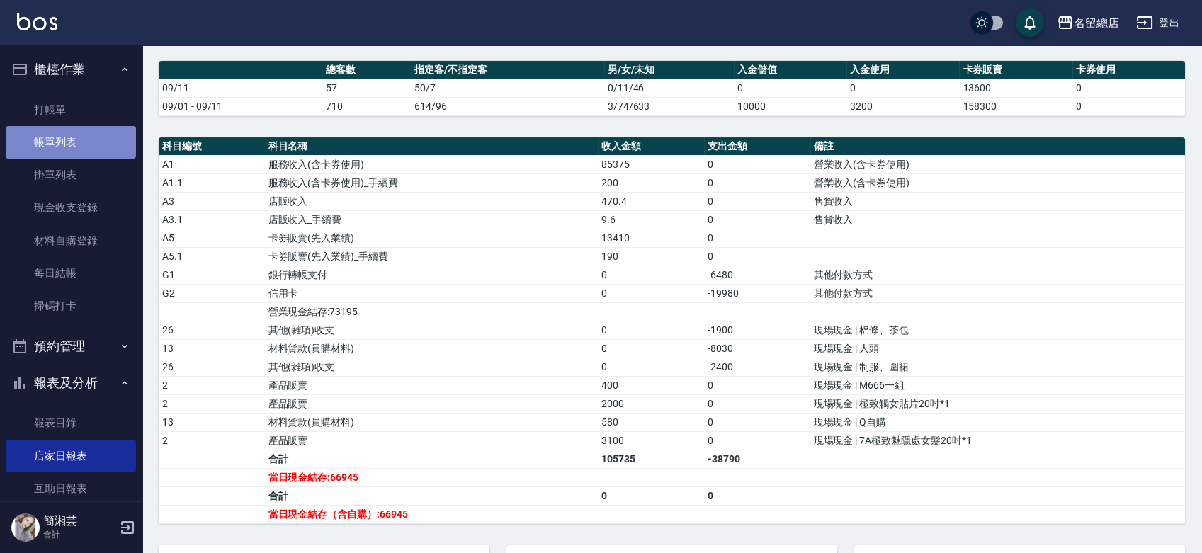
click at [111, 137] on link "帳單列表" at bounding box center [71, 142] width 130 height 33
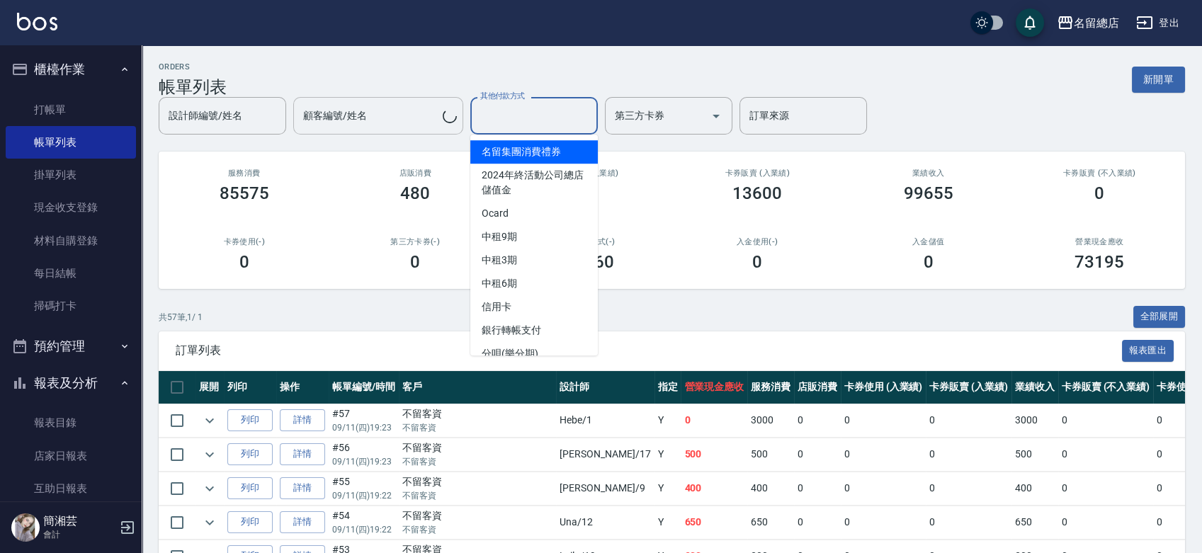
click at [576, 121] on div "設計師編號/姓名 設計師編號/姓名 顧客編號/姓名 顧客編號/姓名 其他付款方式 其他付款方式 第三方卡券 第三方卡券 訂單來源 訂單來源" at bounding box center [513, 116] width 708 height 38
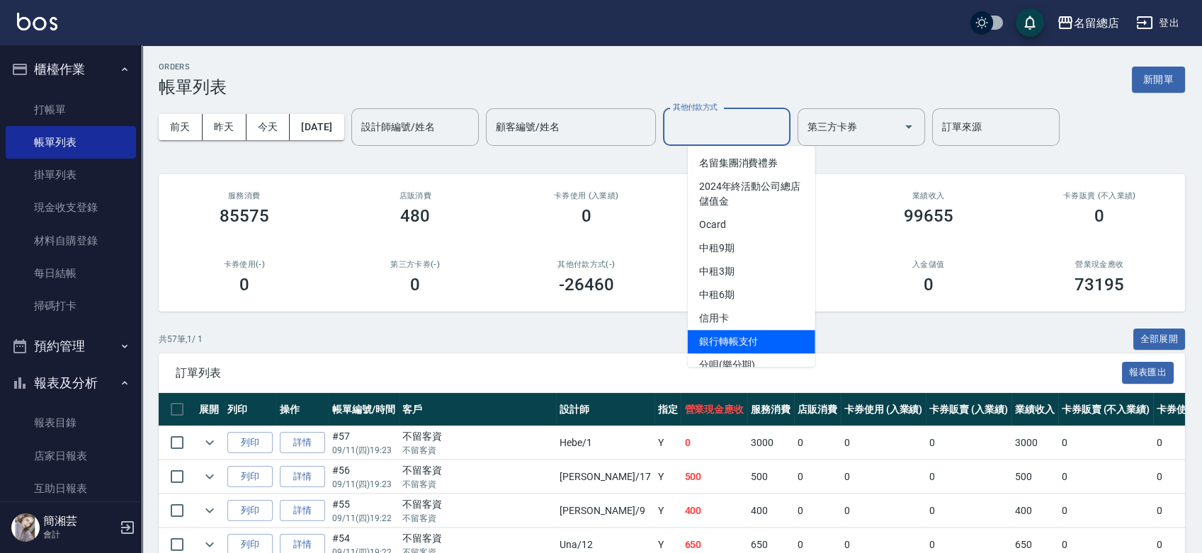
click at [776, 336] on span "銀行轉帳支付" at bounding box center [751, 341] width 127 height 23
type input "銀行轉帳支付"
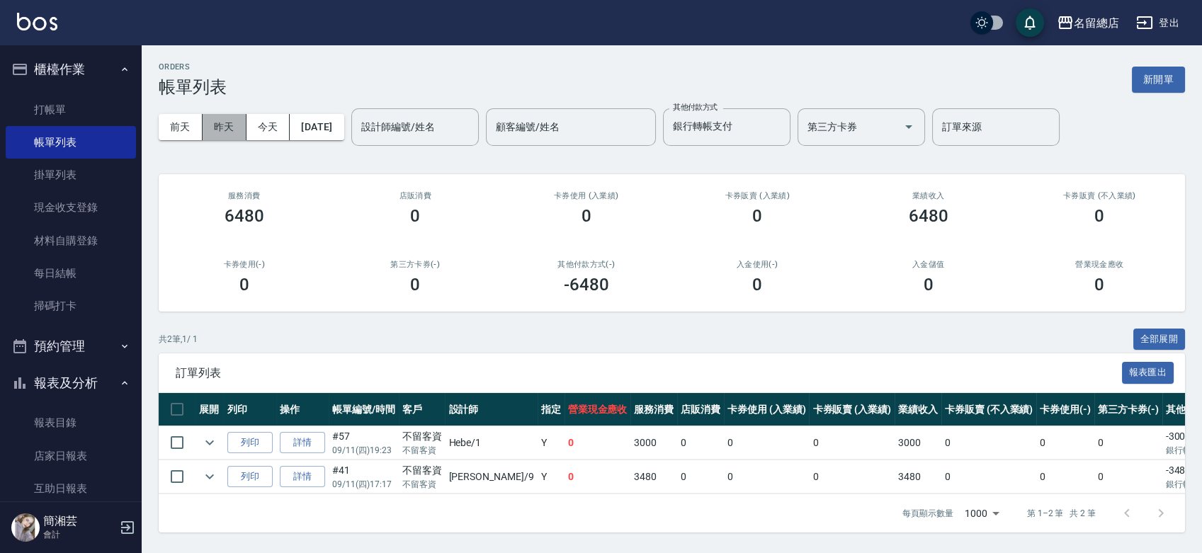
click at [227, 123] on button "昨天" at bounding box center [225, 127] width 44 height 26
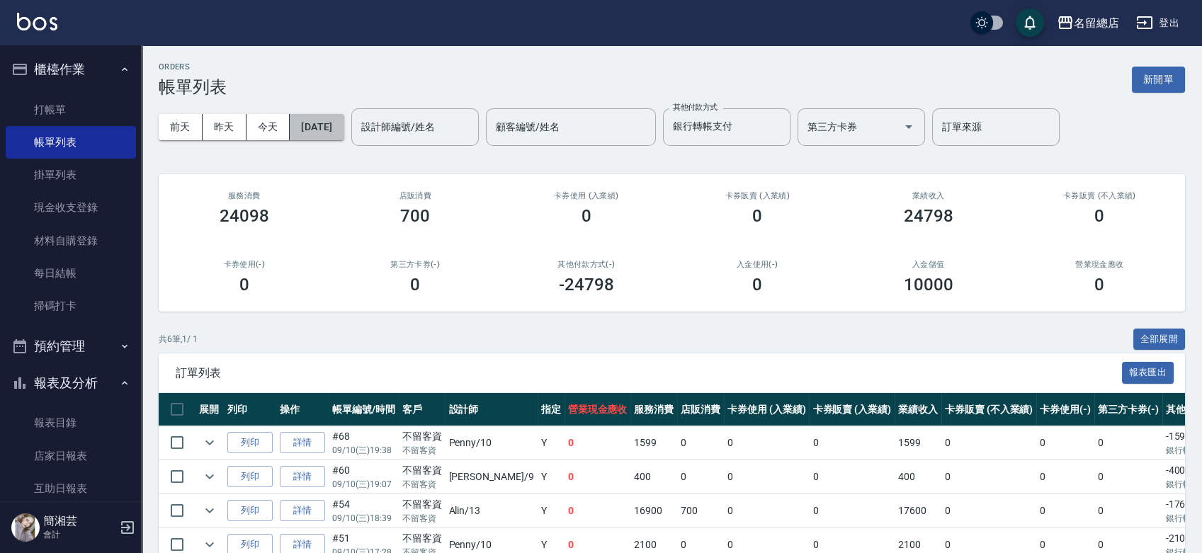
click at [329, 113] on div "前天 昨天 今天 2025/09/10 設計師編號/姓名 設計師編號/姓名 顧客編號/姓名 顧客編號/姓名 其他付款方式 銀行轉帳支付 其他付款方式 第三方卡…" at bounding box center [672, 127] width 1026 height 60
click at [340, 123] on button "2025/09/10" at bounding box center [317, 127] width 54 height 26
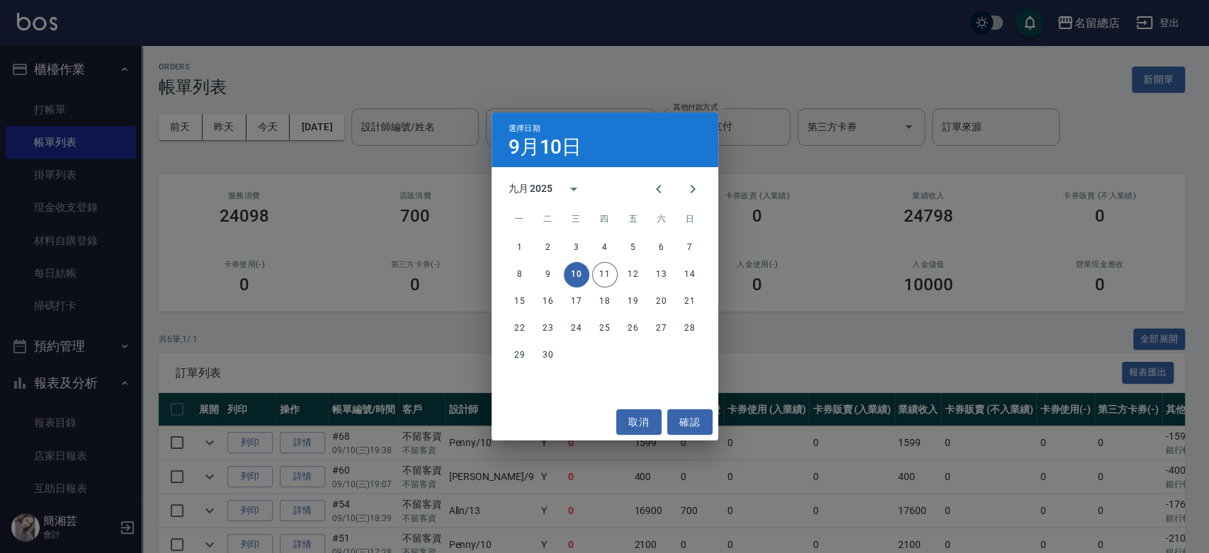
click at [534, 249] on div "1 2 3 4 5 6 7" at bounding box center [605, 247] width 227 height 25
click at [540, 245] on button "2" at bounding box center [547, 247] width 25 height 25
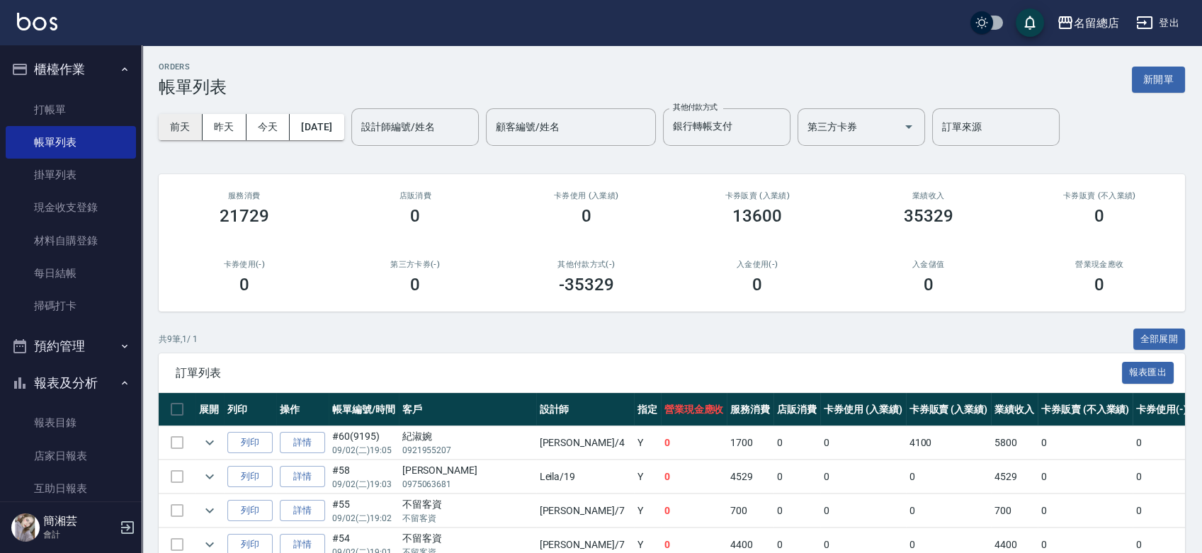
click at [185, 121] on button "前天" at bounding box center [181, 127] width 44 height 26
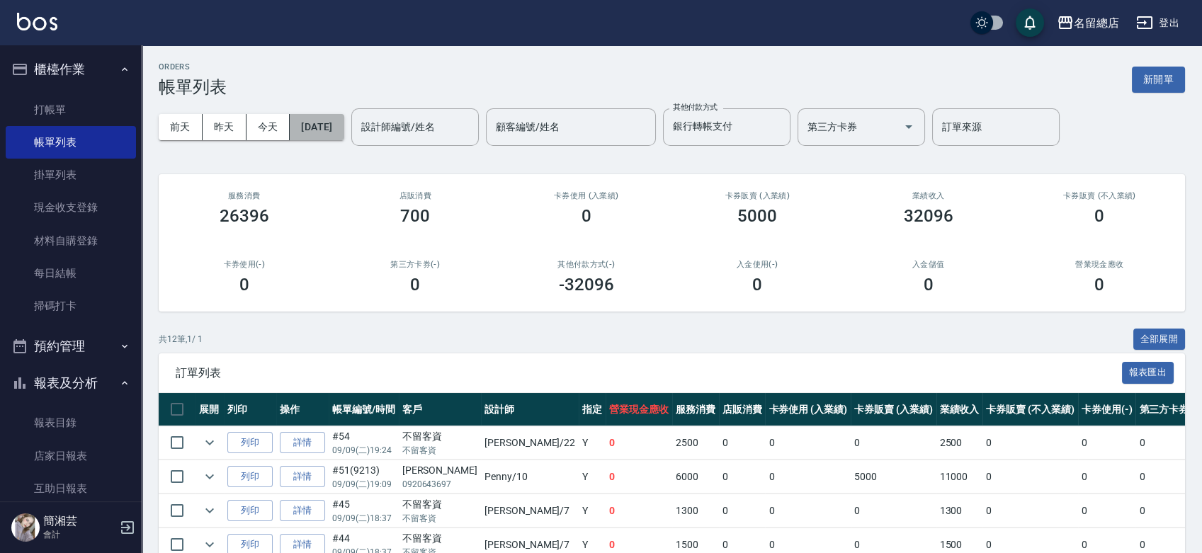
click at [344, 130] on button "2025/09/09" at bounding box center [317, 127] width 54 height 26
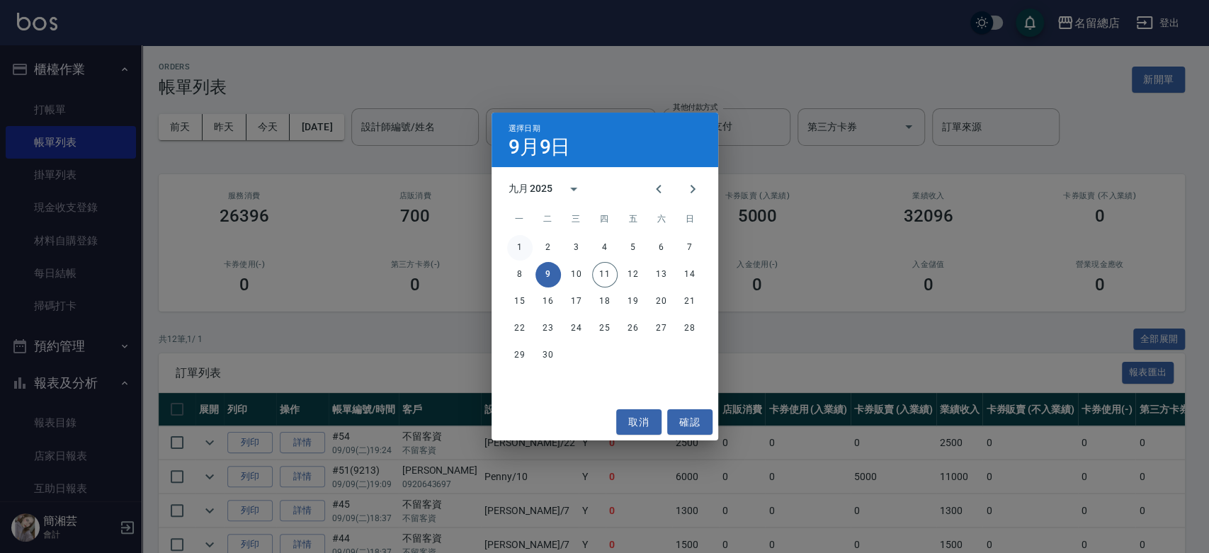
click at [514, 244] on button "1" at bounding box center [519, 247] width 25 height 25
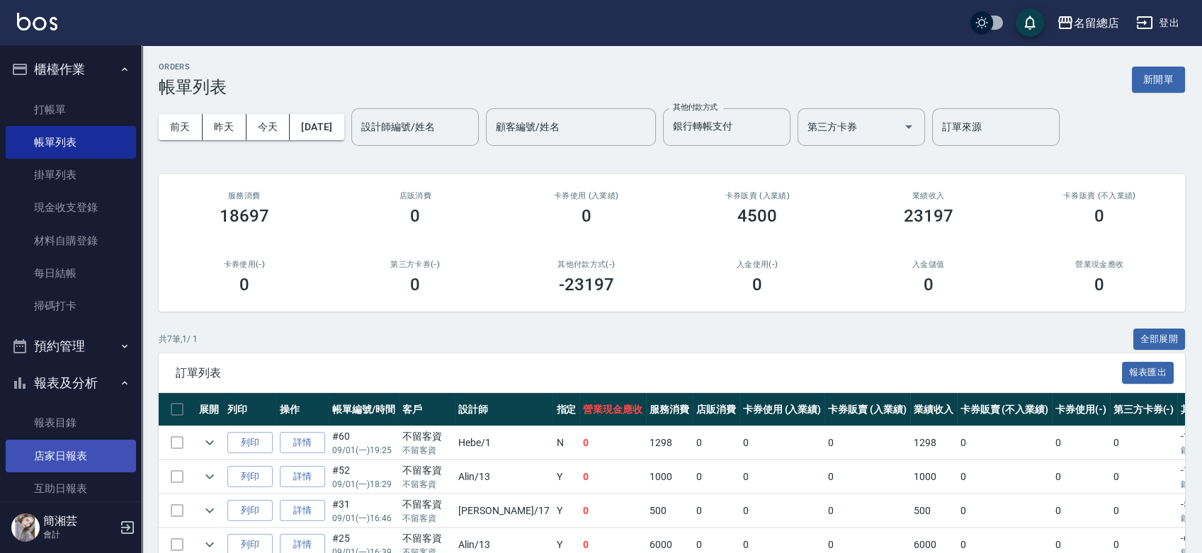
click at [76, 460] on link "店家日報表" at bounding box center [71, 456] width 130 height 33
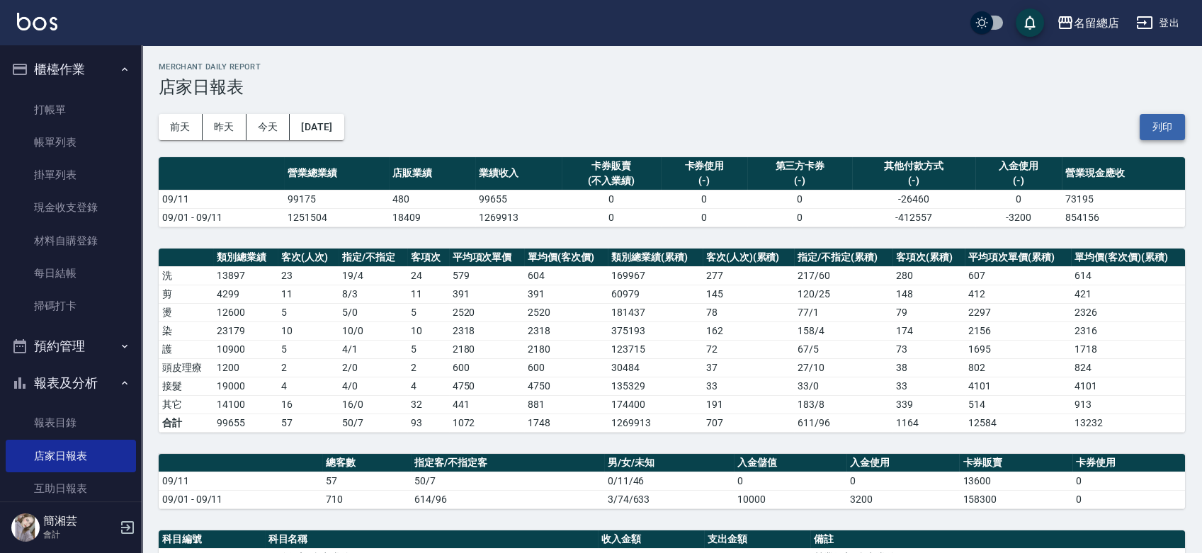
click at [1162, 123] on button "列印" at bounding box center [1162, 127] width 45 height 26
click at [322, 132] on button "[DATE]" at bounding box center [317, 127] width 54 height 26
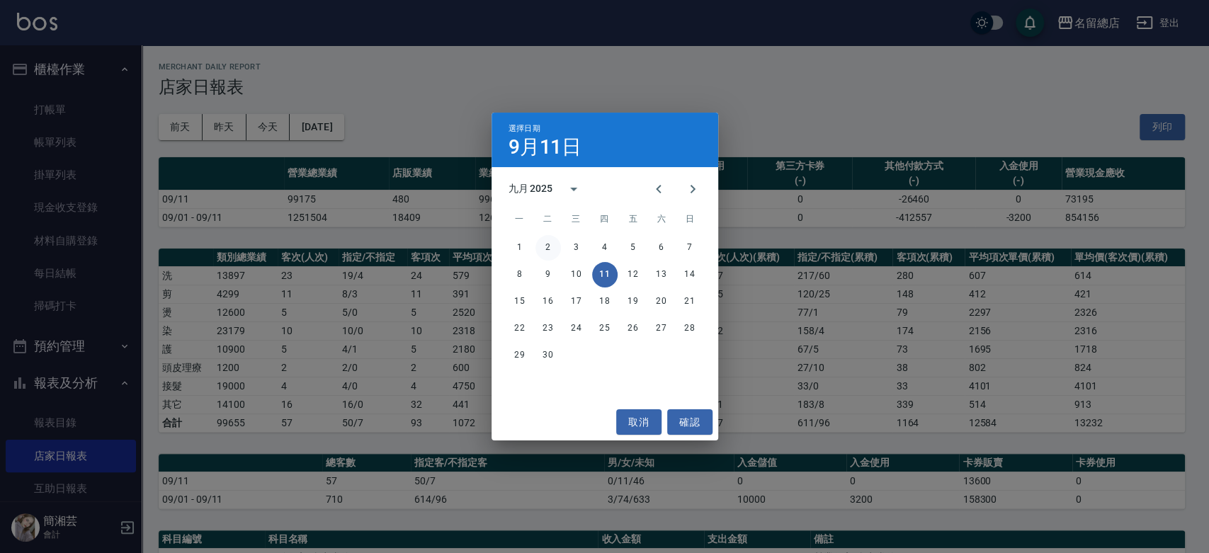
click at [551, 246] on button "2" at bounding box center [547, 247] width 25 height 25
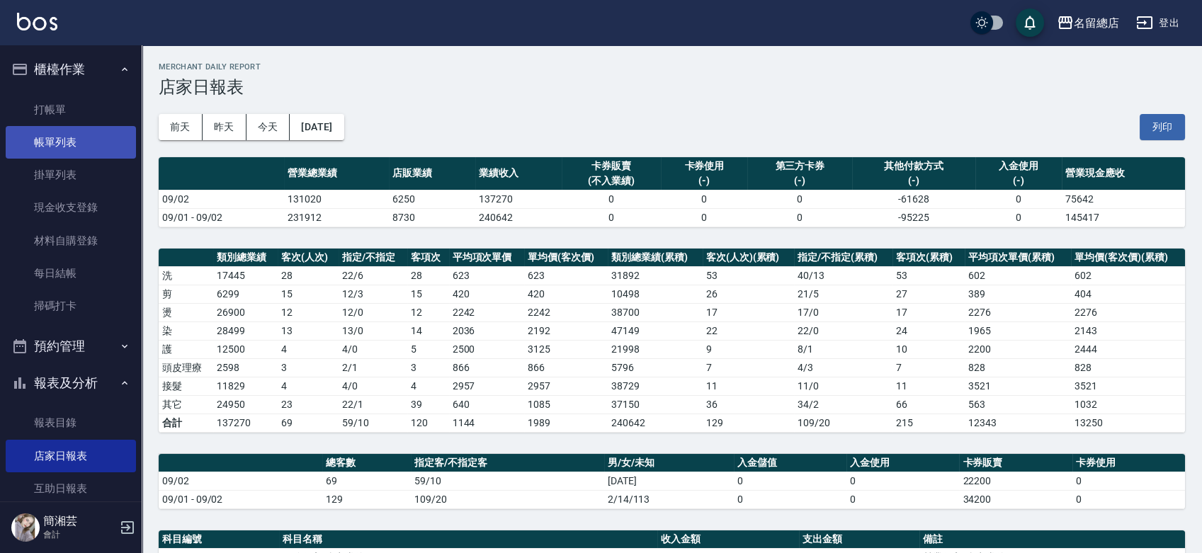
click at [74, 137] on link "帳單列表" at bounding box center [71, 142] width 130 height 33
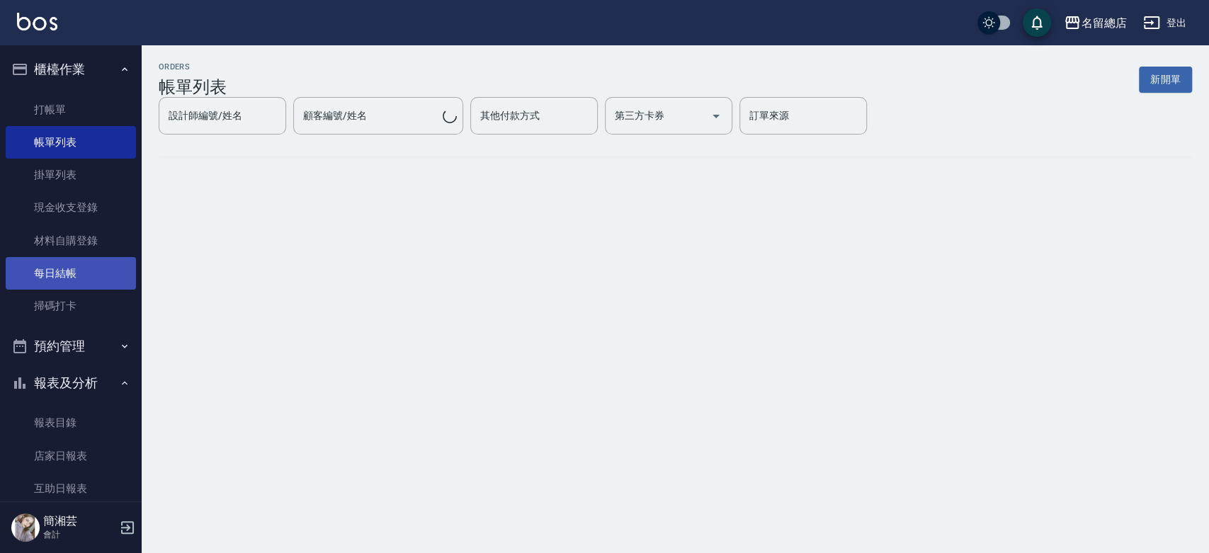
click at [85, 276] on link "每日結帳" at bounding box center [71, 273] width 130 height 33
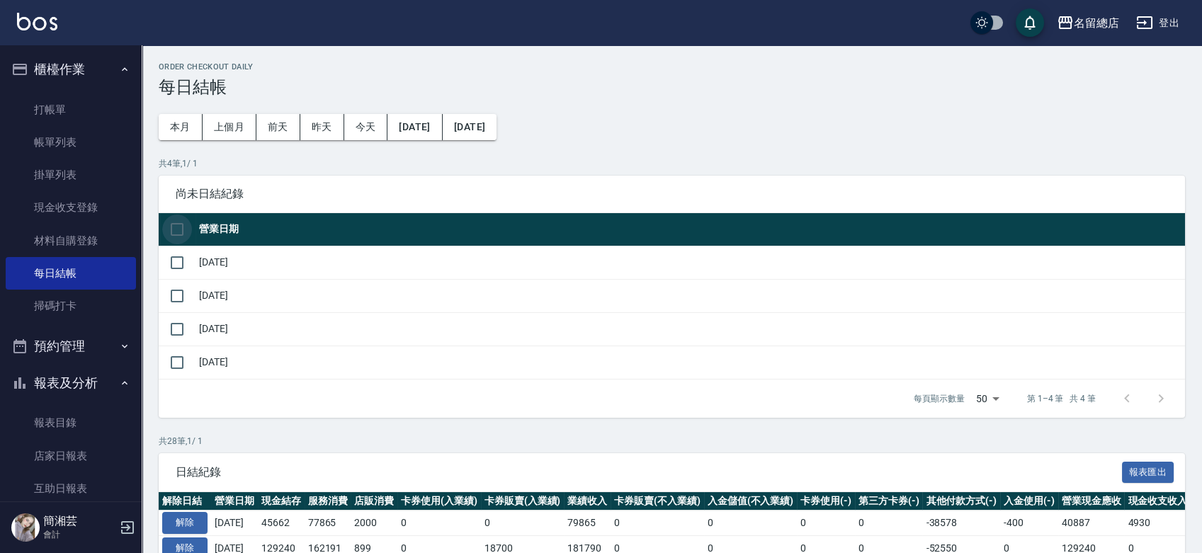
drag, startPoint x: 168, startPoint y: 221, endPoint x: 171, endPoint y: 233, distance: 12.4
click at [169, 222] on input "checkbox" at bounding box center [177, 230] width 30 height 30
checkbox input "true"
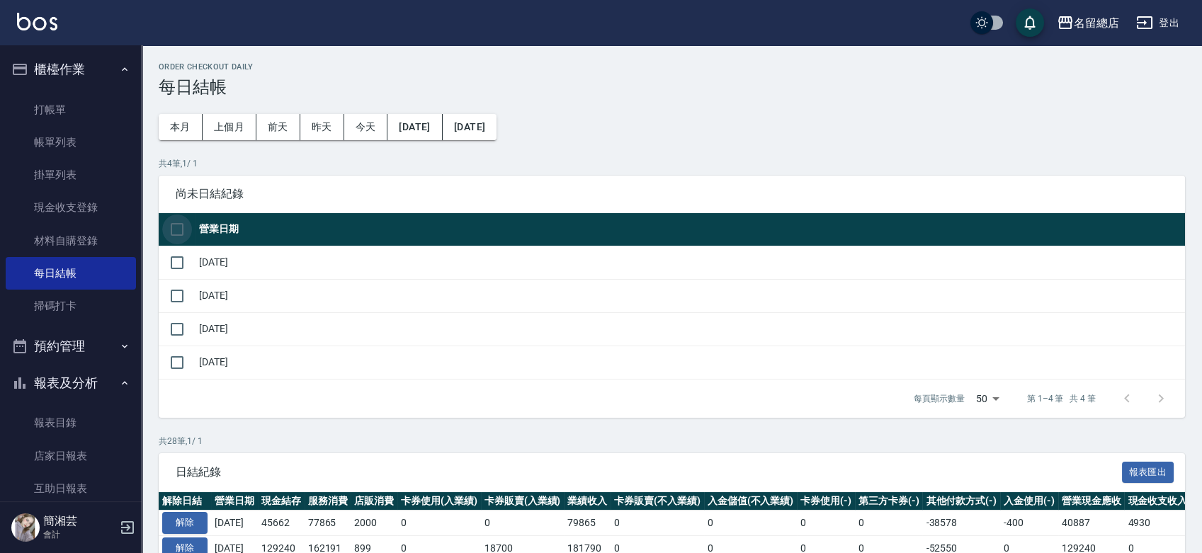
checkbox input "true"
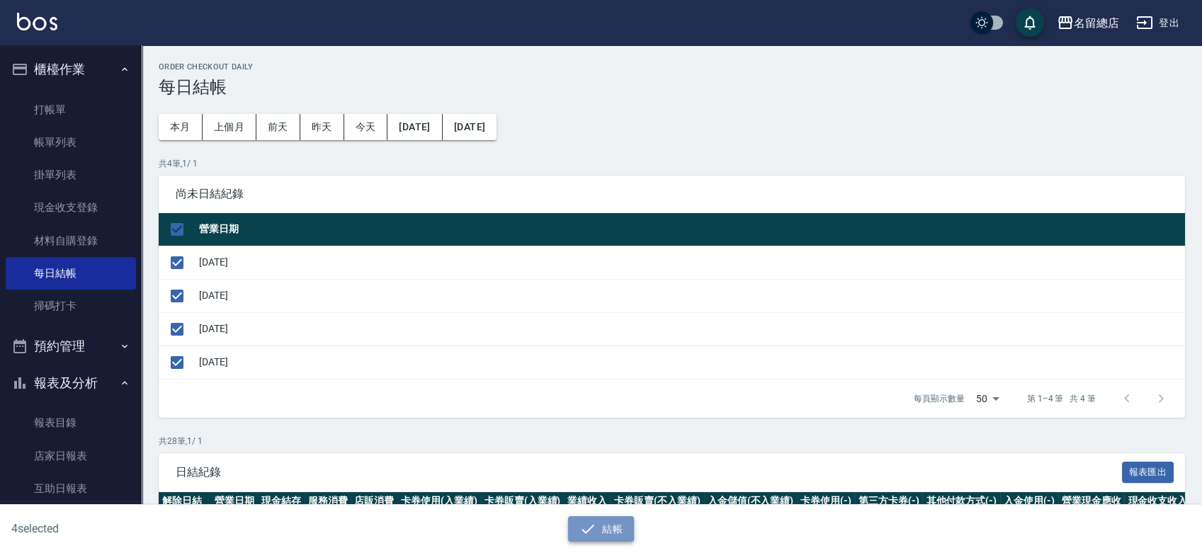
click at [602, 538] on button "結帳" at bounding box center [601, 529] width 66 height 26
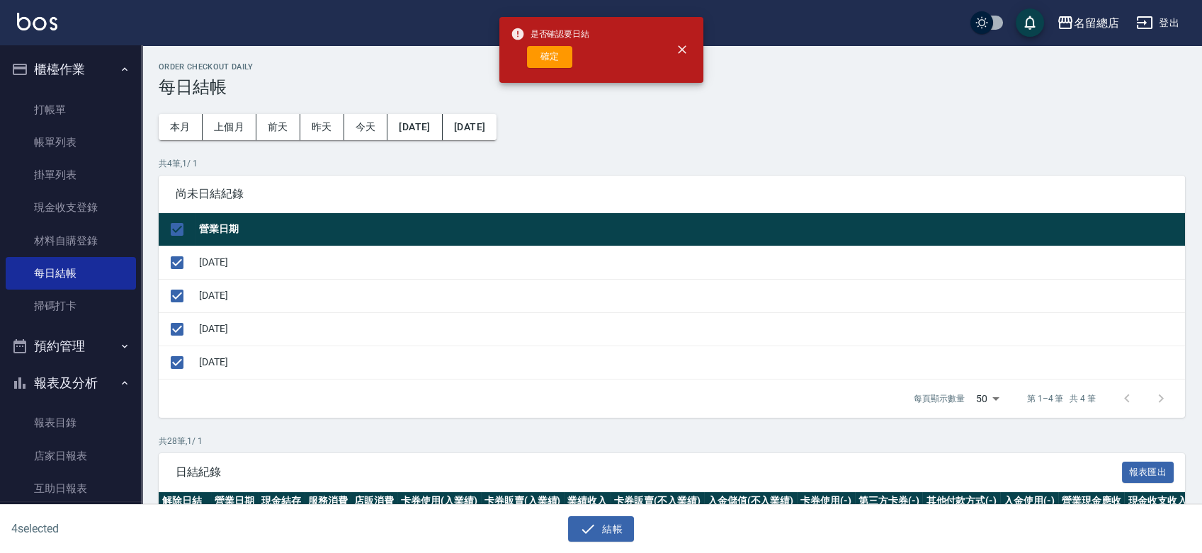
click at [559, 59] on button "確定" at bounding box center [549, 57] width 45 height 22
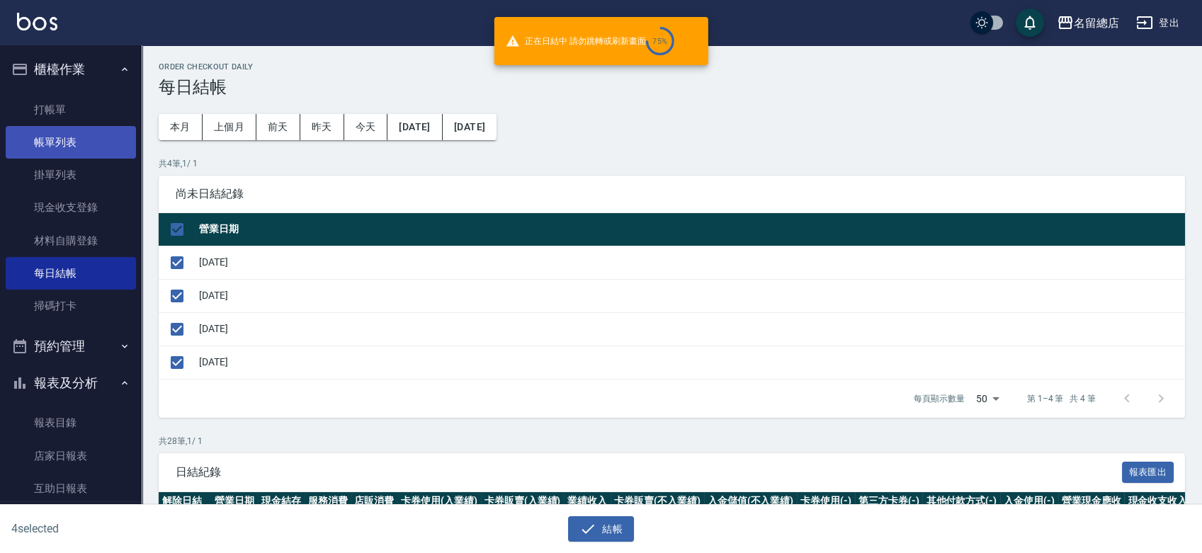
checkbox input "false"
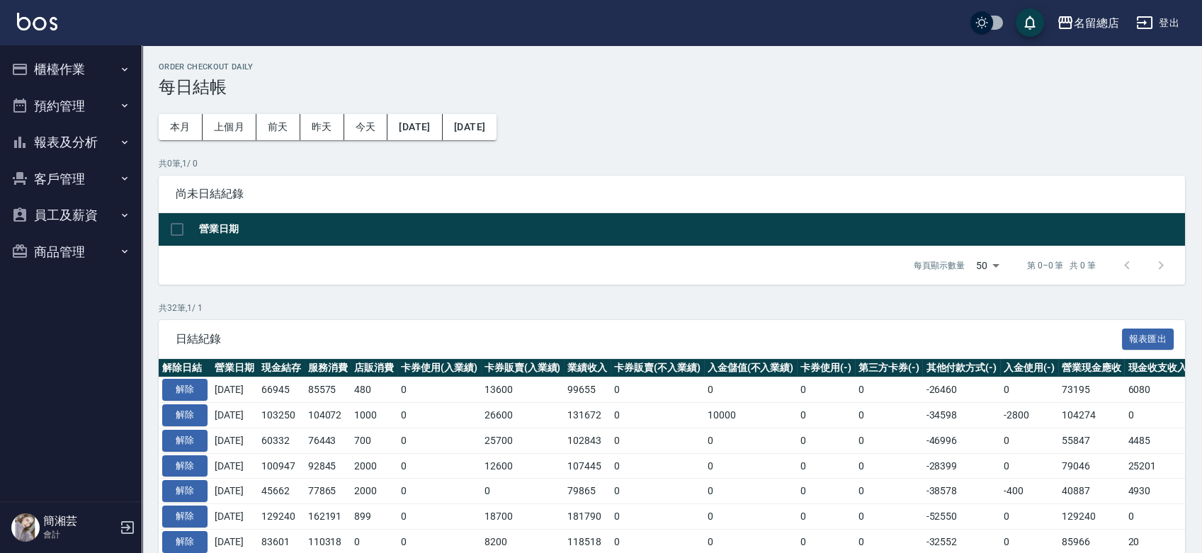
click at [112, 72] on button "櫃檯作業" at bounding box center [71, 69] width 130 height 37
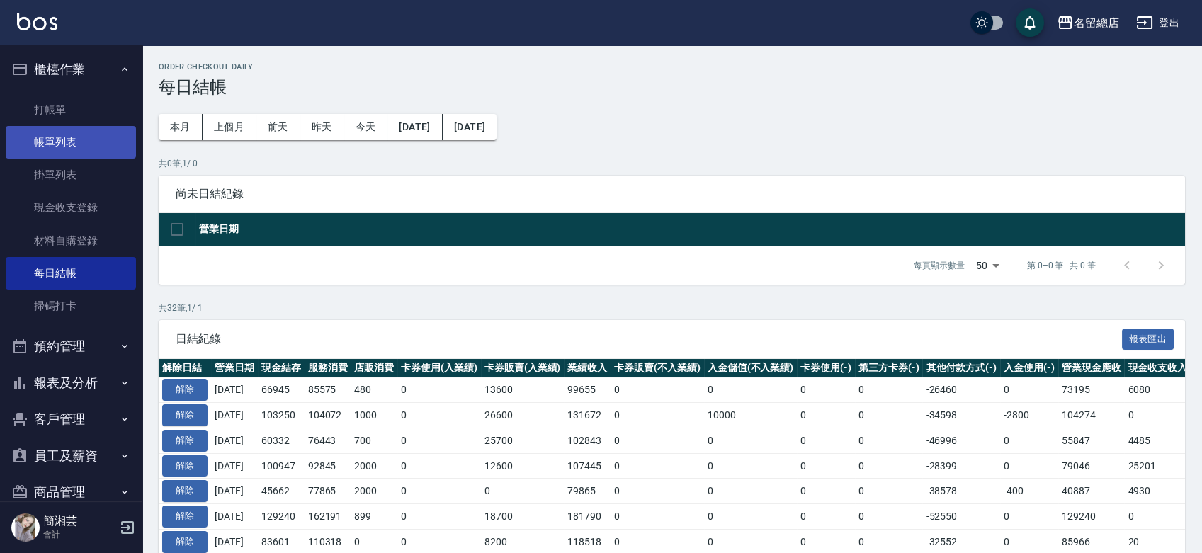
click at [90, 130] on link "帳單列表" at bounding box center [71, 142] width 130 height 33
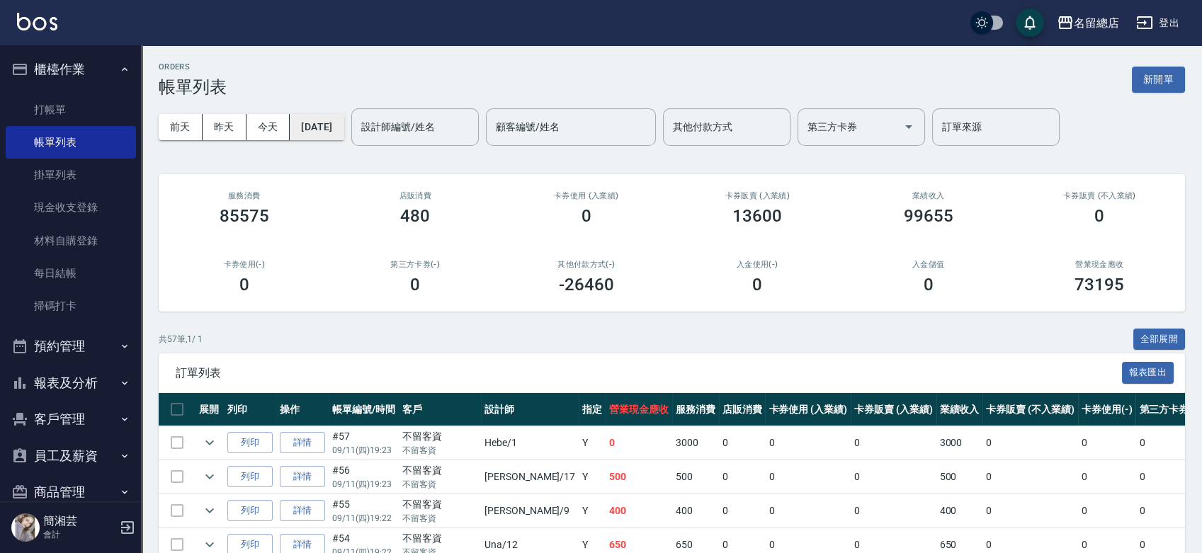
click at [344, 125] on button "[DATE]" at bounding box center [317, 127] width 54 height 26
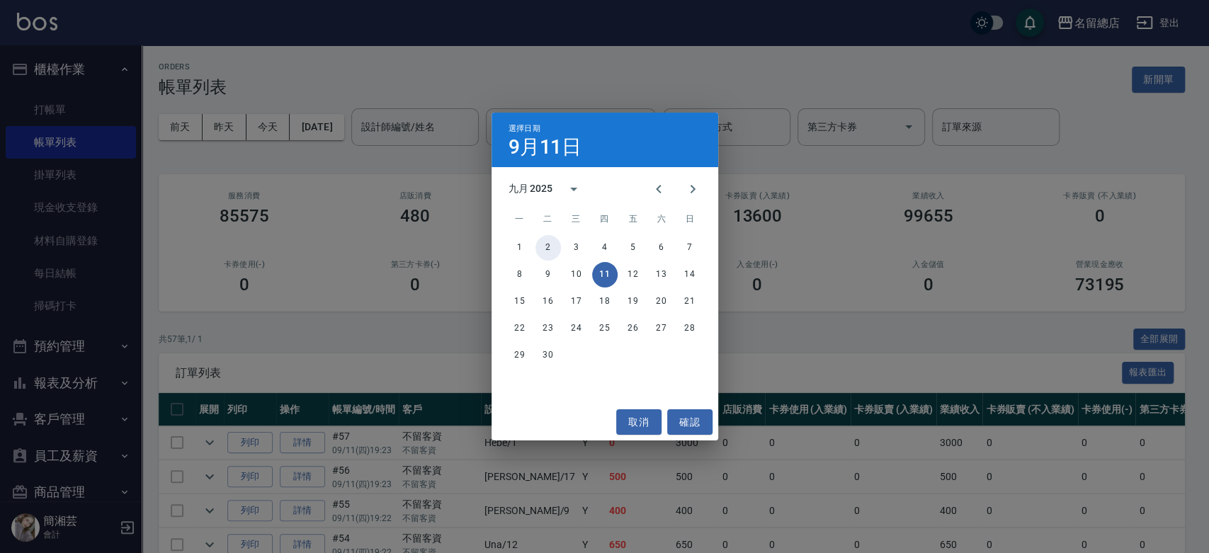
drag, startPoint x: 548, startPoint y: 246, endPoint x: 560, endPoint y: 250, distance: 12.8
click at [548, 246] on button "2" at bounding box center [547, 247] width 25 height 25
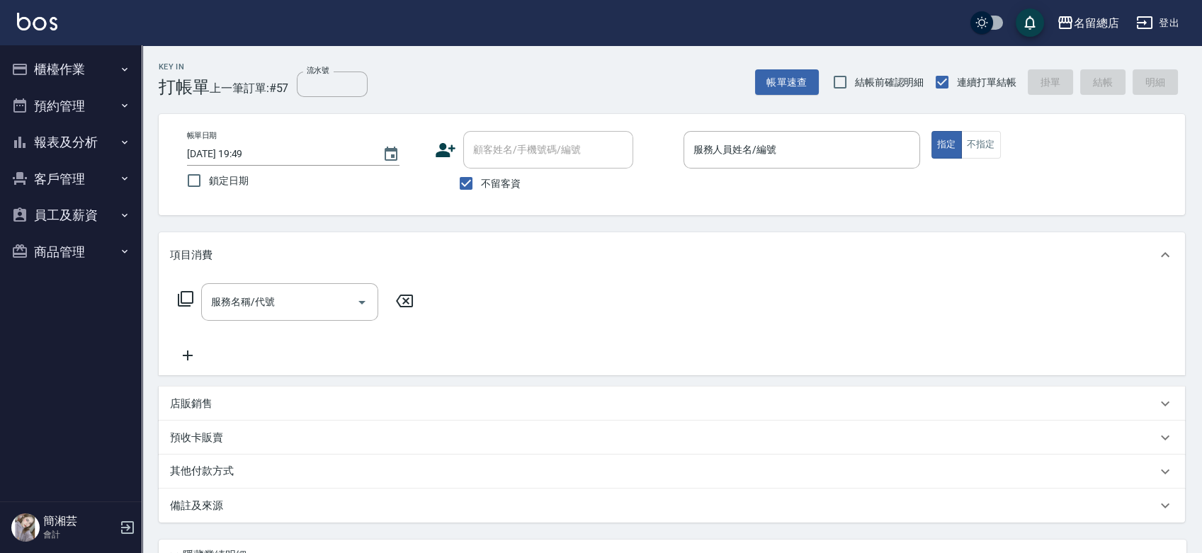
click at [84, 50] on ul "櫃檯作業 打帳單 帳單列表 掛單列表 現金收支登錄 材料自購登錄 每日結帳 掃碼打卡 預約管理 預約管理 單日預約紀錄 單週預約紀錄 報表及分析 報表目錄 店…" at bounding box center [71, 160] width 130 height 230
click at [85, 59] on button "櫃檯作業" at bounding box center [71, 69] width 130 height 37
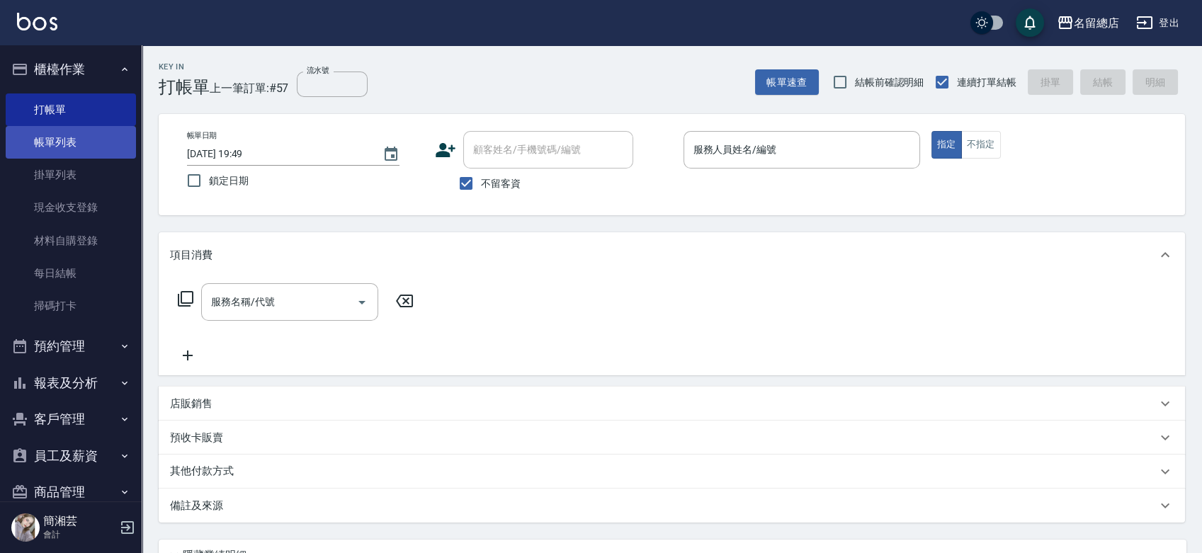
click at [90, 146] on link "帳單列表" at bounding box center [71, 142] width 130 height 33
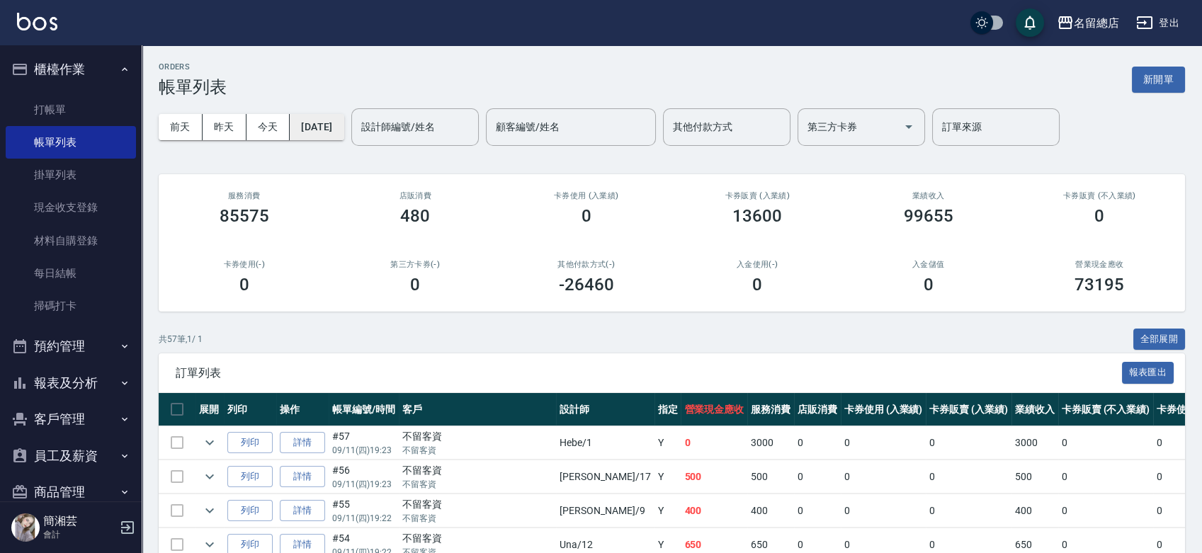
click at [336, 121] on button "[DATE]" at bounding box center [317, 127] width 54 height 26
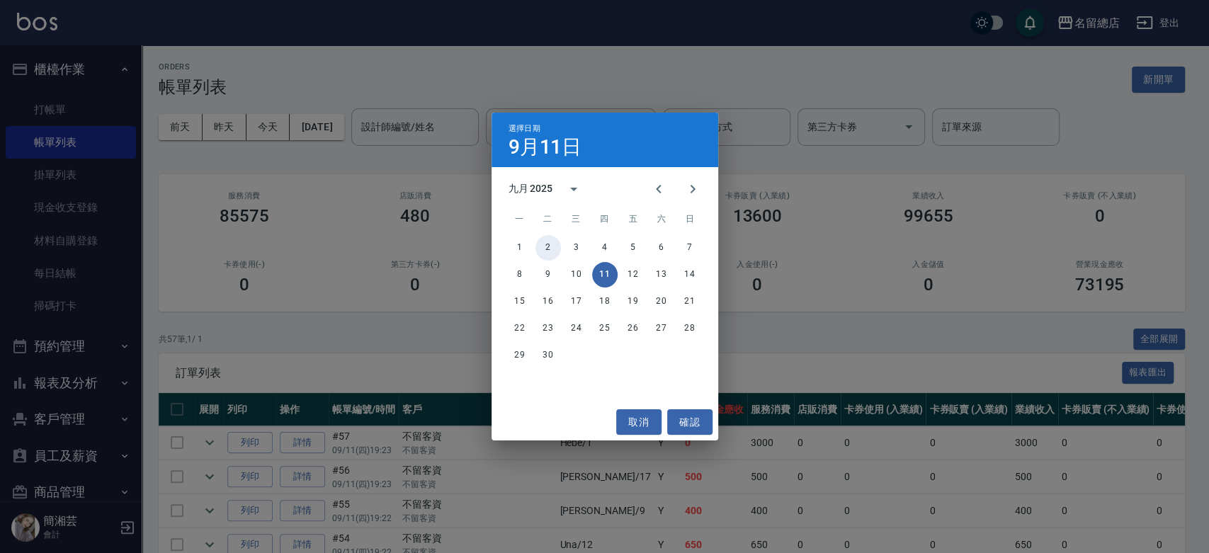
click at [550, 246] on button "2" at bounding box center [547, 247] width 25 height 25
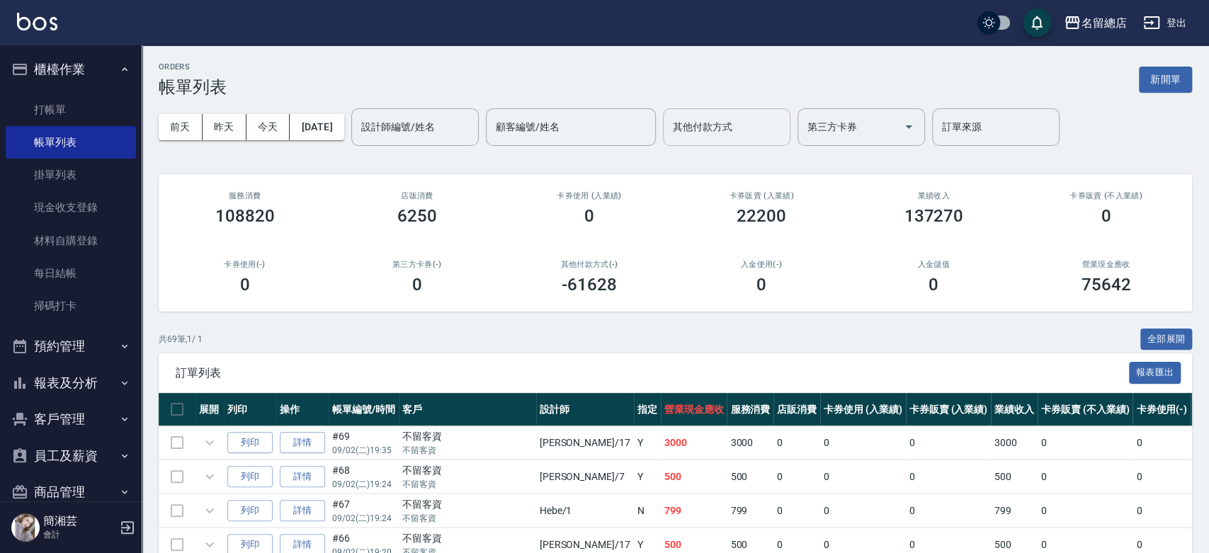
click at [722, 127] on div "其他付款方式 其他付款方式" at bounding box center [726, 127] width 127 height 38
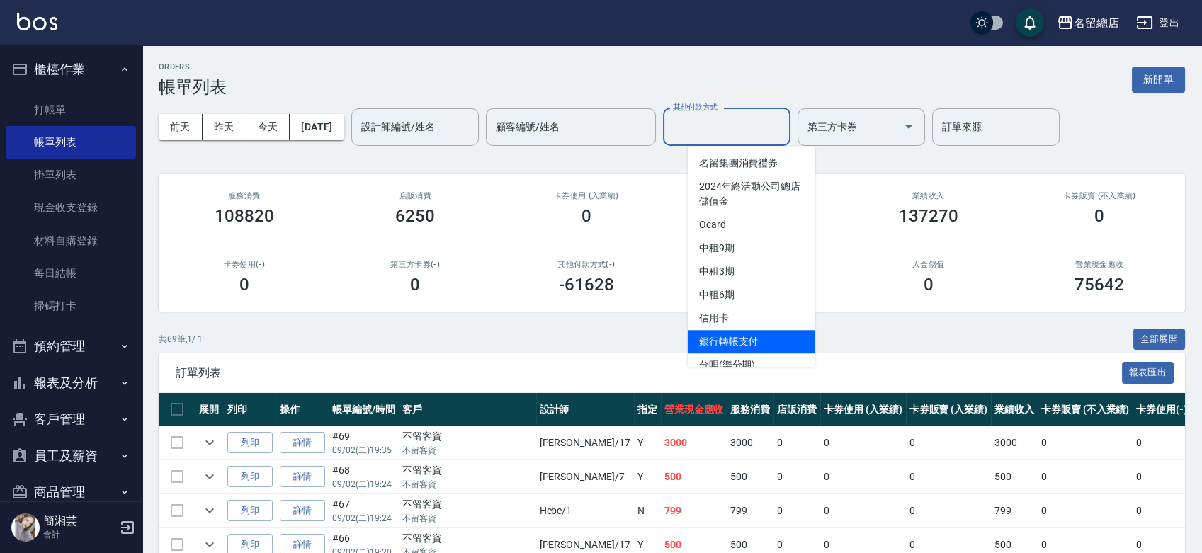
click at [754, 336] on span "銀行轉帳支付" at bounding box center [751, 341] width 127 height 23
type input "銀行轉帳支付"
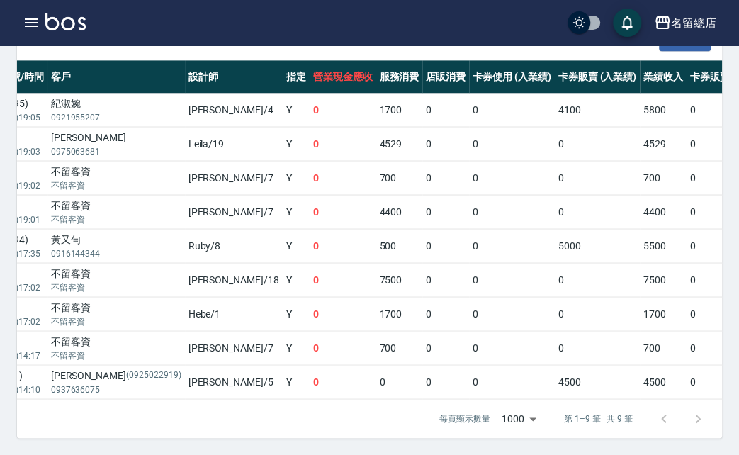
scroll to position [0, 177]
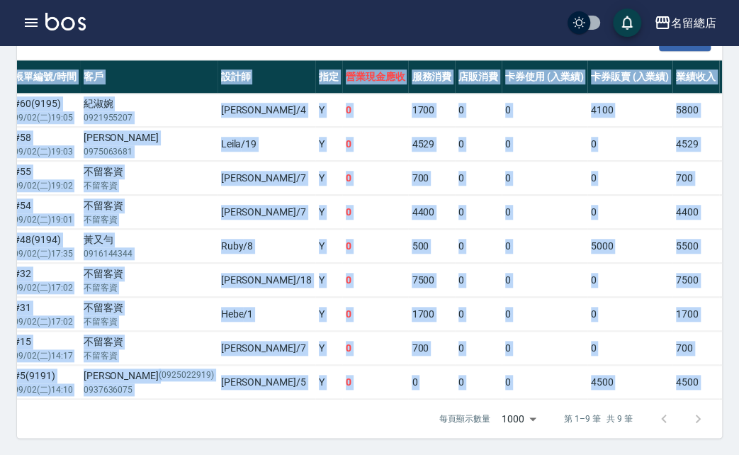
drag, startPoint x: 263, startPoint y: 406, endPoint x: 151, endPoint y: 395, distance: 112.4
click at [151, 395] on div "訂單列表 報表匯出 展開 列印 操作 帳單編號/時間 客戶 設計師 指定 營業現金應收 服務消費 店販消費 卡券使用 (入業績) 卡券販賣 (入業績) 業績收…" at bounding box center [369, 229] width 705 height 417
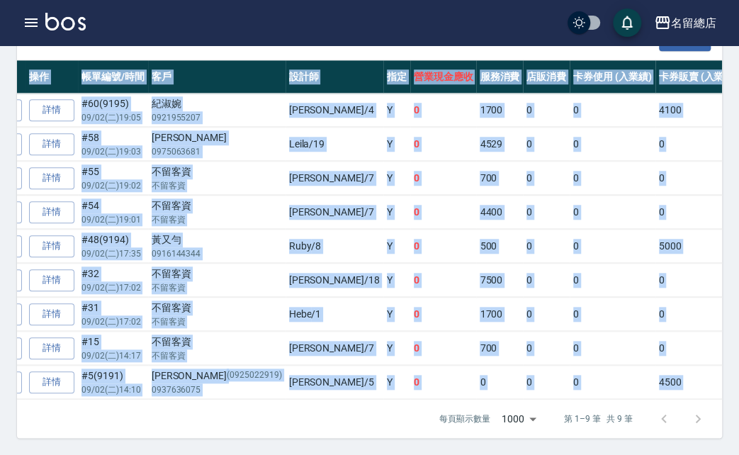
scroll to position [0, 0]
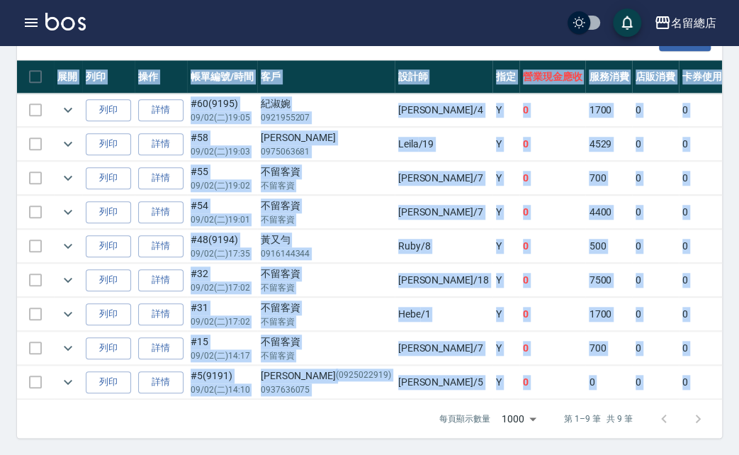
click at [285, 383] on p "0937636075" at bounding box center [326, 389] width 130 height 13
click at [246, 349] on p "09/02 (二) 14:17" at bounding box center [222, 355] width 63 height 13
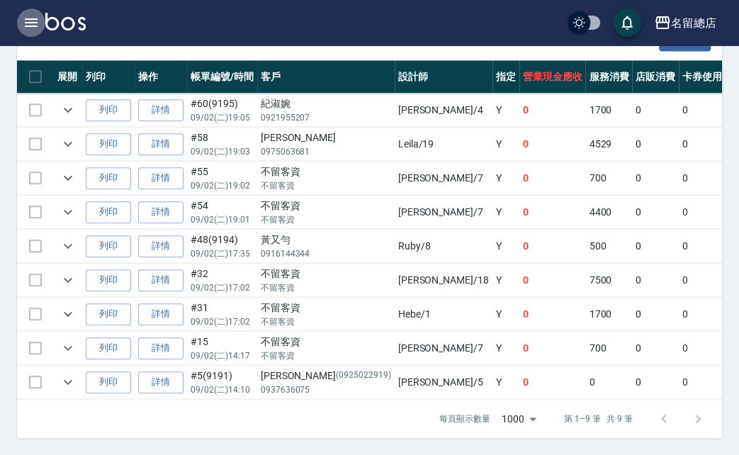
click at [30, 21] on icon "button" at bounding box center [31, 22] width 17 height 17
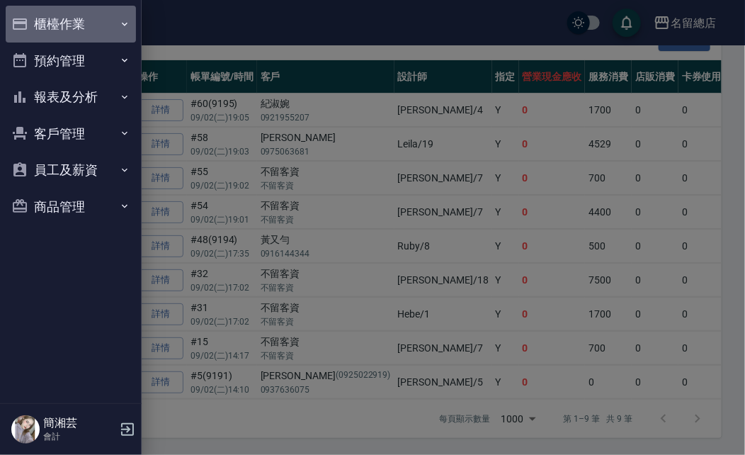
click at [45, 23] on button "櫃檯作業" at bounding box center [71, 24] width 130 height 37
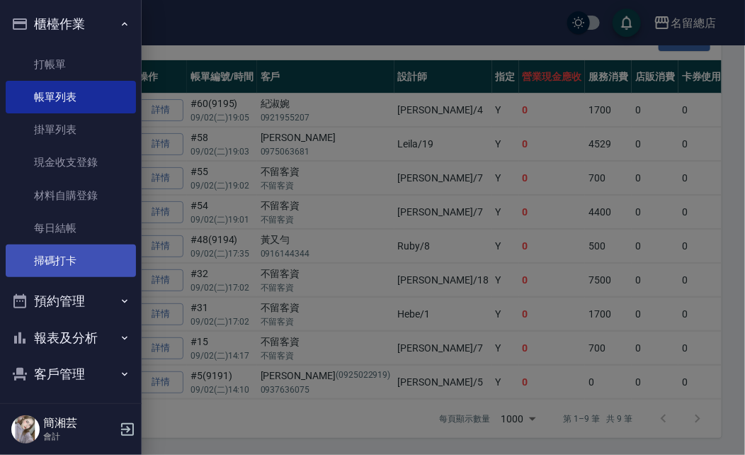
click at [48, 265] on link "掃碼打卡" at bounding box center [71, 260] width 130 height 33
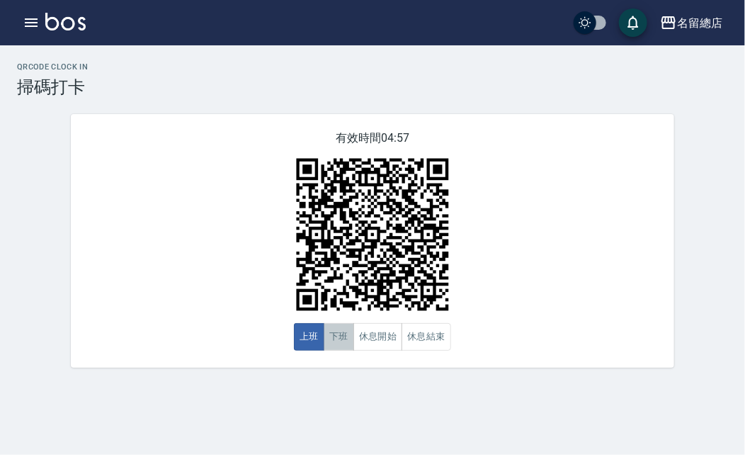
click at [346, 344] on button "下班" at bounding box center [339, 337] width 30 height 28
